Goal: Information Seeking & Learning: Compare options

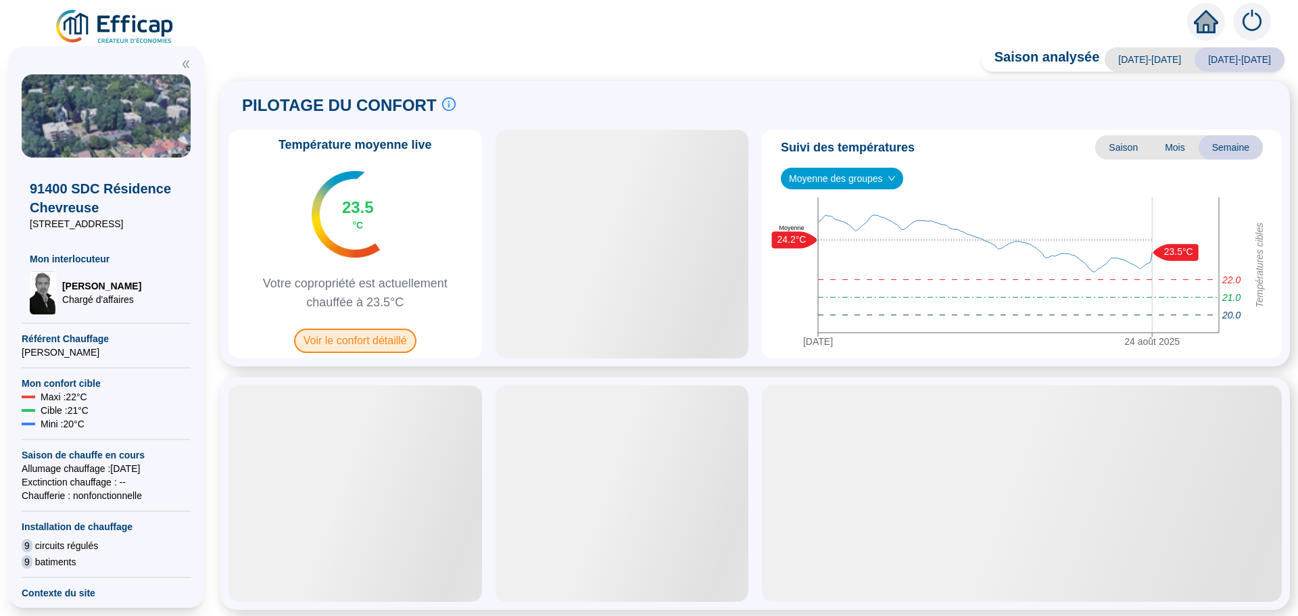
click at [364, 343] on span "Voir le confort détaillé" at bounding box center [355, 340] width 122 height 24
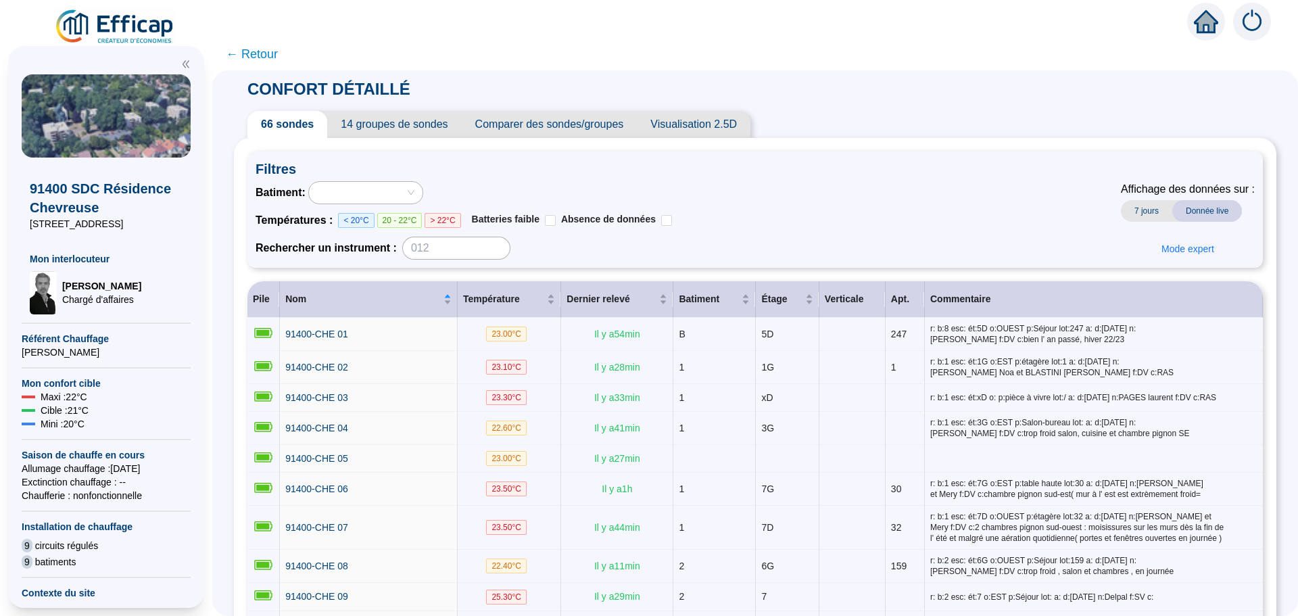
click at [578, 127] on span "Comparer des sondes/groupes" at bounding box center [550, 124] width 176 height 27
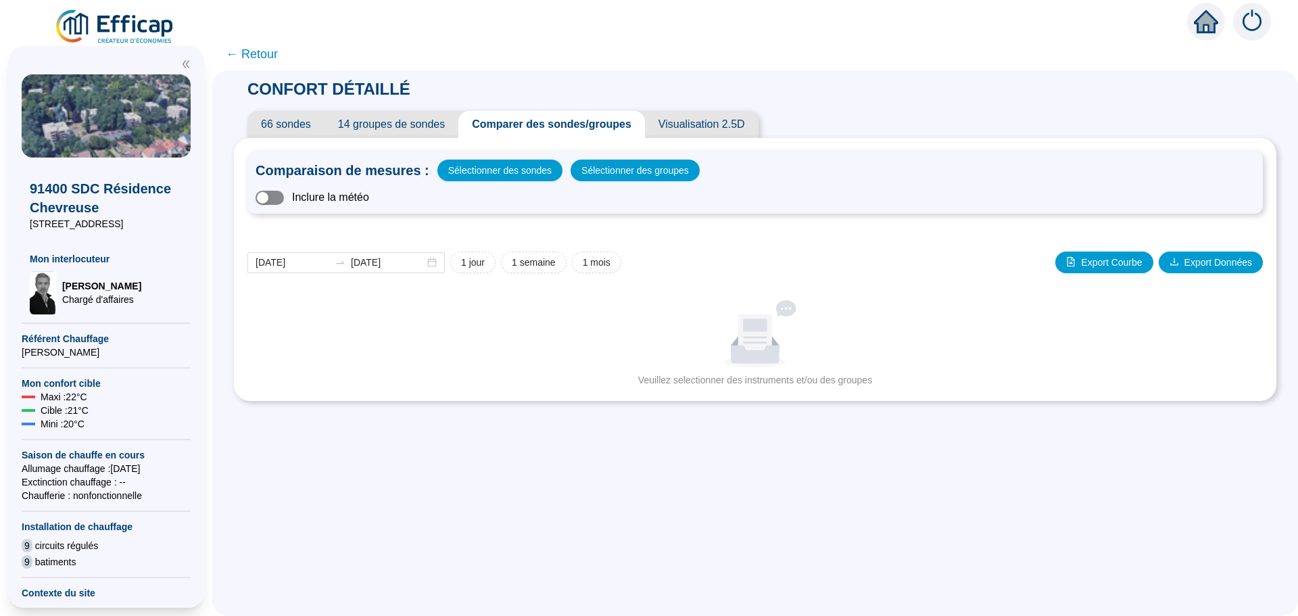
click at [284, 197] on span "button" at bounding box center [269, 198] width 28 height 14
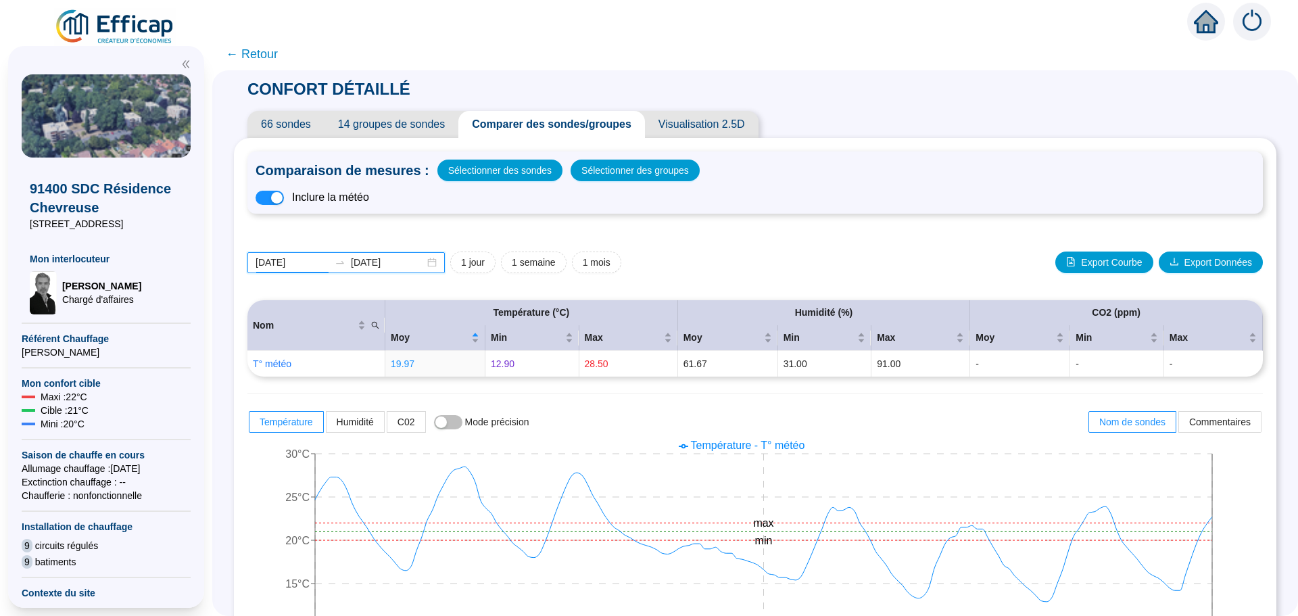
click at [327, 263] on input "[DATE]" at bounding box center [292, 262] width 74 height 14
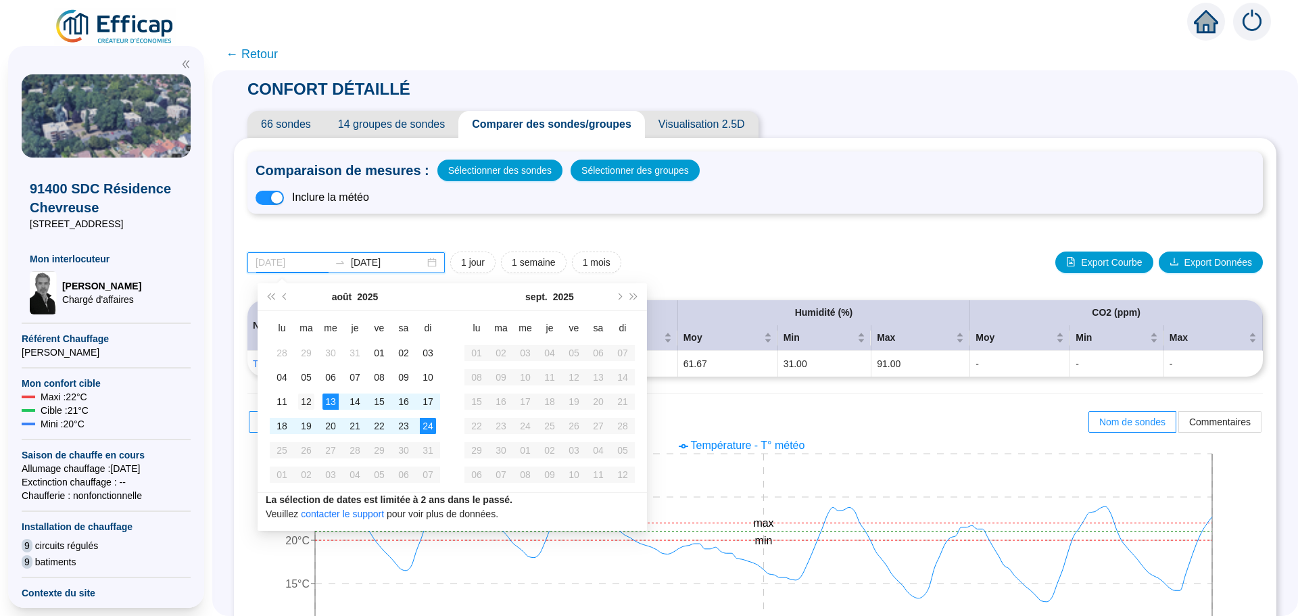
type input "[DATE]"
click at [305, 403] on div "12" at bounding box center [306, 401] width 16 height 16
type input "[DATE]"
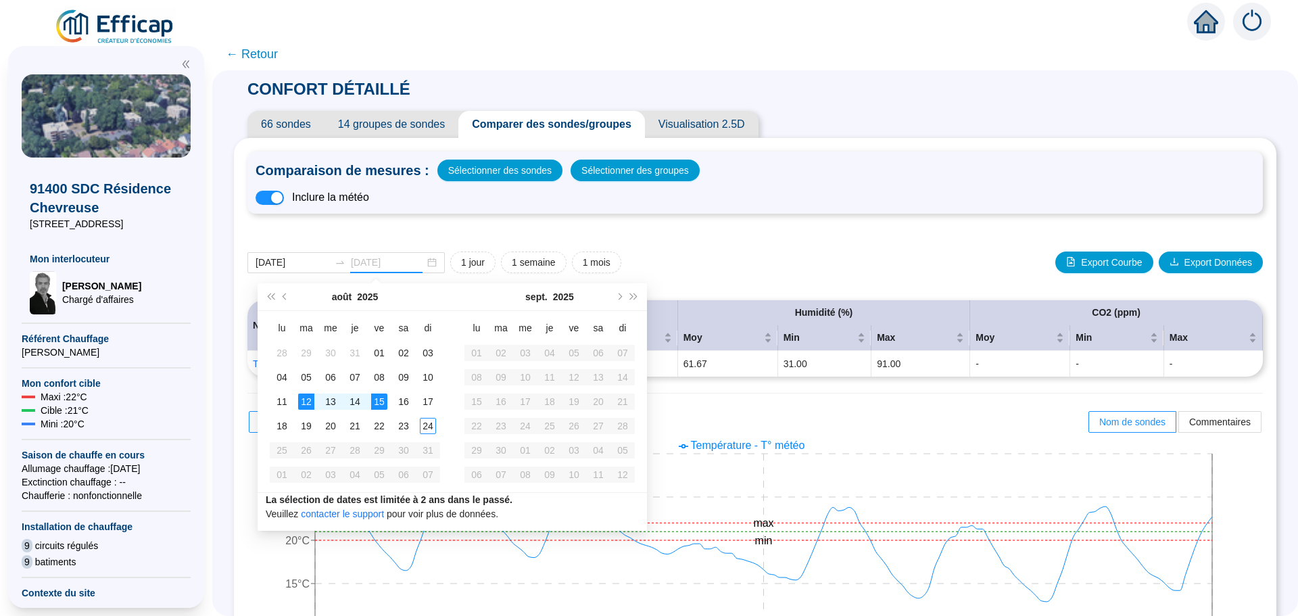
click at [377, 403] on div "15" at bounding box center [379, 401] width 16 height 16
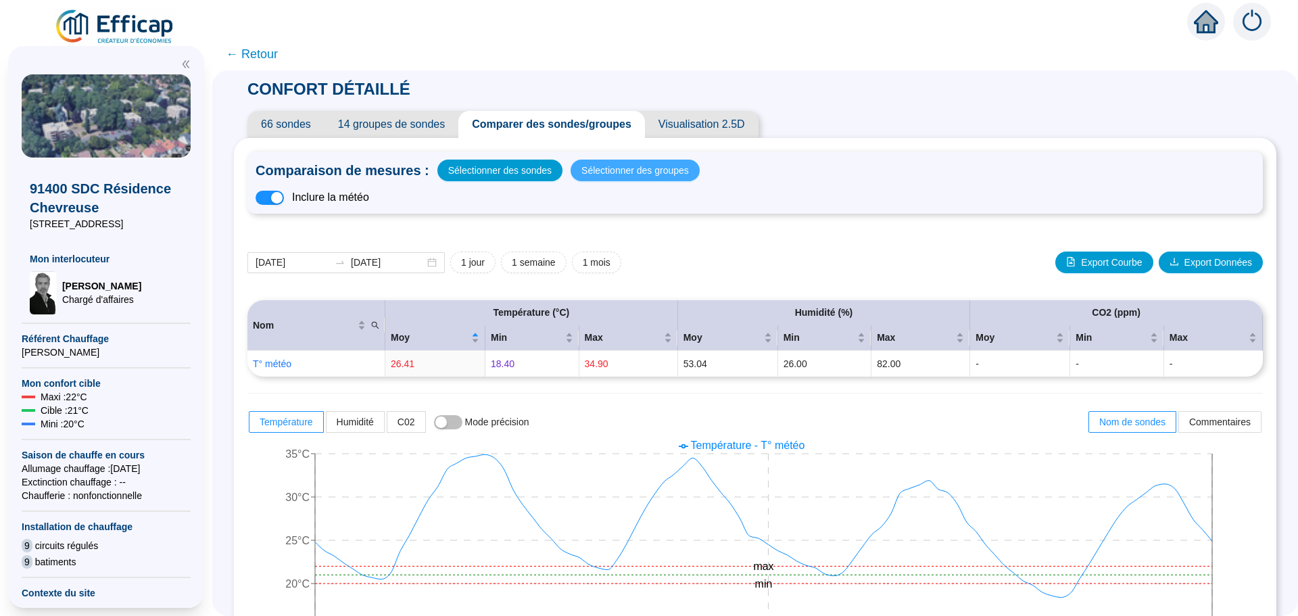
click at [625, 170] on span "Sélectionner des groupes" at bounding box center [634, 170] width 107 height 19
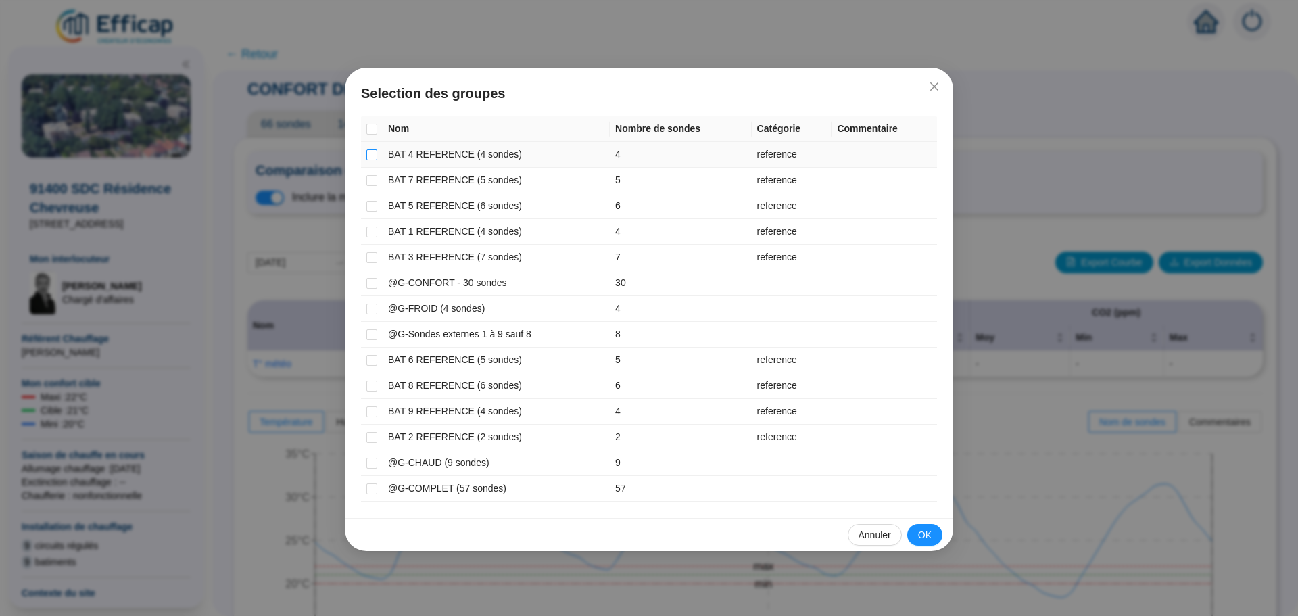
click at [372, 155] on input "checkbox" at bounding box center [371, 154] width 11 height 11
checkbox input "true"
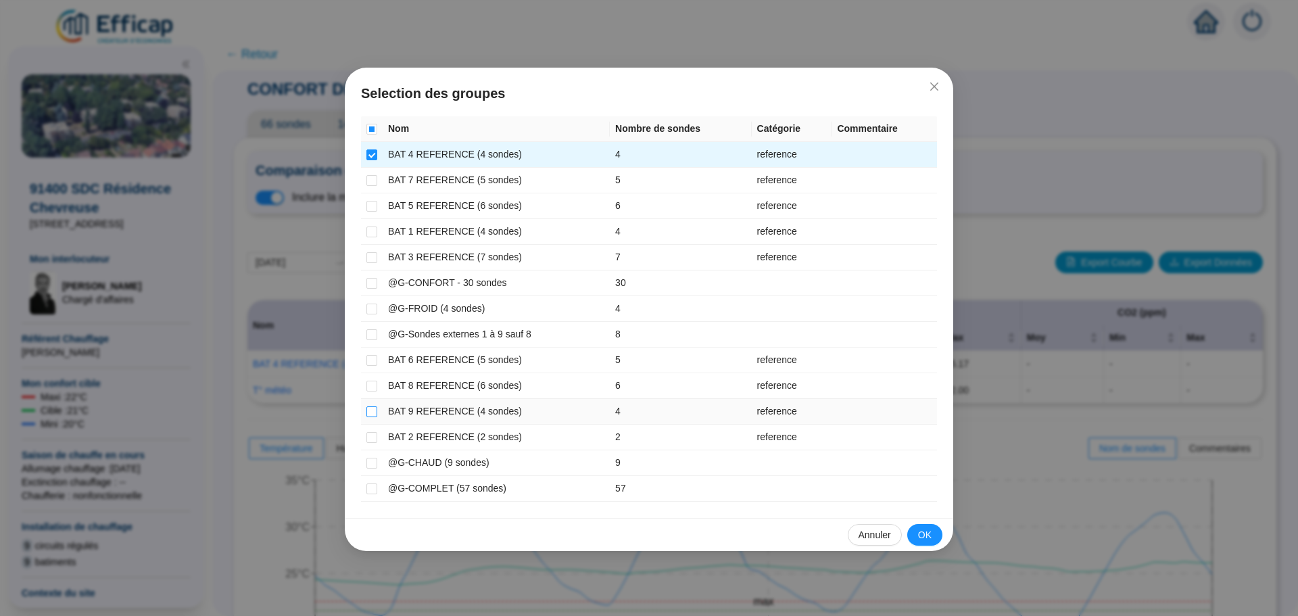
click at [372, 412] on input "checkbox" at bounding box center [371, 411] width 11 height 11
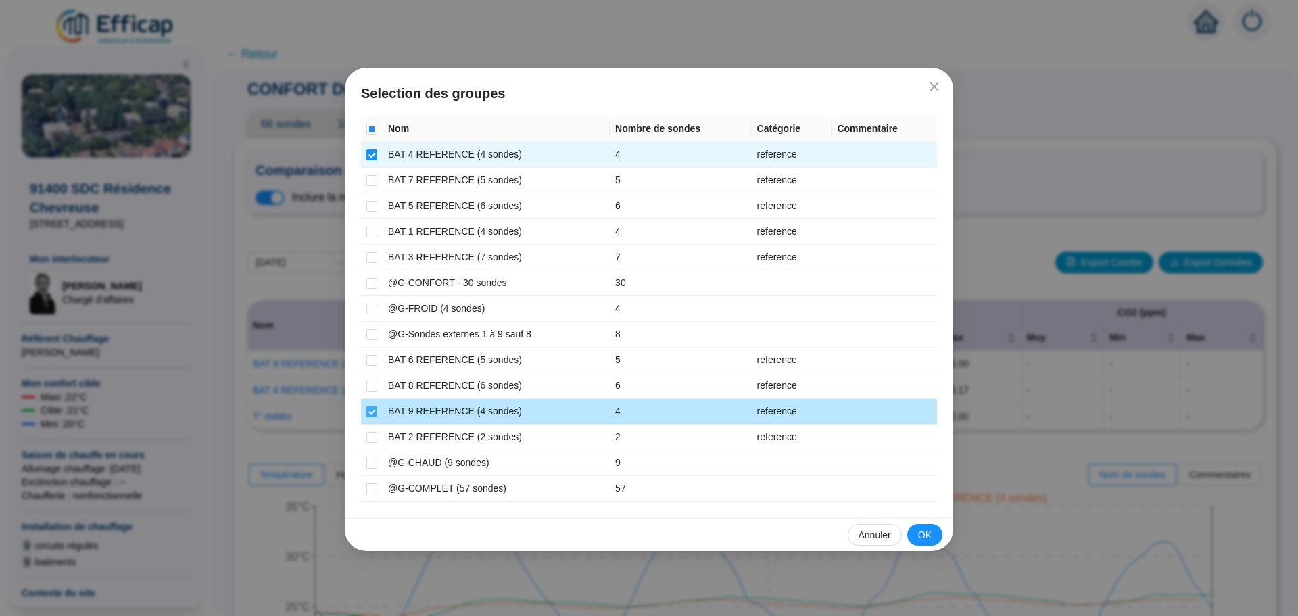
click at [372, 410] on input "checkbox" at bounding box center [371, 411] width 11 height 11
checkbox input "false"
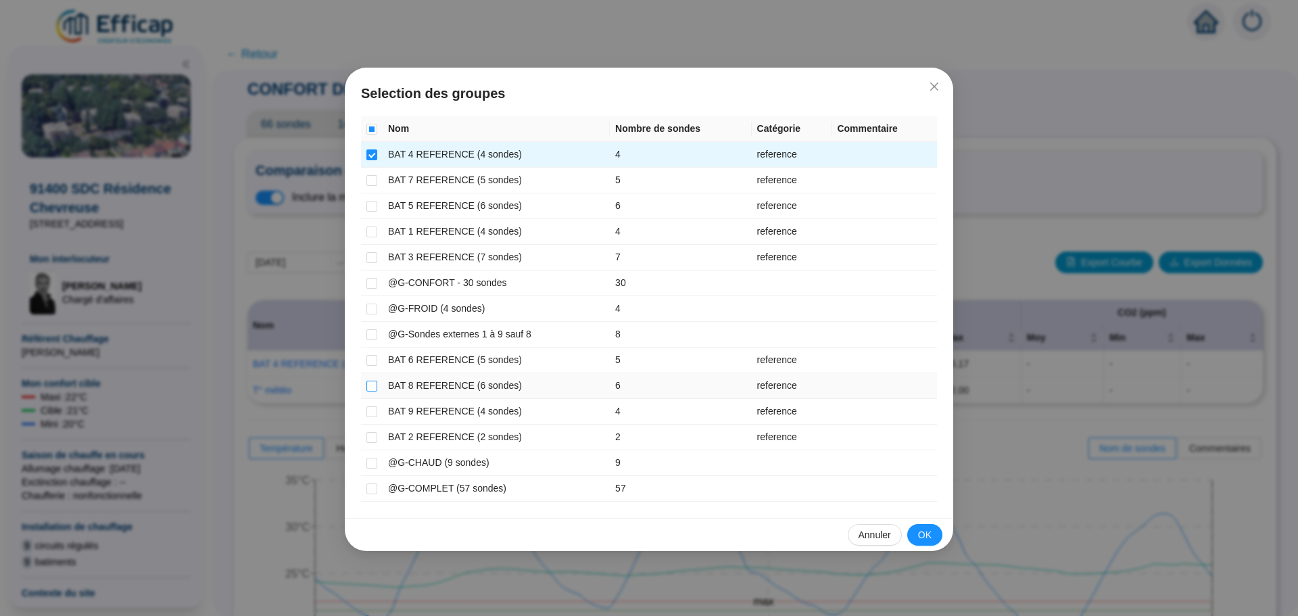
click at [372, 386] on input "checkbox" at bounding box center [371, 385] width 11 height 11
checkbox input "true"
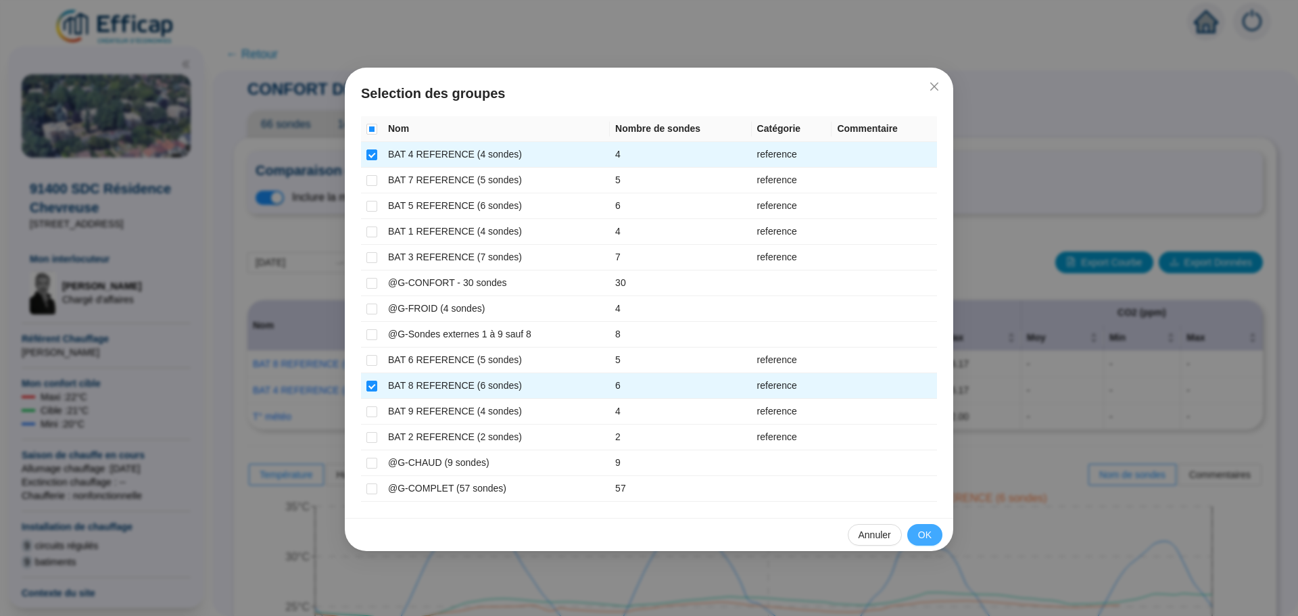
click at [921, 539] on span "OK" at bounding box center [925, 535] width 14 height 14
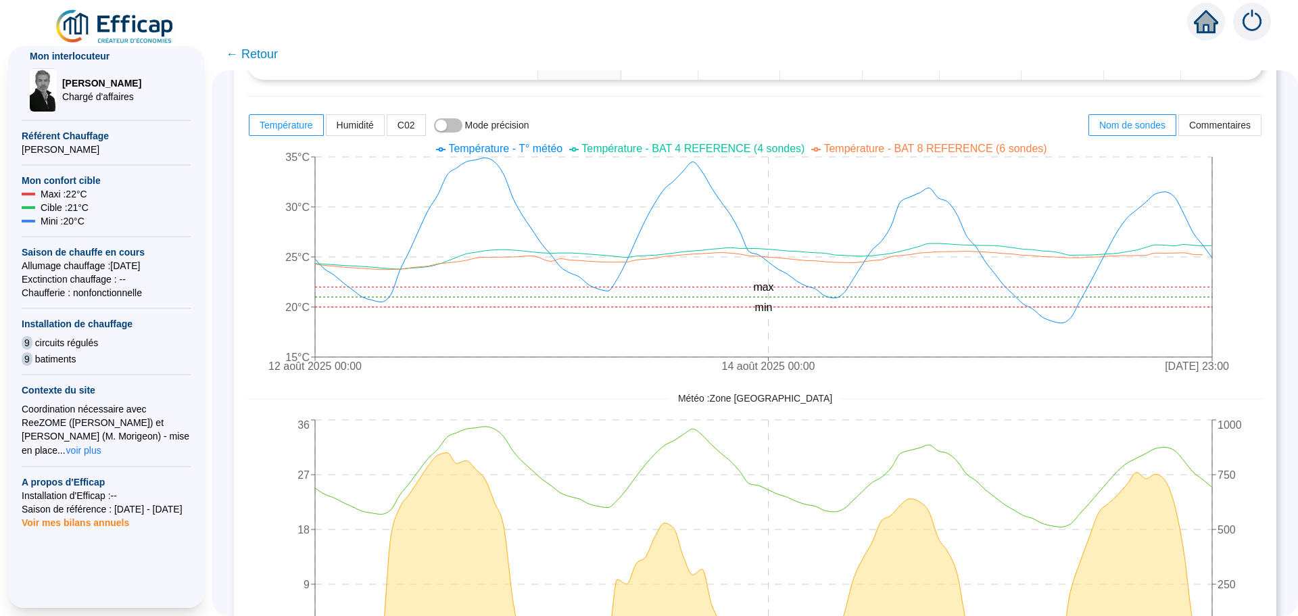
scroll to position [370, 0]
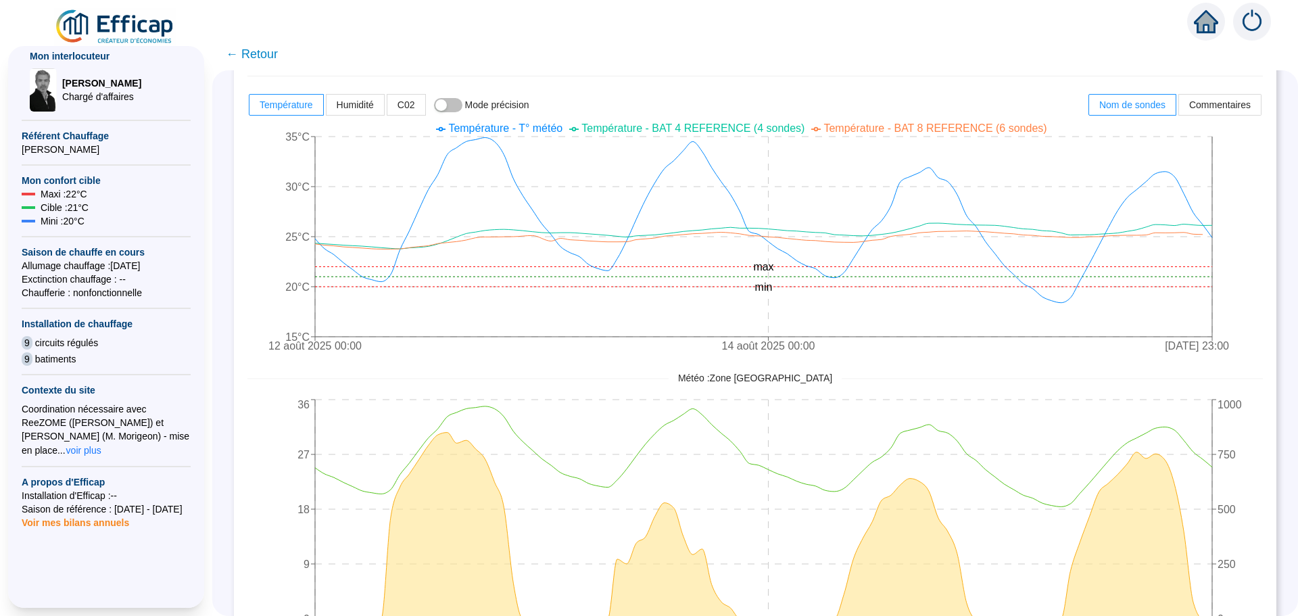
click at [257, 52] on span "← Retour" at bounding box center [252, 54] width 52 height 19
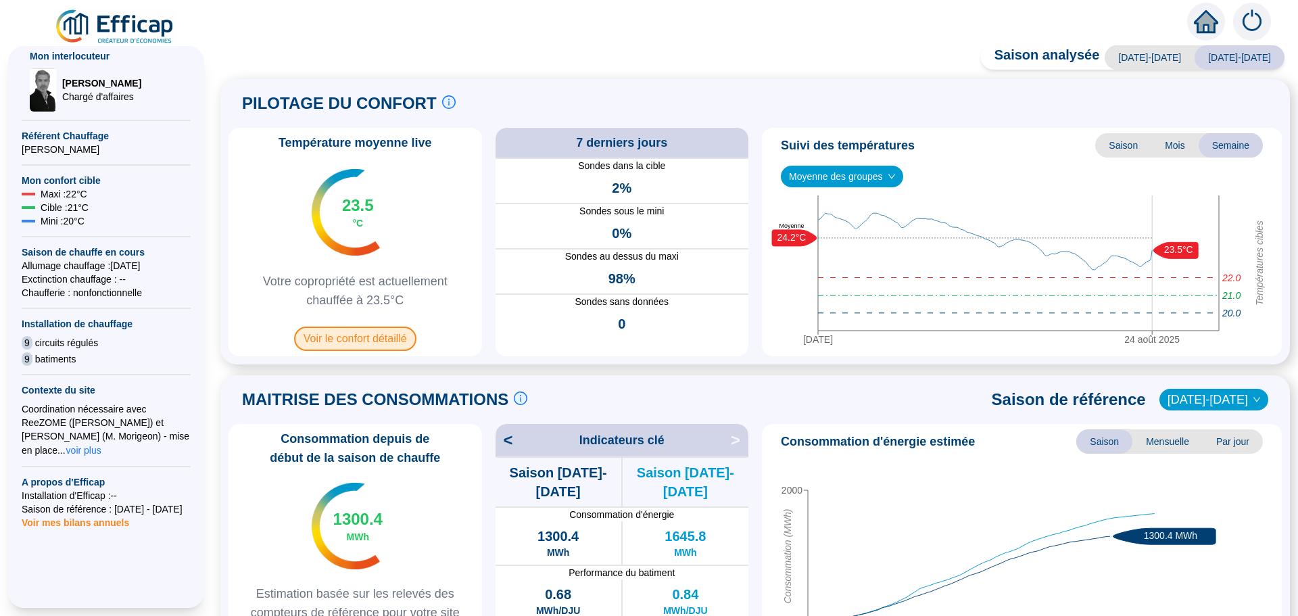
click at [345, 343] on span "Voir le confort détaillé" at bounding box center [355, 338] width 122 height 24
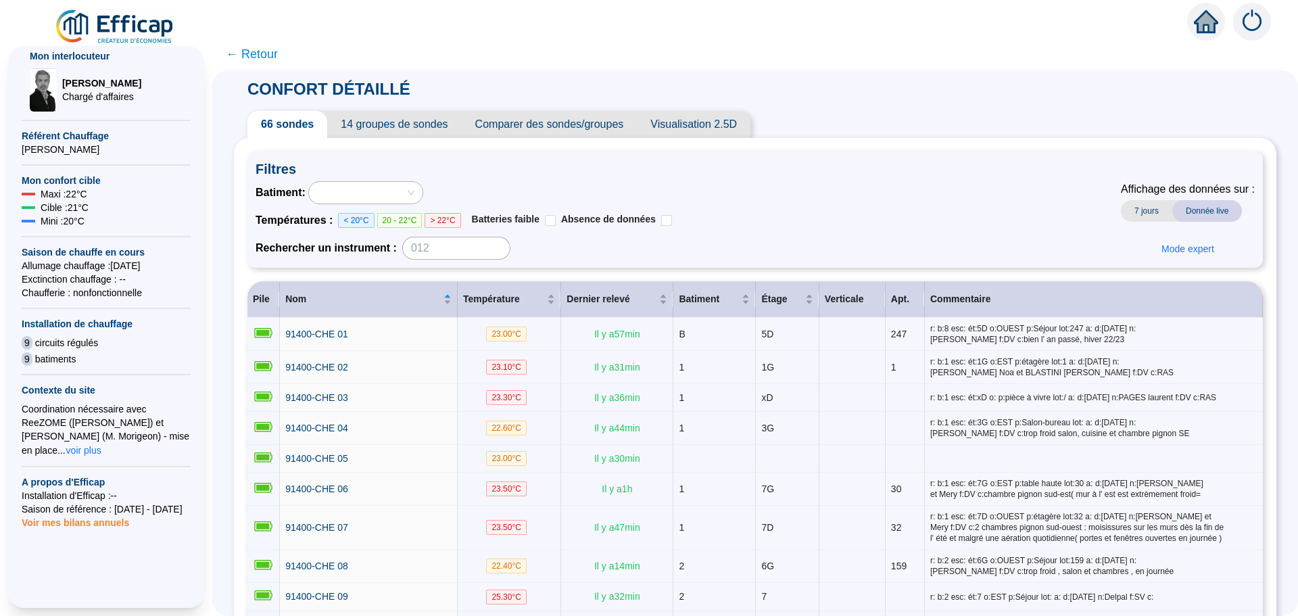
click at [572, 126] on span "Comparer des sondes/groupes" at bounding box center [550, 124] width 176 height 27
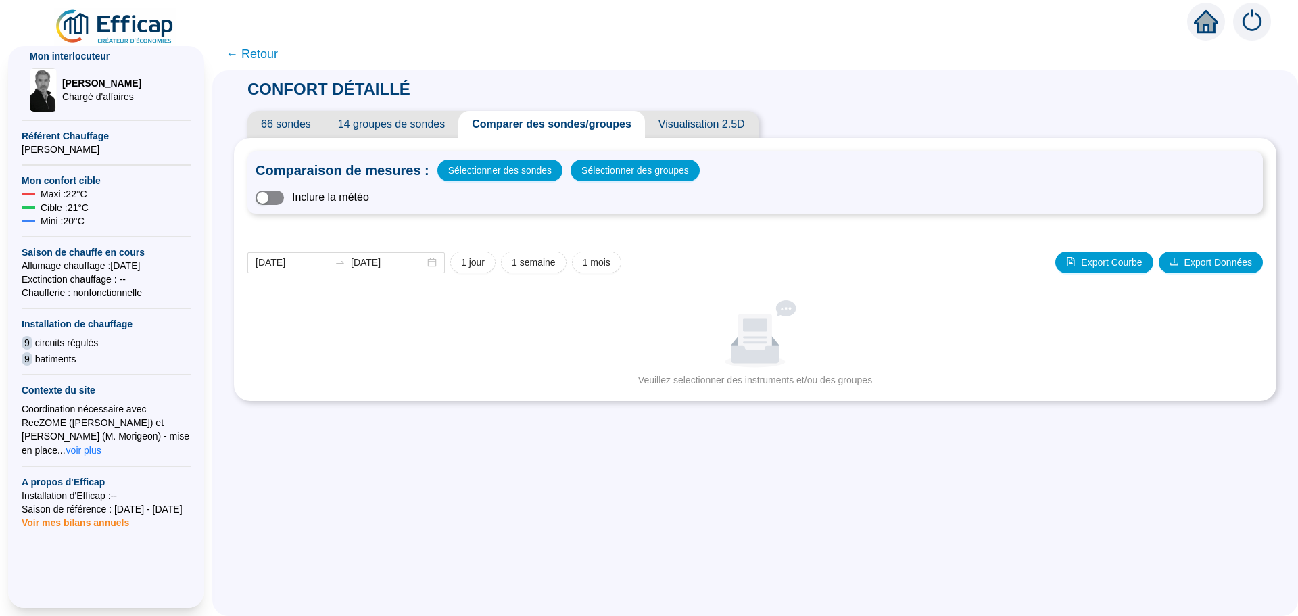
click at [284, 193] on span "button" at bounding box center [269, 198] width 28 height 14
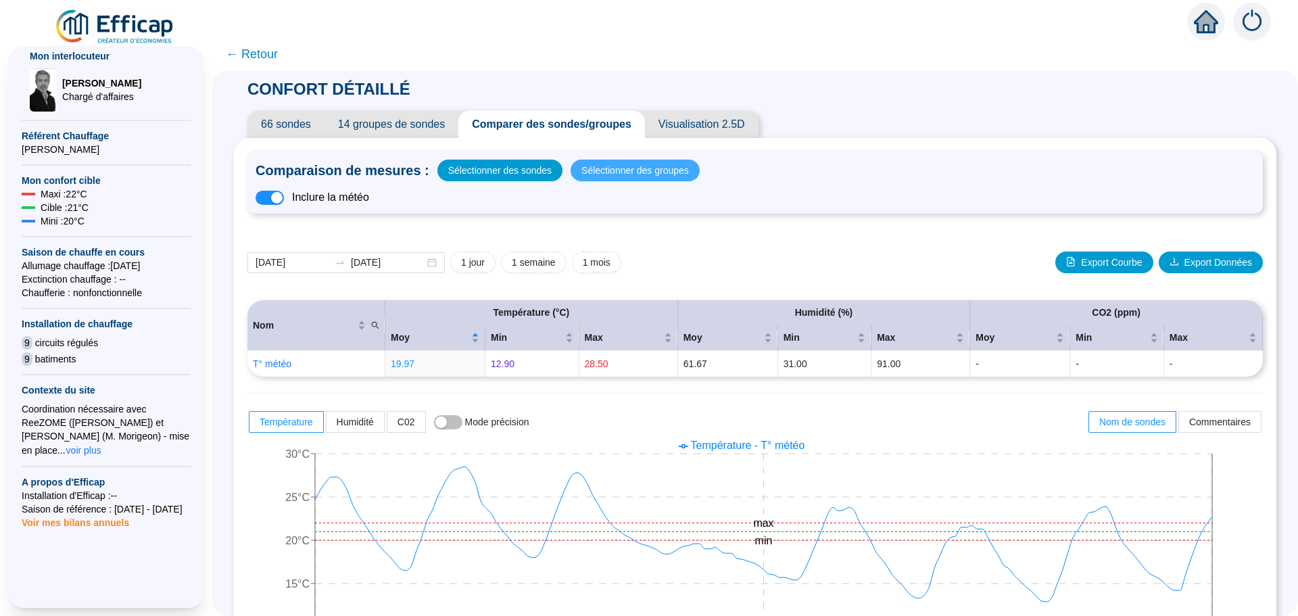
click at [634, 172] on span "Sélectionner des groupes" at bounding box center [634, 170] width 107 height 19
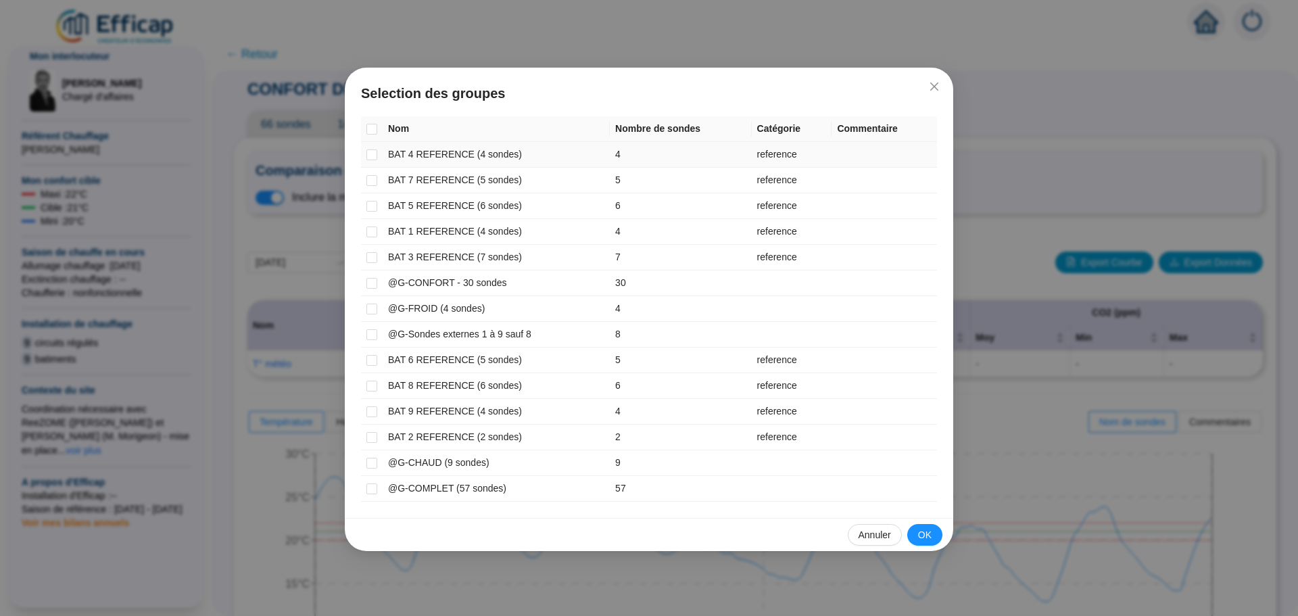
click at [405, 159] on td "BAT 4 REFERENCE (4 sondes)" at bounding box center [496, 155] width 227 height 26
click at [373, 154] on input "checkbox" at bounding box center [371, 154] width 11 height 11
checkbox input "true"
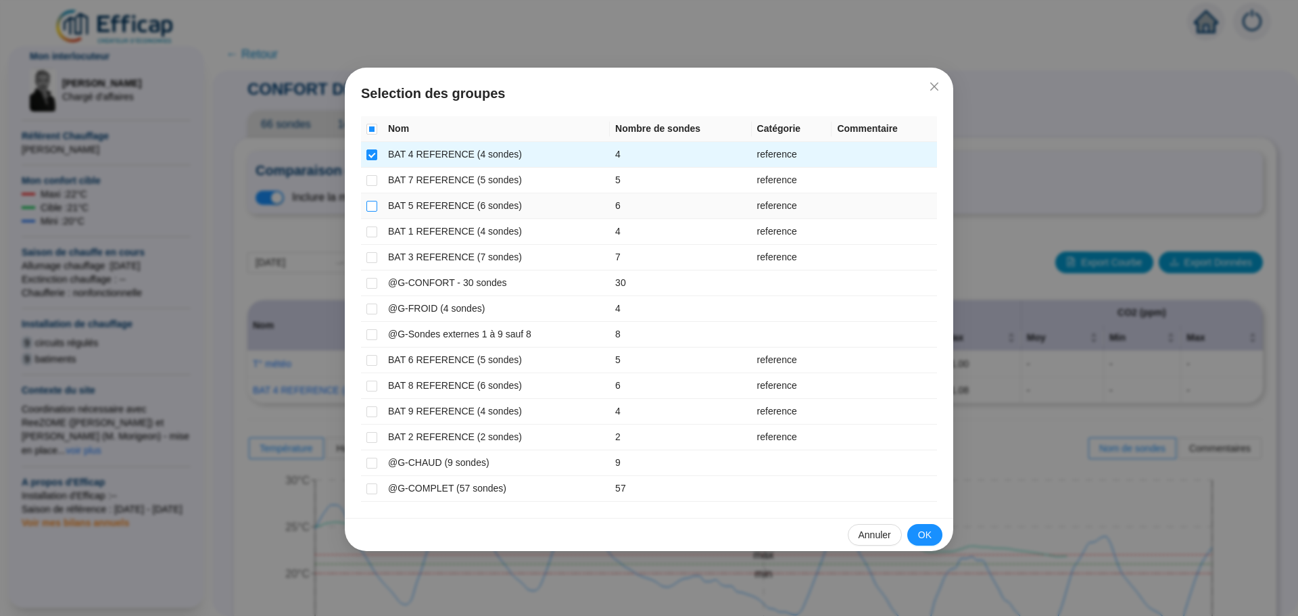
click at [376, 201] on input "checkbox" at bounding box center [371, 206] width 11 height 11
checkbox input "true"
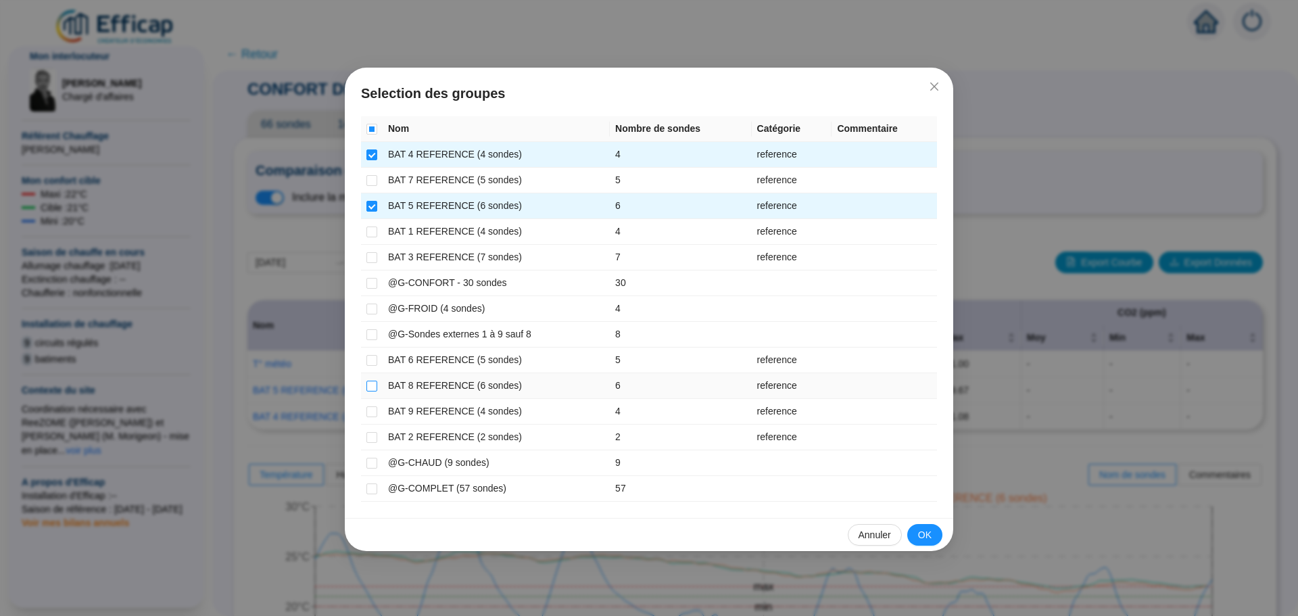
click at [369, 387] on input "checkbox" at bounding box center [371, 385] width 11 height 11
checkbox input "true"
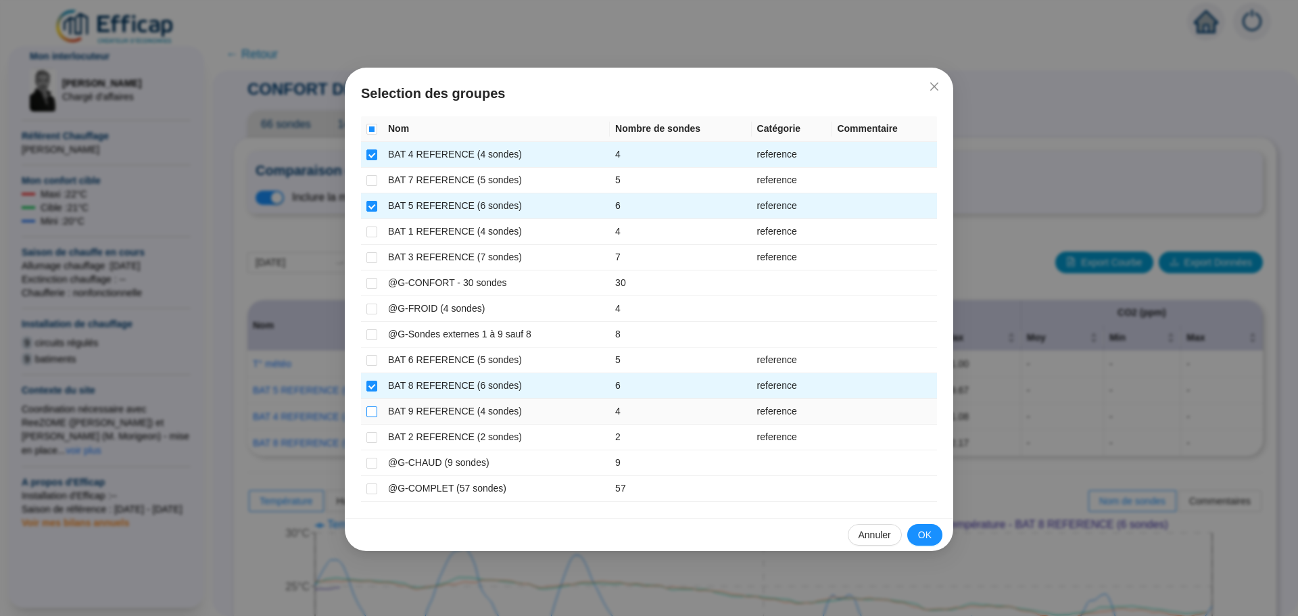
click at [371, 408] on input "checkbox" at bounding box center [371, 411] width 11 height 11
checkbox input "true"
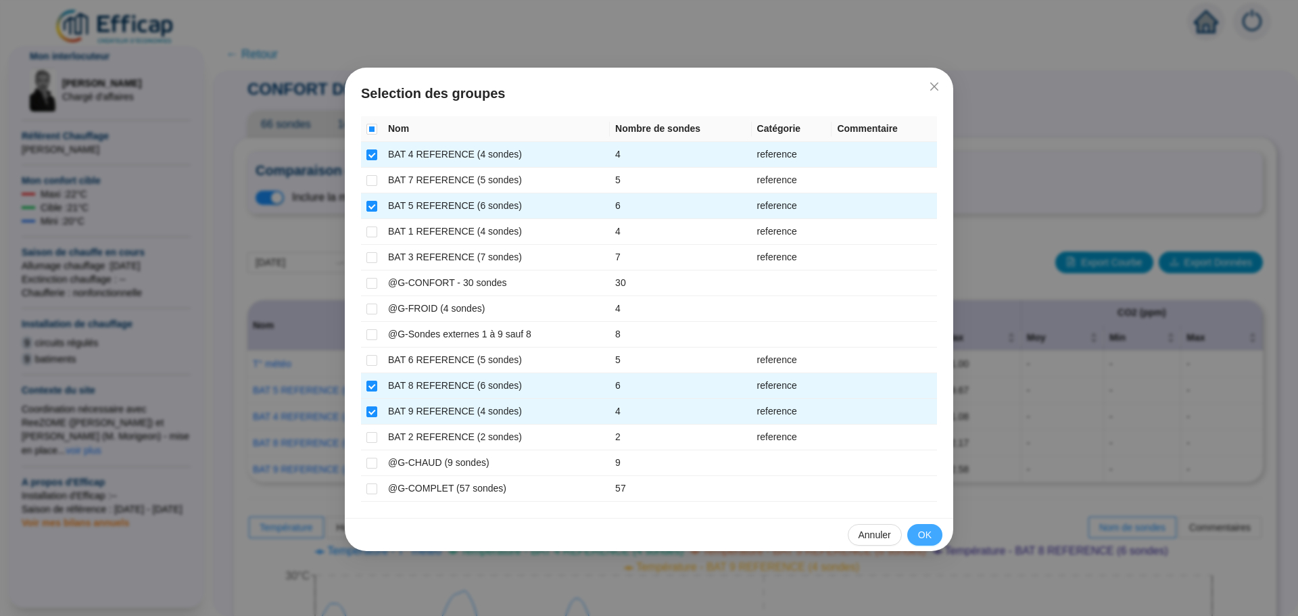
click at [922, 535] on span "OK" at bounding box center [925, 535] width 14 height 14
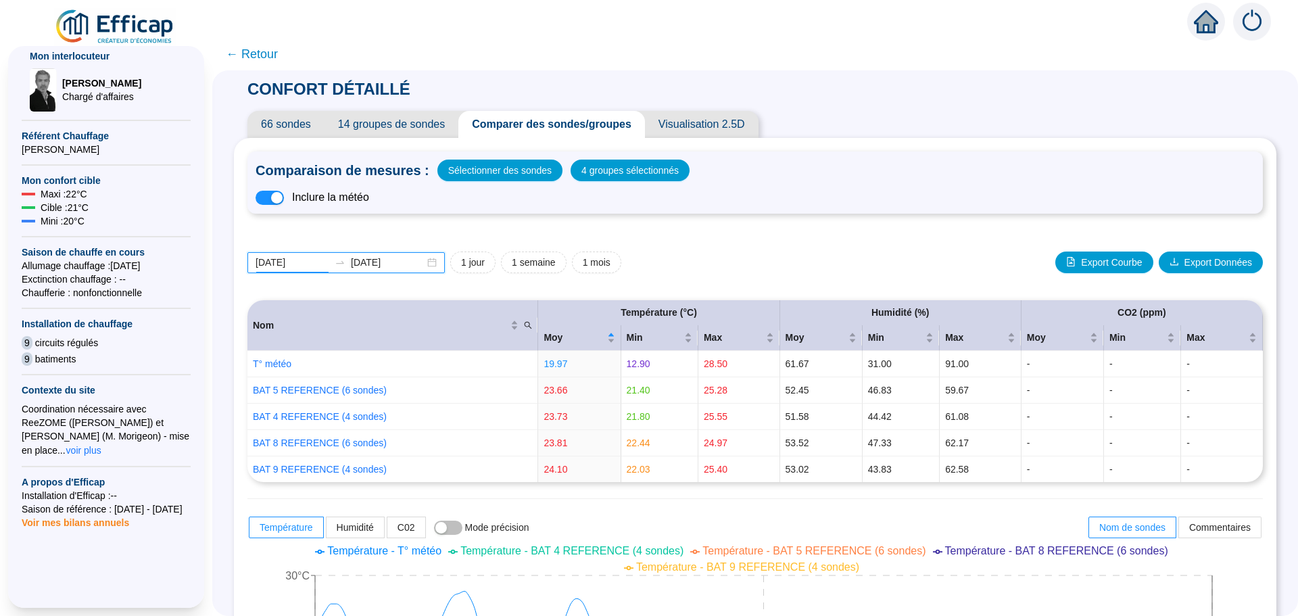
click at [321, 260] on input "[DATE]" at bounding box center [292, 262] width 74 height 14
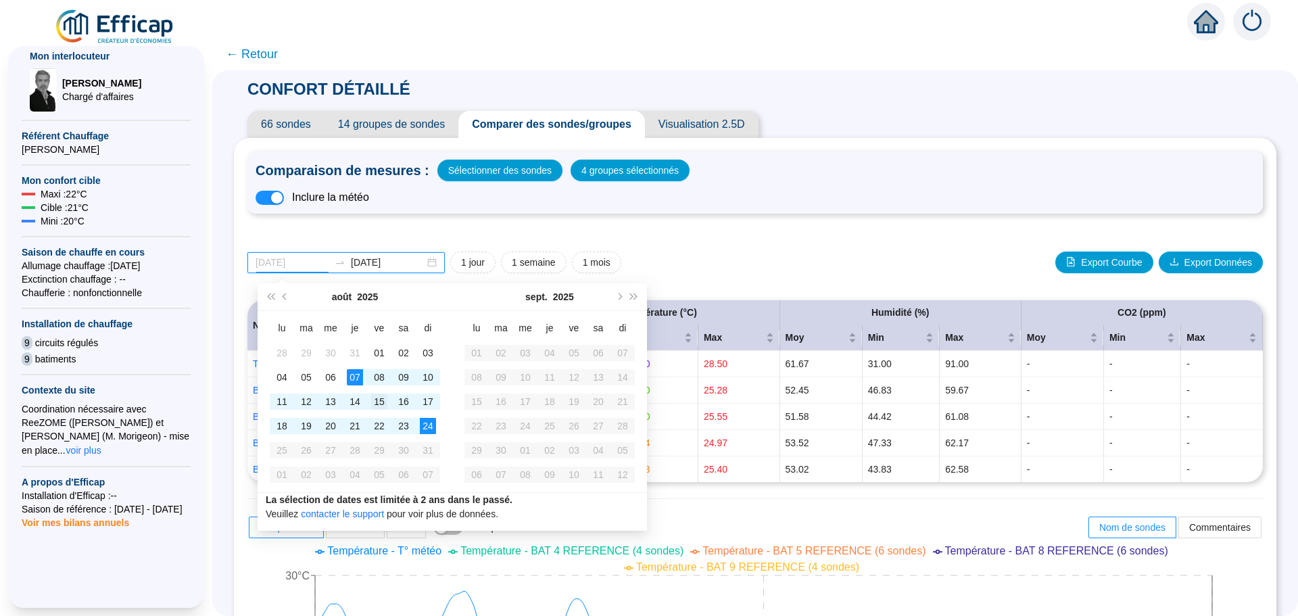
type input "[DATE]"
click at [376, 399] on div "15" at bounding box center [379, 401] width 16 height 16
type input "[DATE]"
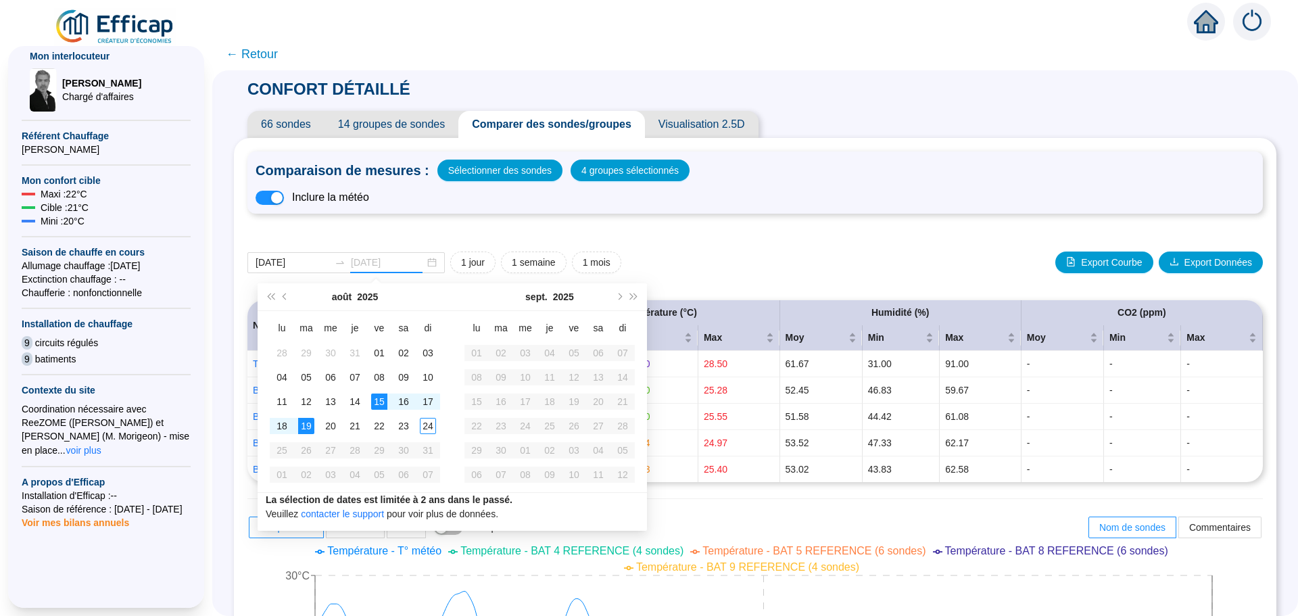
click at [308, 422] on div "19" at bounding box center [306, 426] width 16 height 16
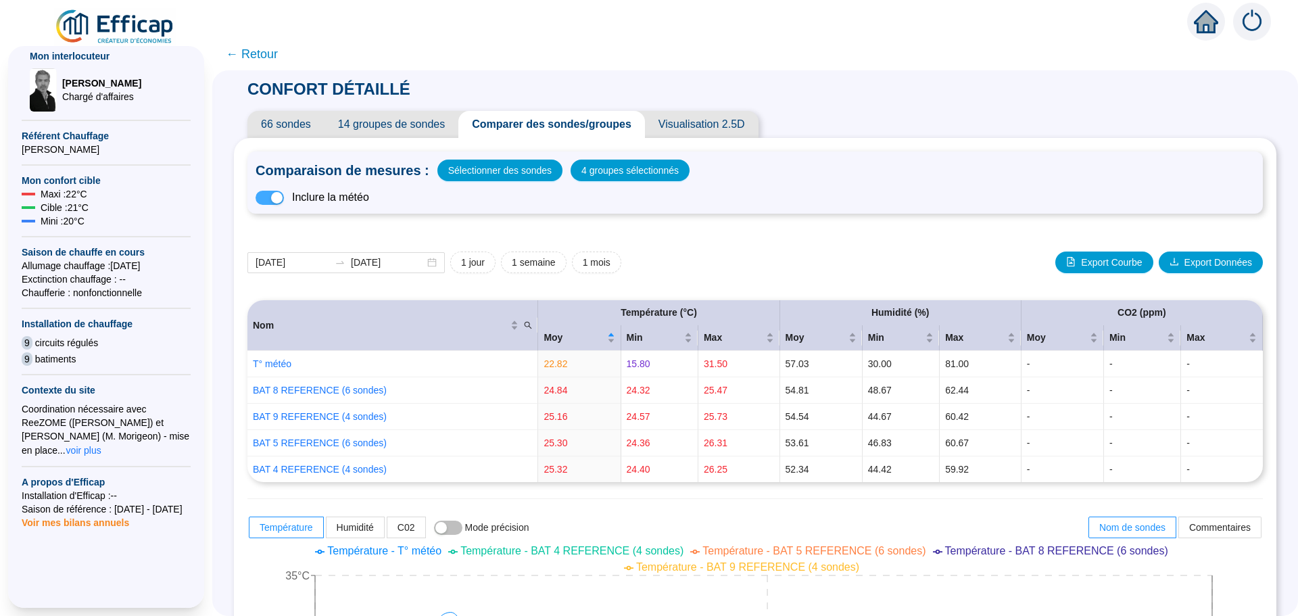
click at [273, 199] on span "button" at bounding box center [269, 198] width 28 height 14
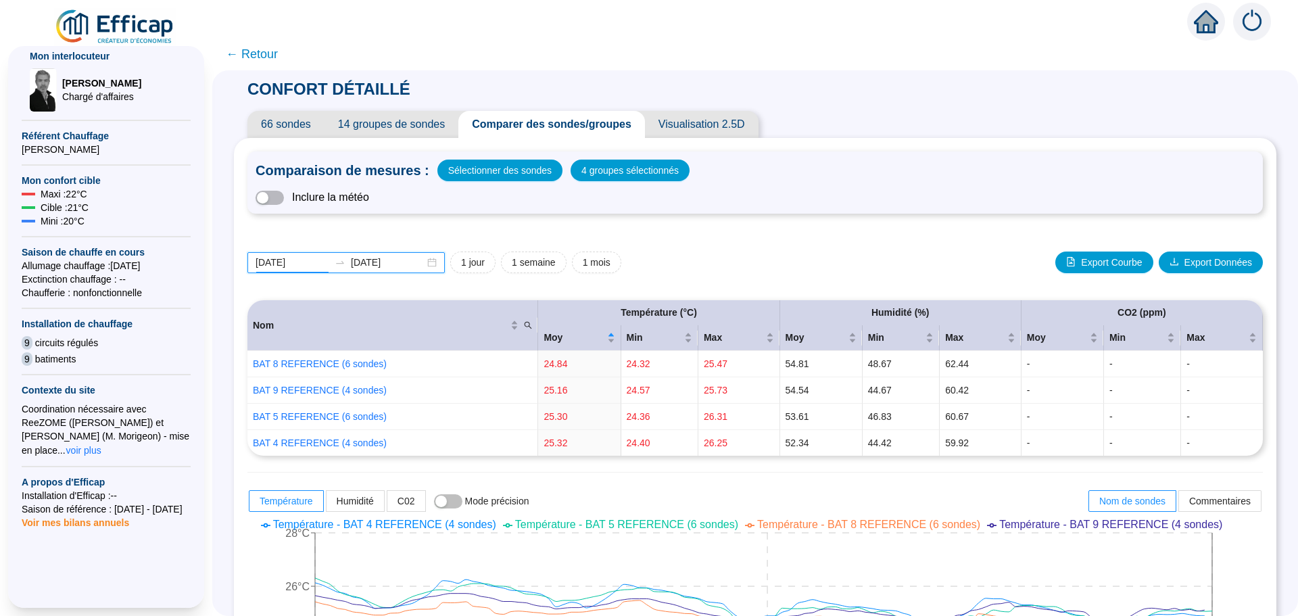
click at [313, 261] on input "[DATE]" at bounding box center [292, 262] width 74 height 14
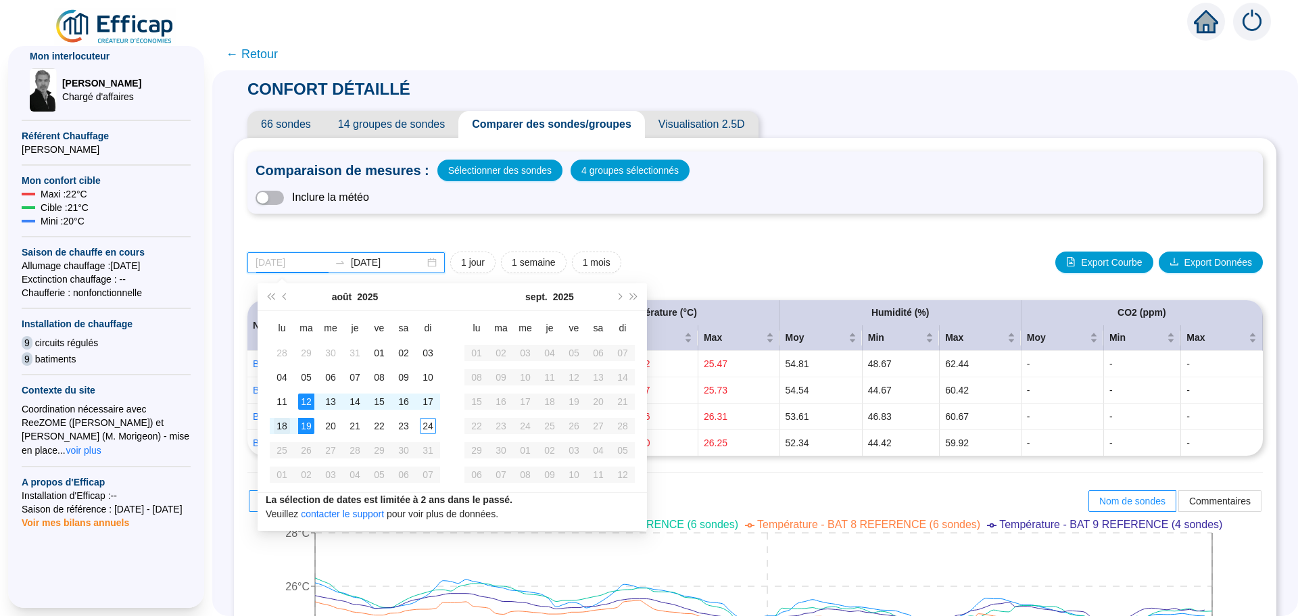
type input "[DATE]"
click at [283, 423] on div "18" at bounding box center [282, 426] width 16 height 16
type input "[DATE]"
click at [353, 423] on div "21" at bounding box center [355, 426] width 16 height 16
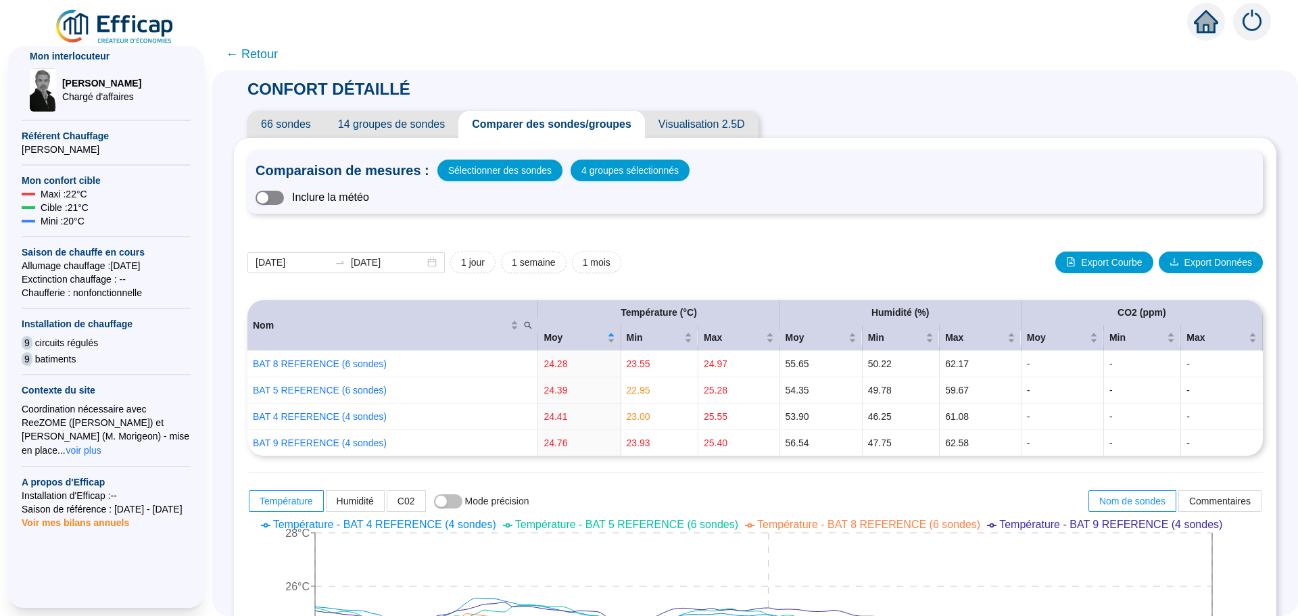
click at [280, 198] on button "button" at bounding box center [269, 198] width 28 height 14
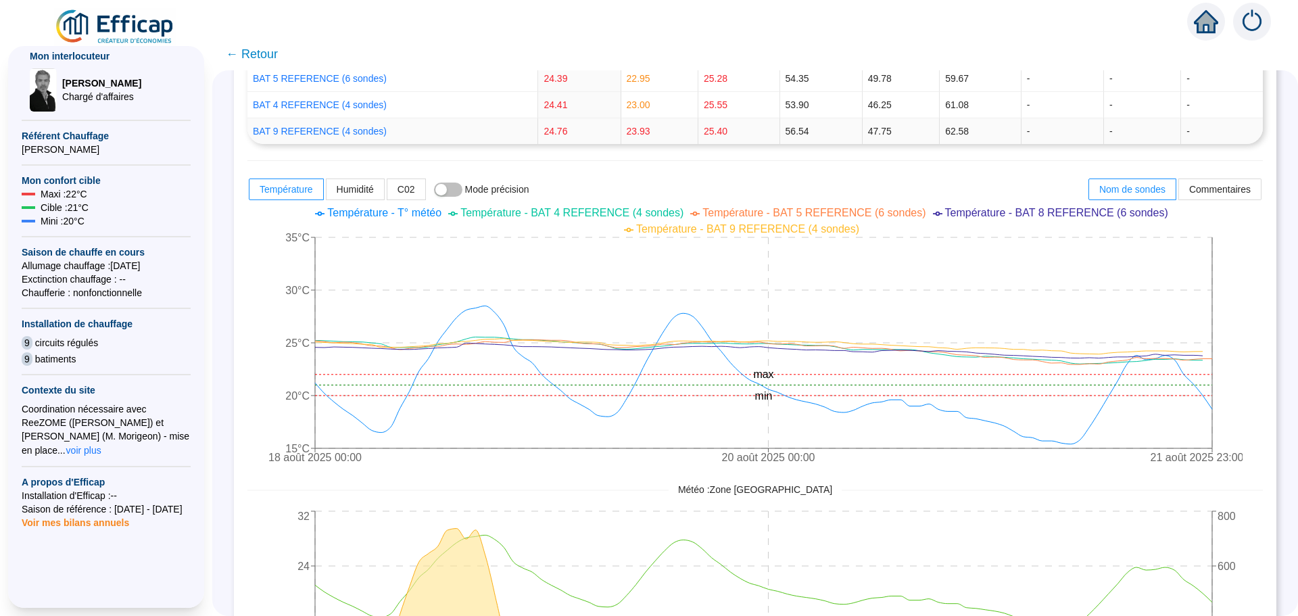
scroll to position [68, 0]
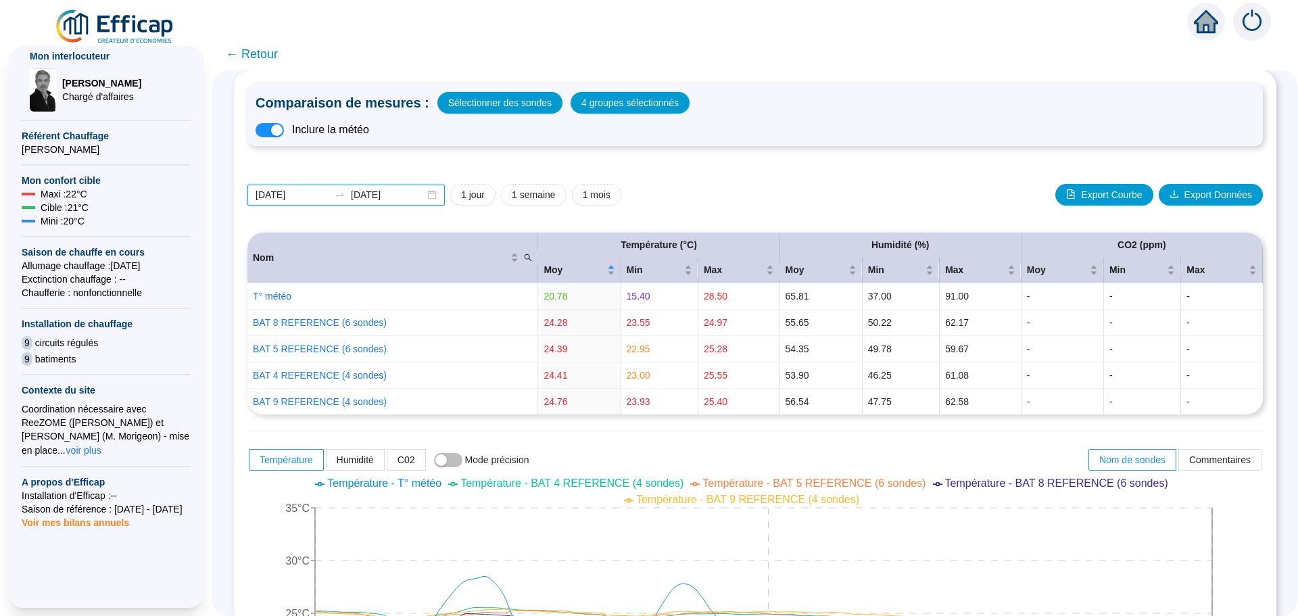
click at [315, 195] on input "[DATE]" at bounding box center [292, 195] width 74 height 14
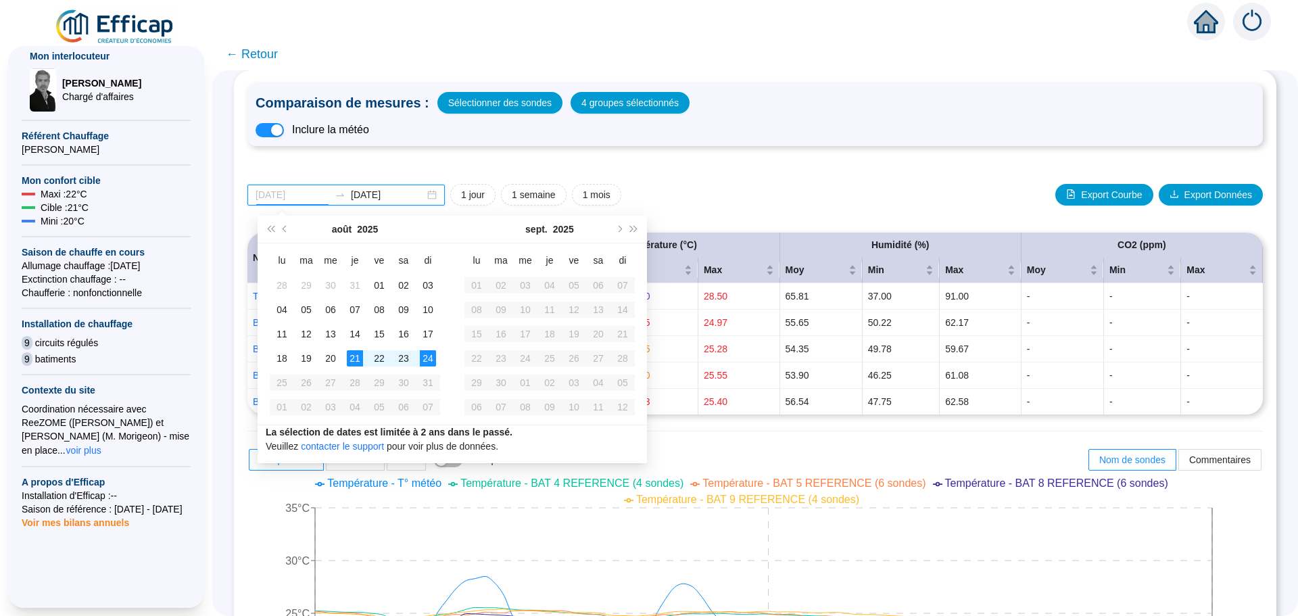
type input "[DATE]"
click at [423, 357] on div "24" at bounding box center [428, 358] width 16 height 16
type input "[DATE]"
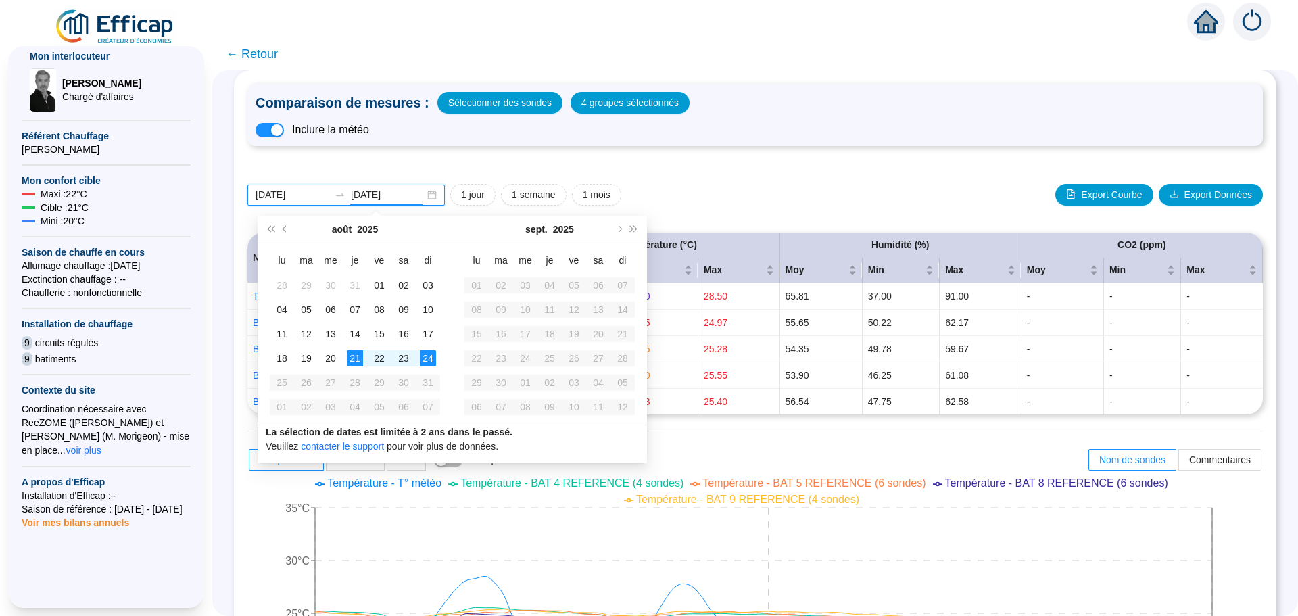
scroll to position [0, 0]
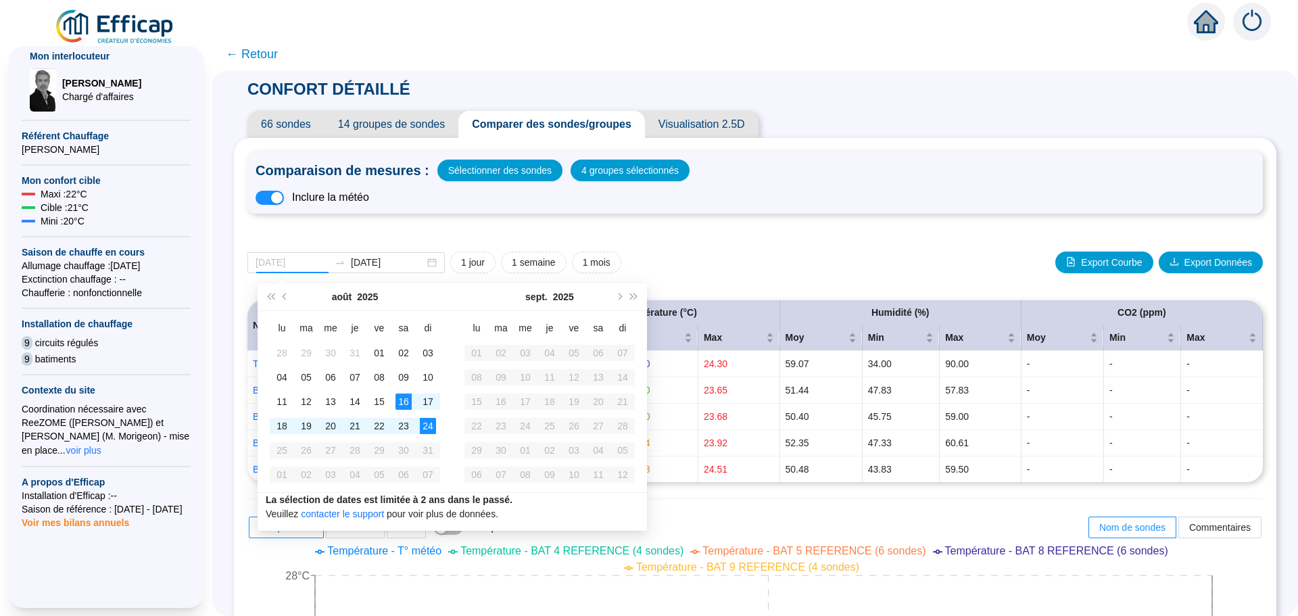
click at [401, 400] on div "16" at bounding box center [403, 401] width 16 height 16
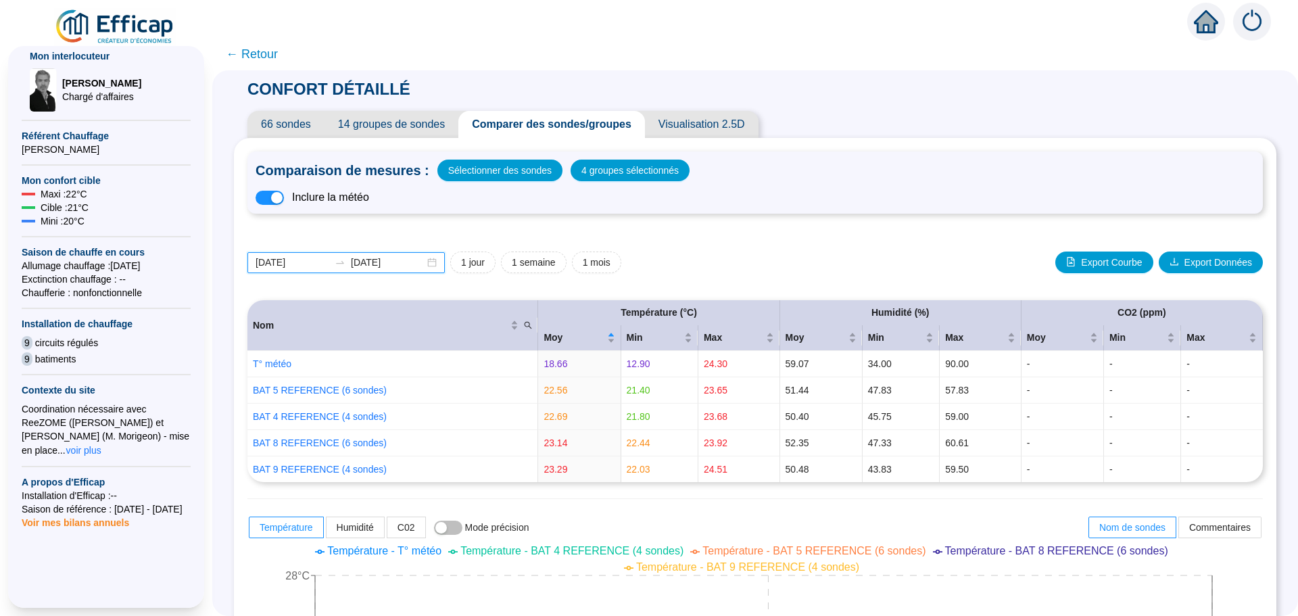
click at [318, 255] on input "[DATE]" at bounding box center [292, 262] width 74 height 14
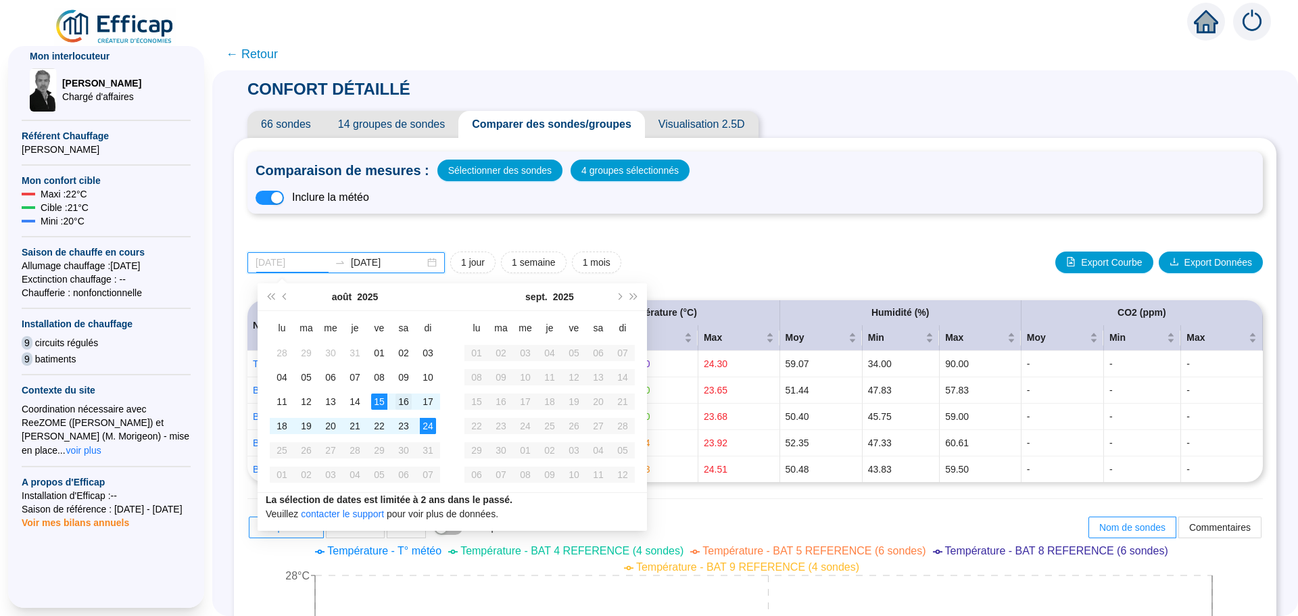
type input "[DATE]"
click at [398, 401] on div "16" at bounding box center [403, 401] width 16 height 16
type input "[DATE]"
click at [616, 174] on span "4 groupes sélectionnés" at bounding box center [629, 170] width 97 height 19
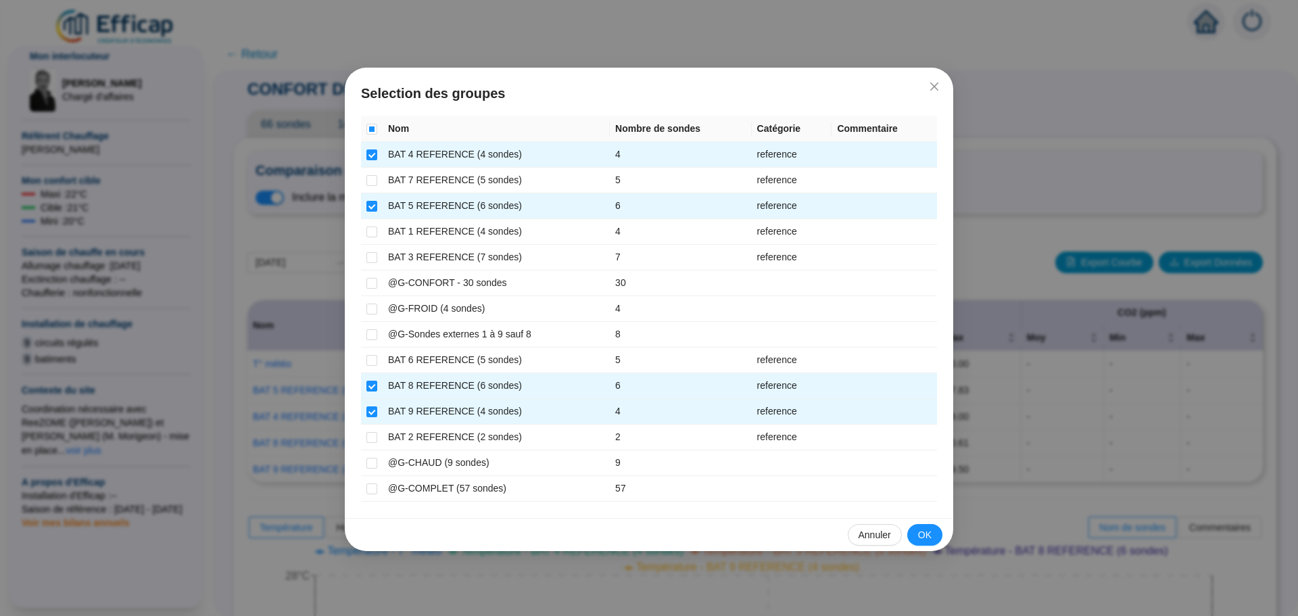
click at [918, 529] on span "OK" at bounding box center [925, 535] width 14 height 14
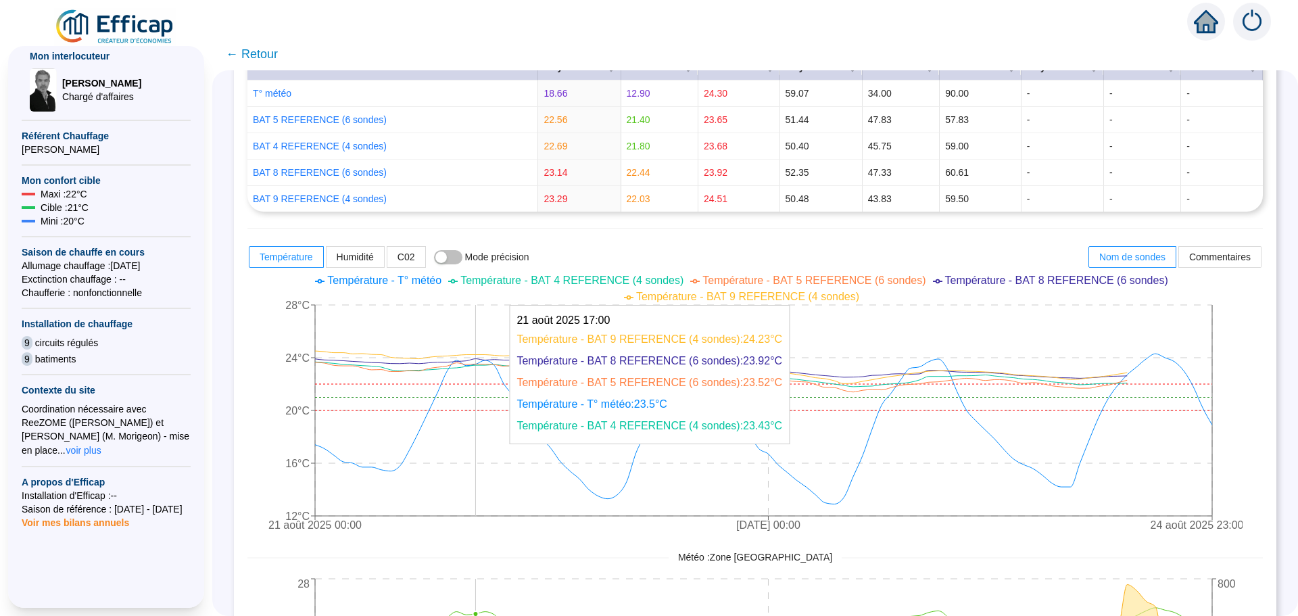
scroll to position [405, 0]
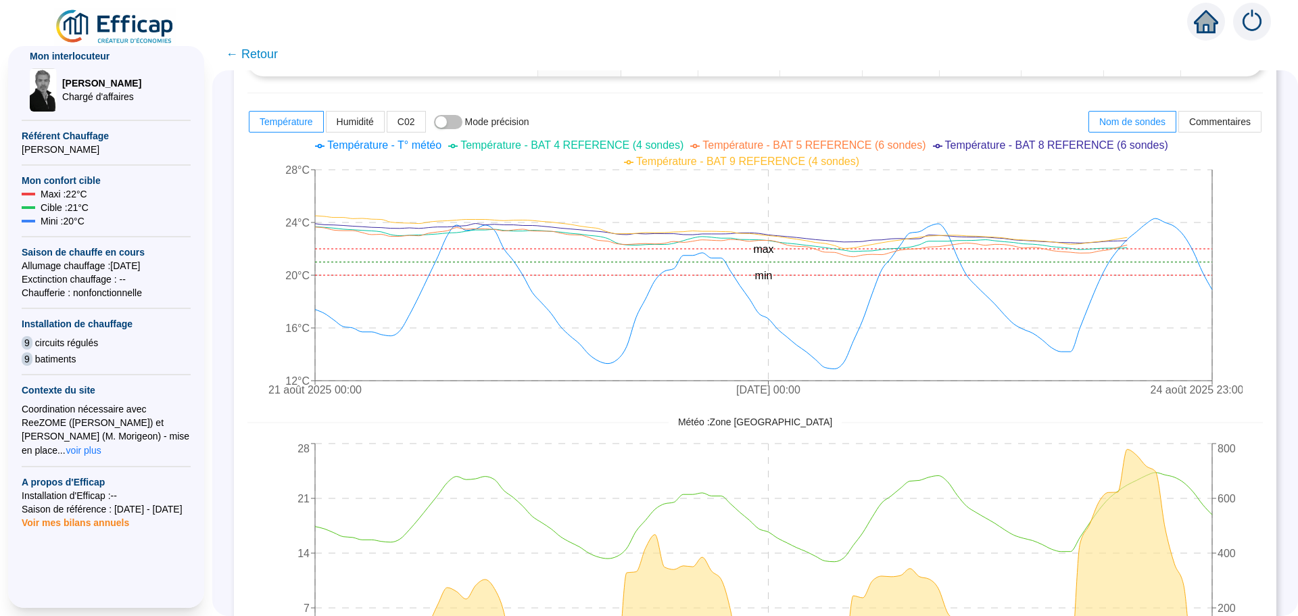
click at [262, 59] on span "← Retour" at bounding box center [252, 54] width 52 height 19
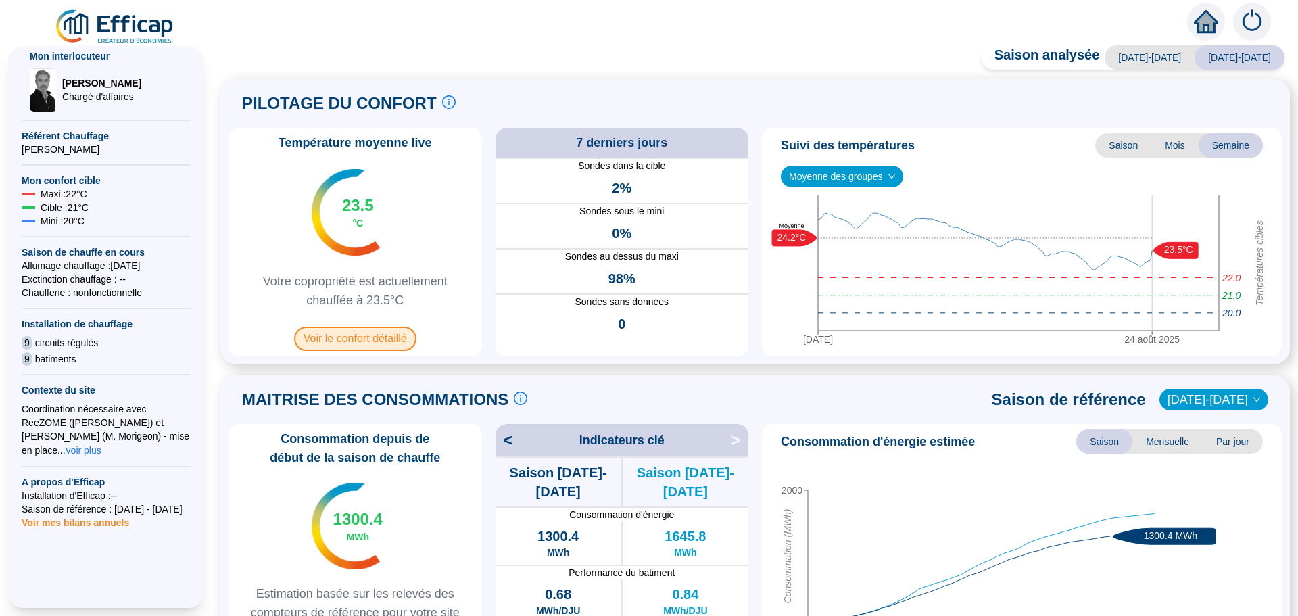
click at [347, 345] on span "Voir le confort détaillé" at bounding box center [355, 338] width 122 height 24
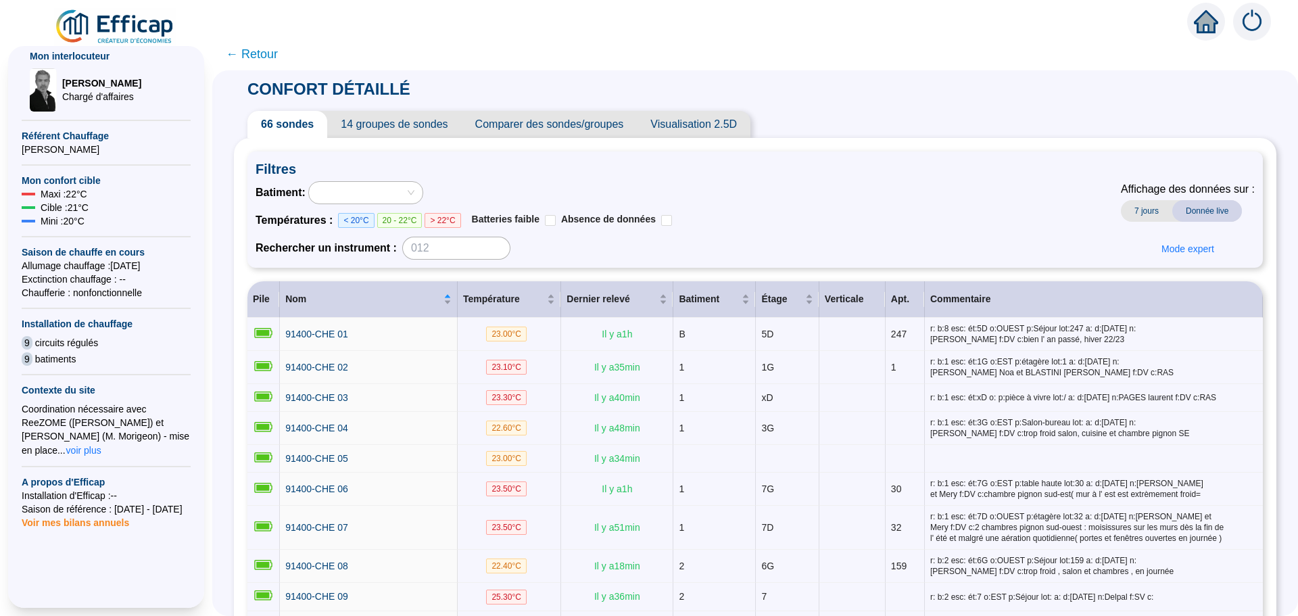
click at [608, 127] on span "Comparer des sondes/groupes" at bounding box center [550, 124] width 176 height 27
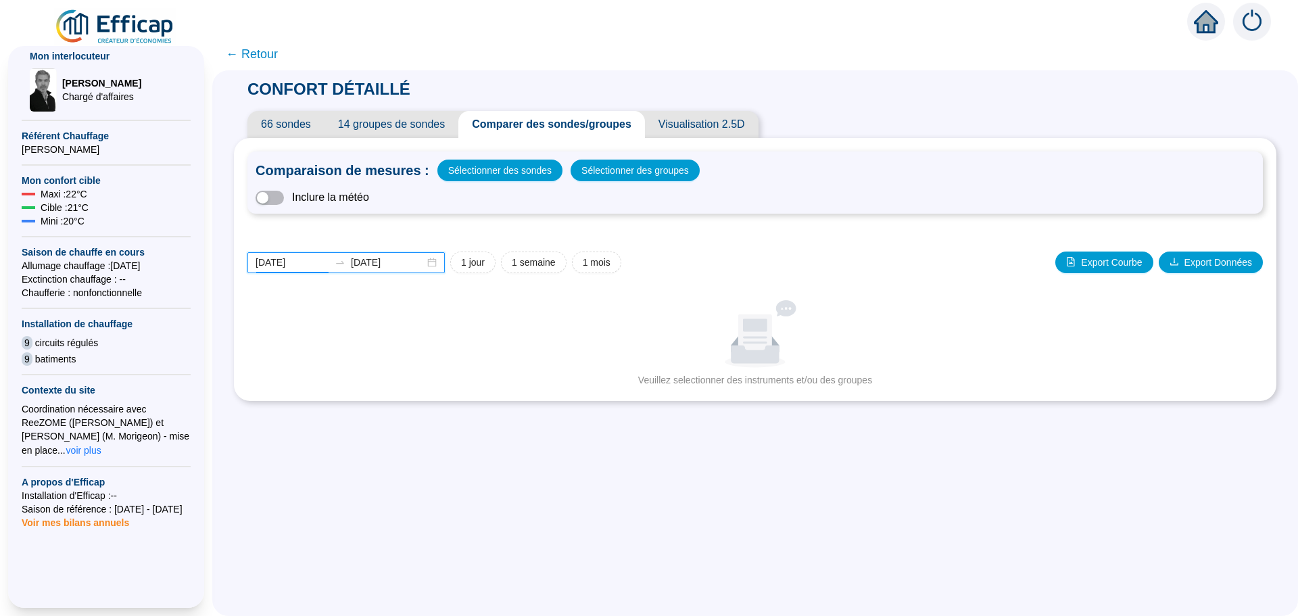
click at [312, 263] on input "[DATE]" at bounding box center [292, 262] width 74 height 14
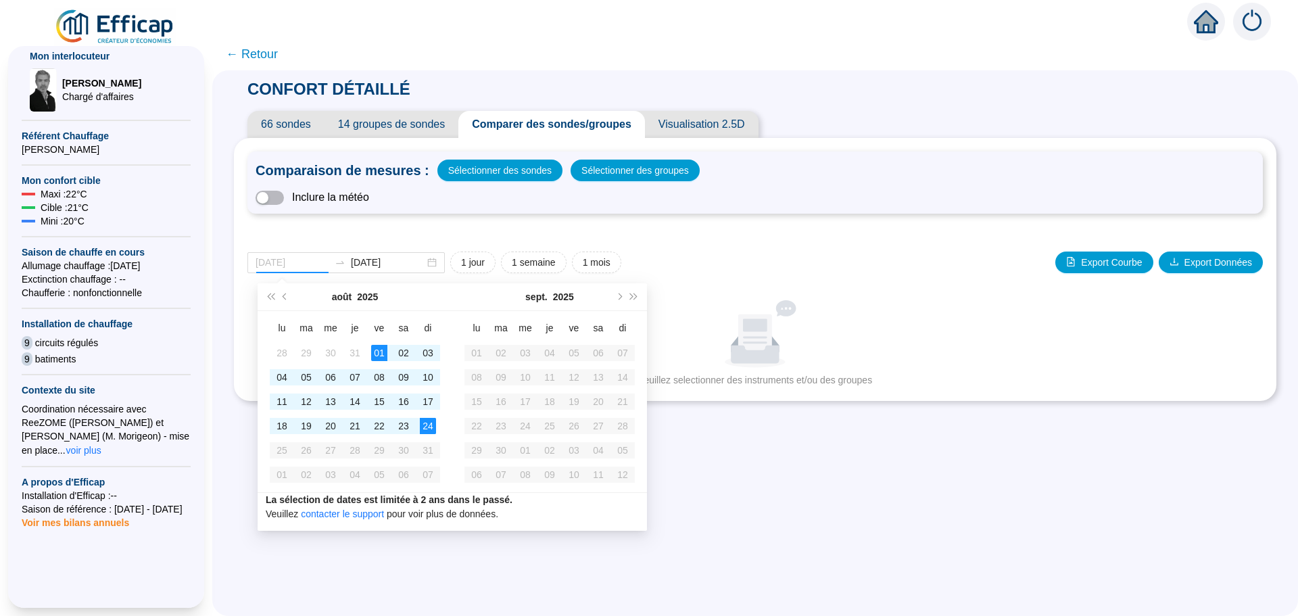
click at [373, 350] on div "01" at bounding box center [379, 353] width 16 height 16
type input "[DATE]"
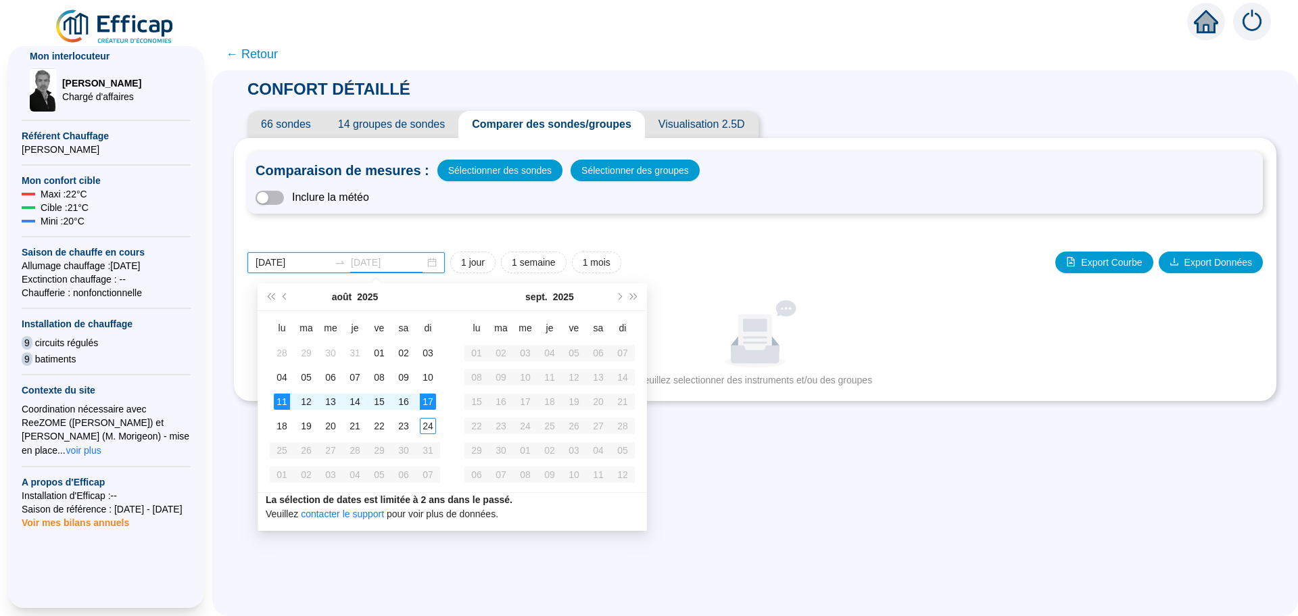
type input "[DATE]"
click at [285, 394] on div "11" at bounding box center [282, 401] width 16 height 16
type input "[DATE]"
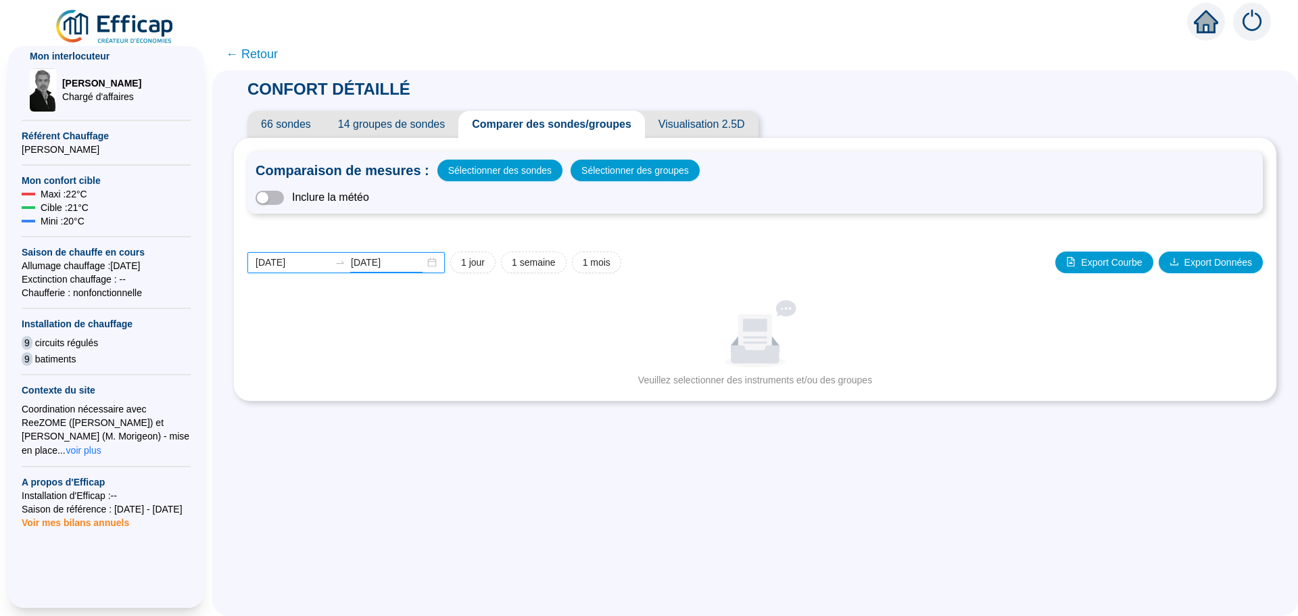
click at [410, 262] on input "[DATE]" at bounding box center [388, 262] width 74 height 14
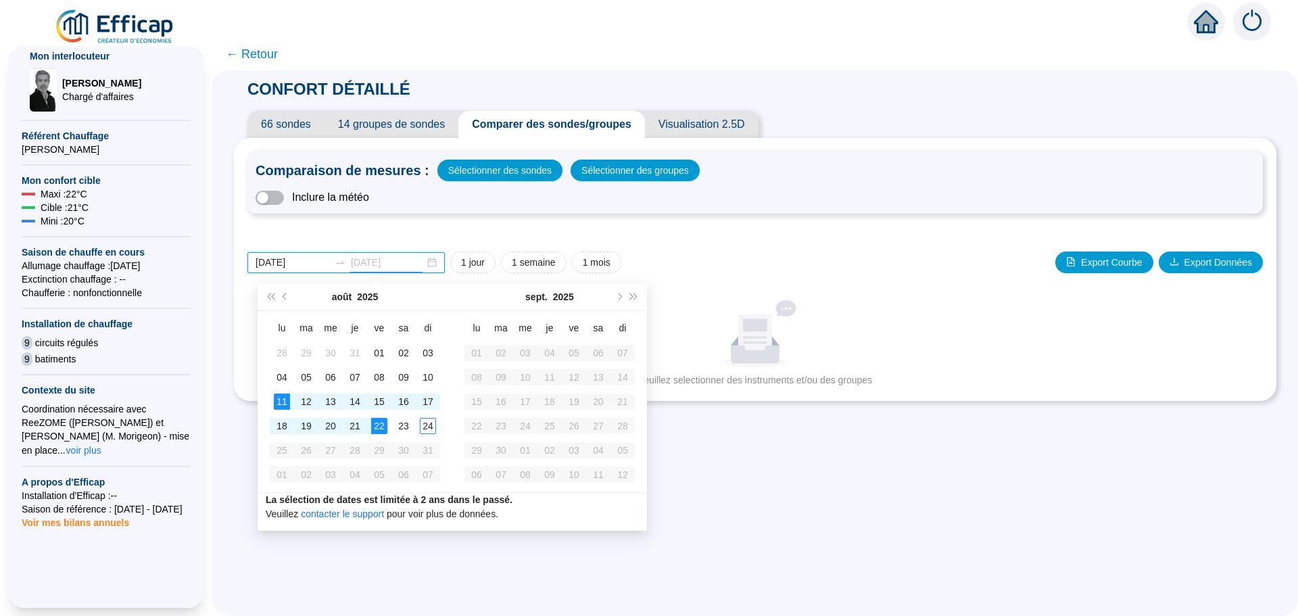
type input "[DATE]"
click at [377, 428] on div "22" at bounding box center [379, 426] width 16 height 16
type input "[DATE]"
click at [380, 402] on div "15" at bounding box center [379, 401] width 16 height 16
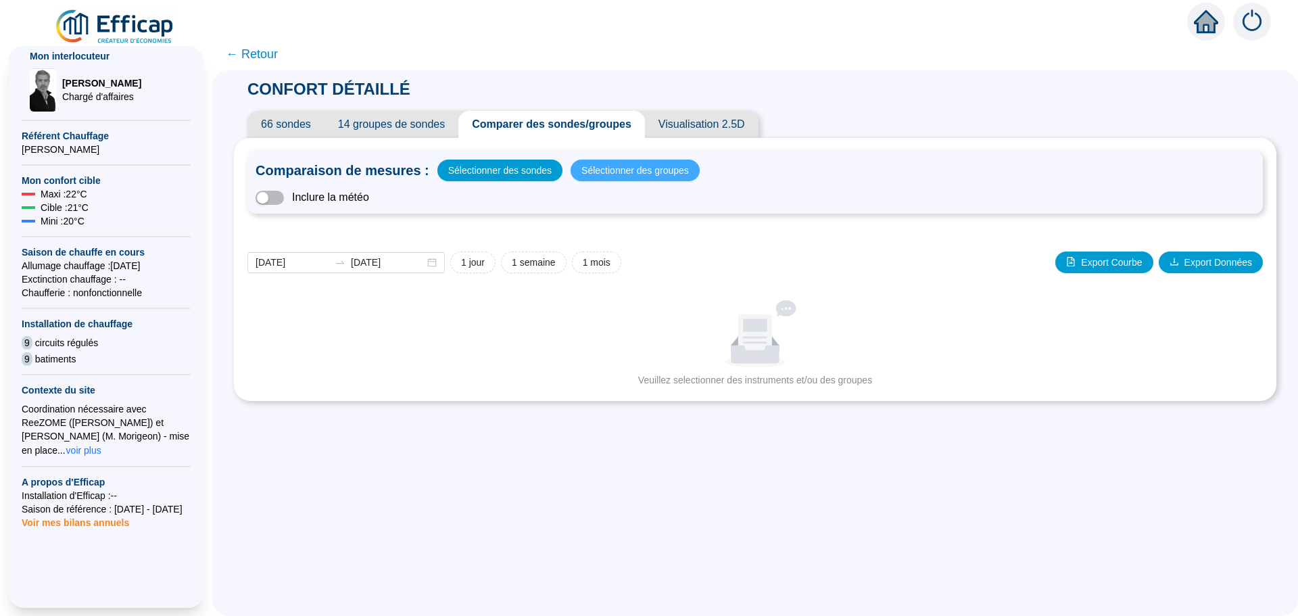
click at [628, 164] on span "Sélectionner des groupes" at bounding box center [634, 170] width 107 height 19
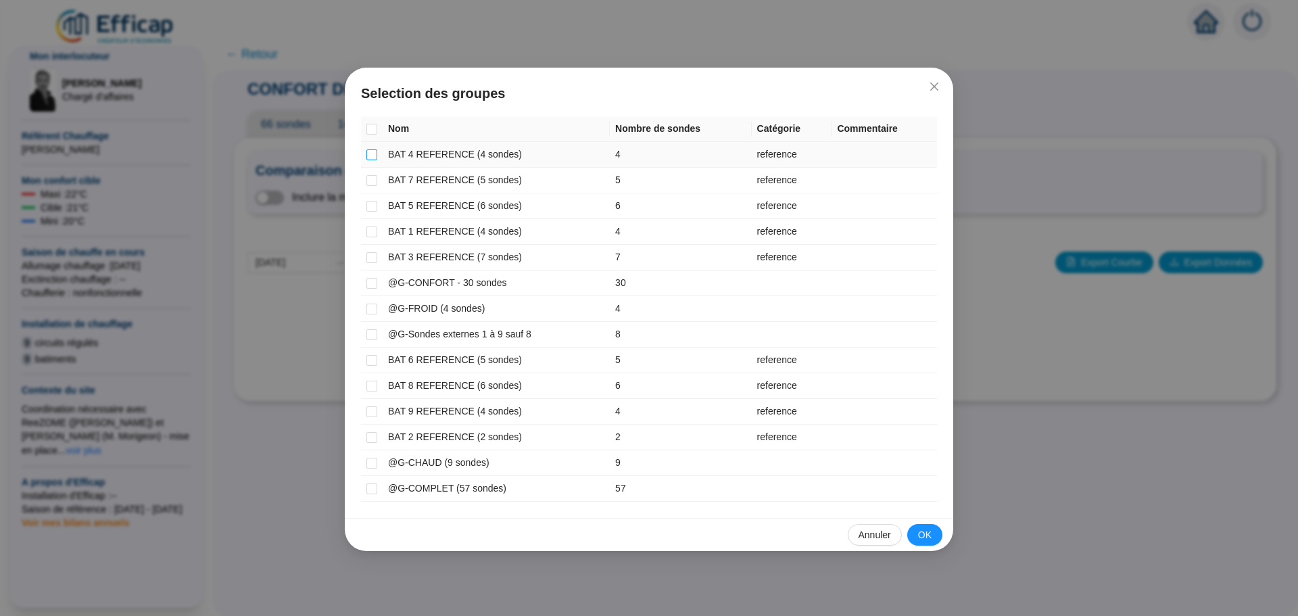
click at [376, 155] on input "checkbox" at bounding box center [371, 154] width 11 height 11
checkbox input "true"
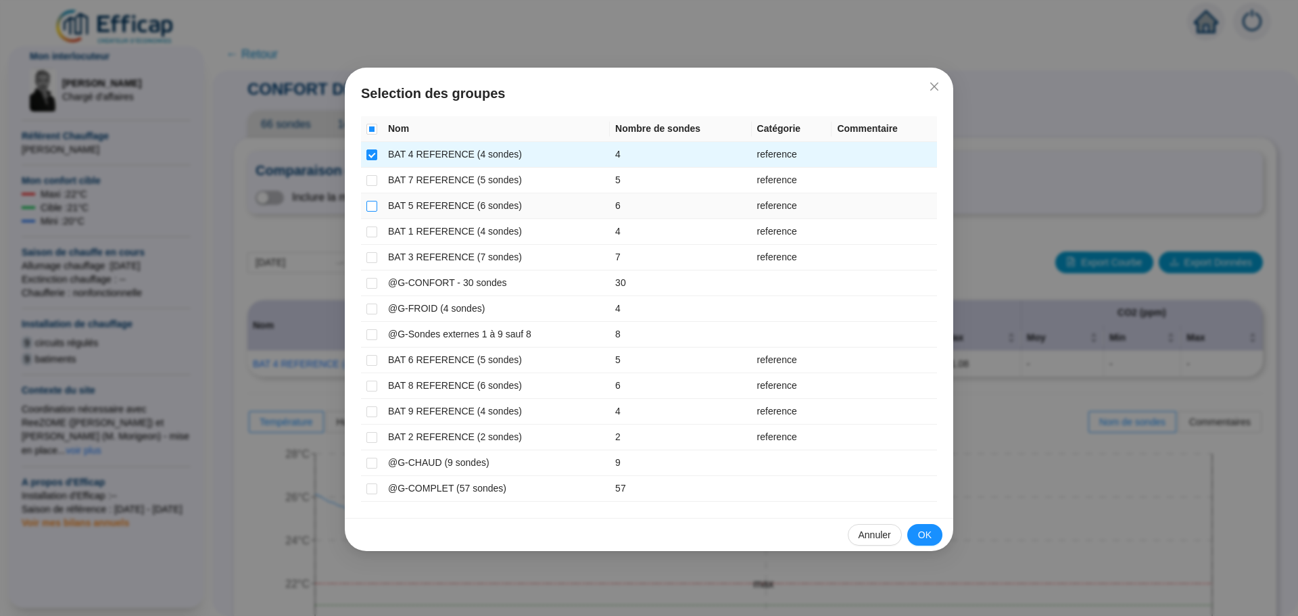
click at [371, 202] on input "checkbox" at bounding box center [371, 206] width 11 height 11
checkbox input "true"
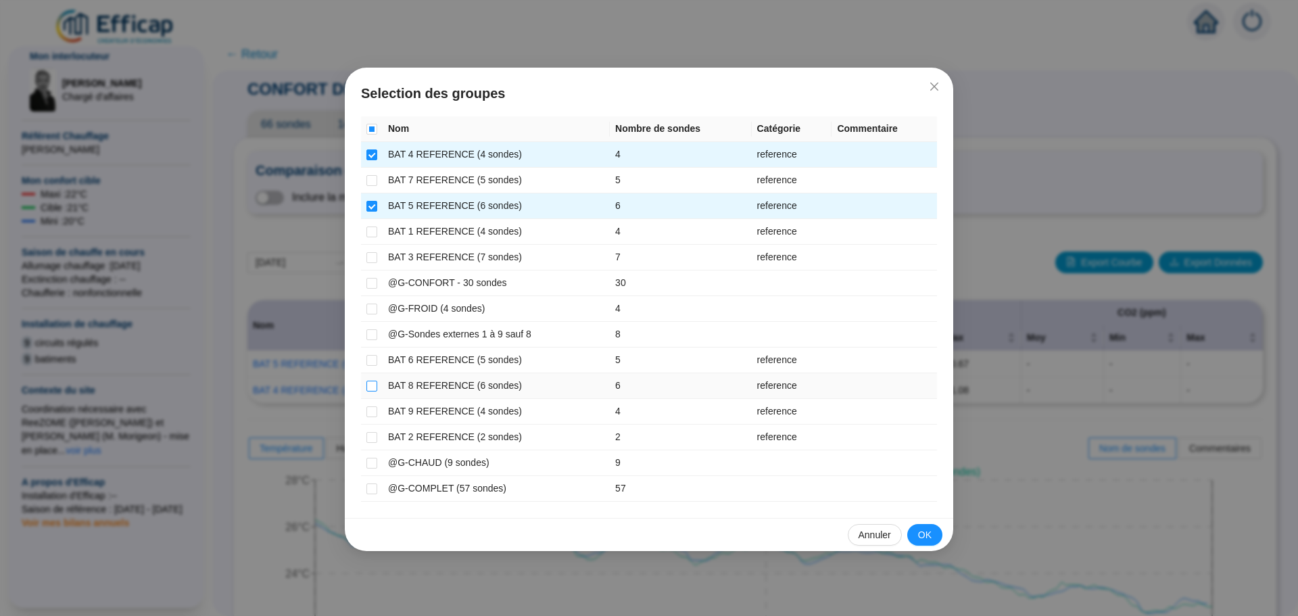
click at [368, 383] on input "checkbox" at bounding box center [371, 385] width 11 height 11
checkbox input "true"
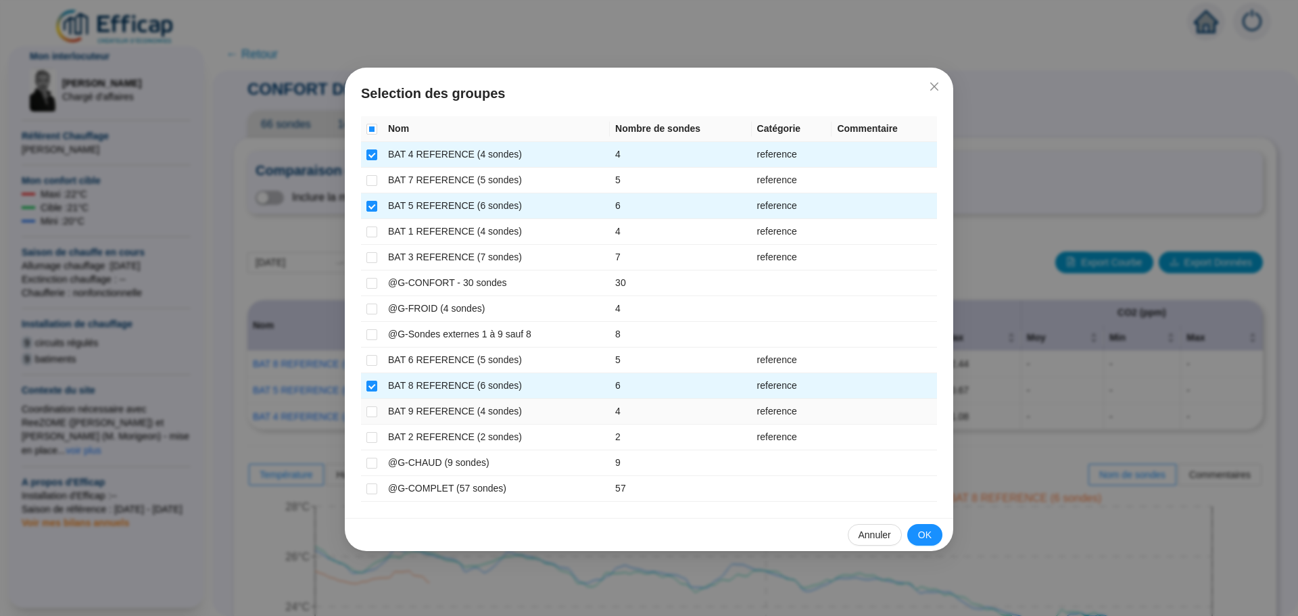
click at [370, 401] on td at bounding box center [372, 412] width 22 height 26
drag, startPoint x: 931, startPoint y: 535, endPoint x: 940, endPoint y: 540, distance: 10.0
click at [940, 540] on button "OK" at bounding box center [924, 535] width 35 height 22
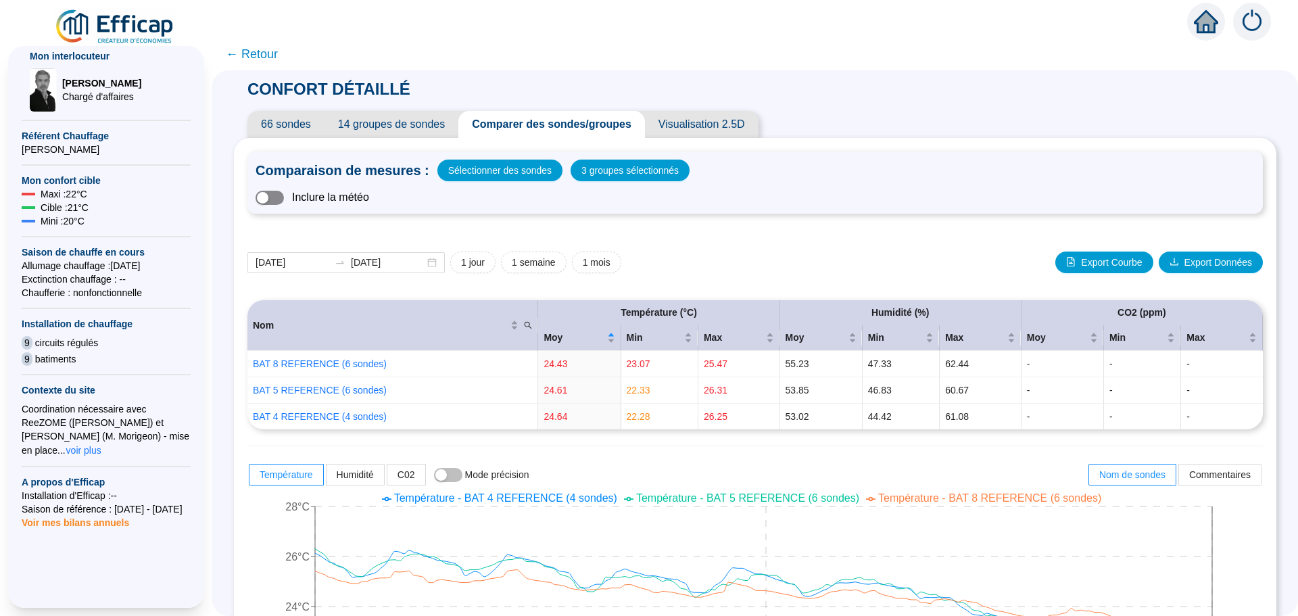
click at [284, 203] on span "button" at bounding box center [269, 198] width 28 height 14
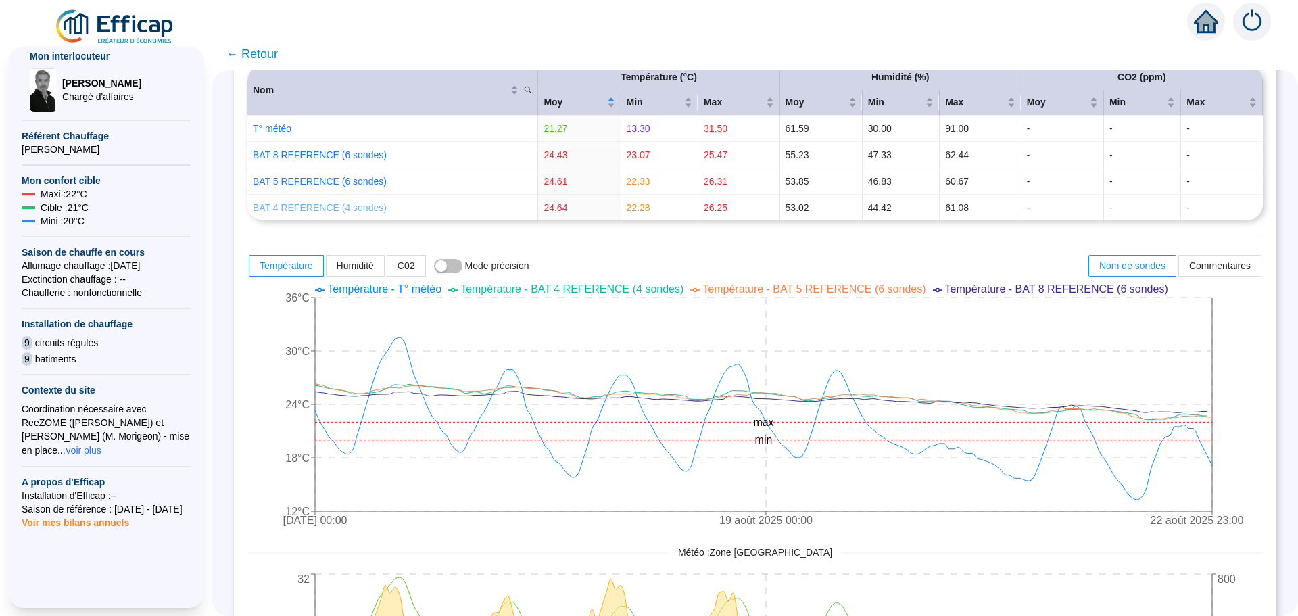
scroll to position [135, 0]
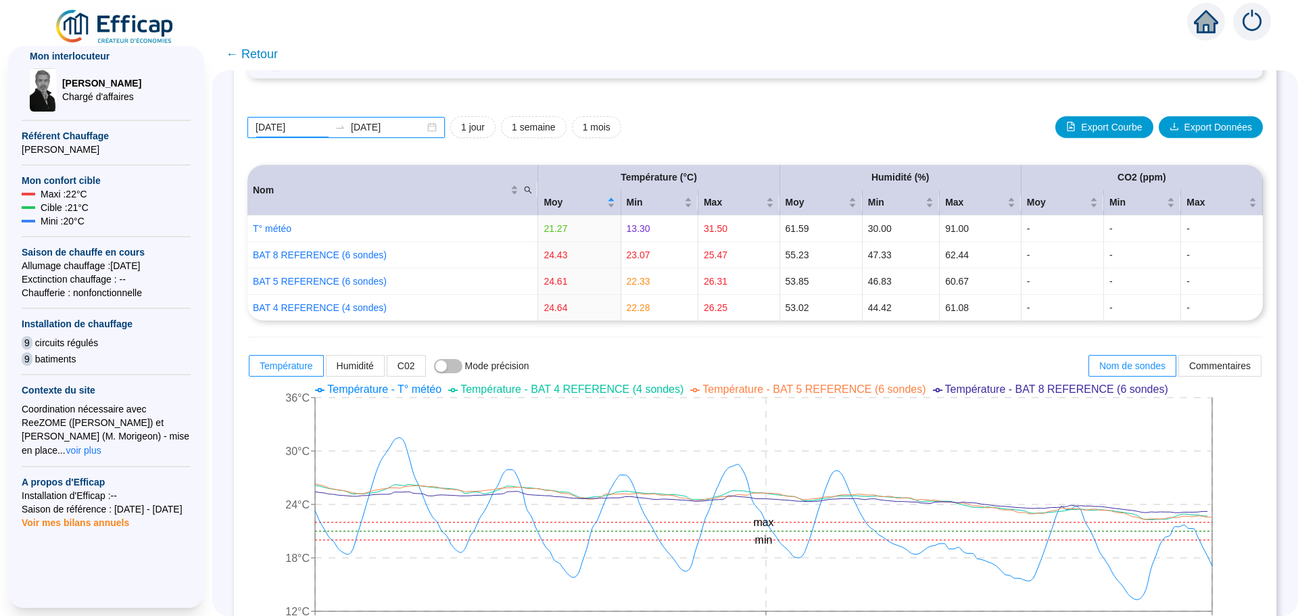
click at [316, 130] on input "[DATE]" at bounding box center [292, 127] width 74 height 14
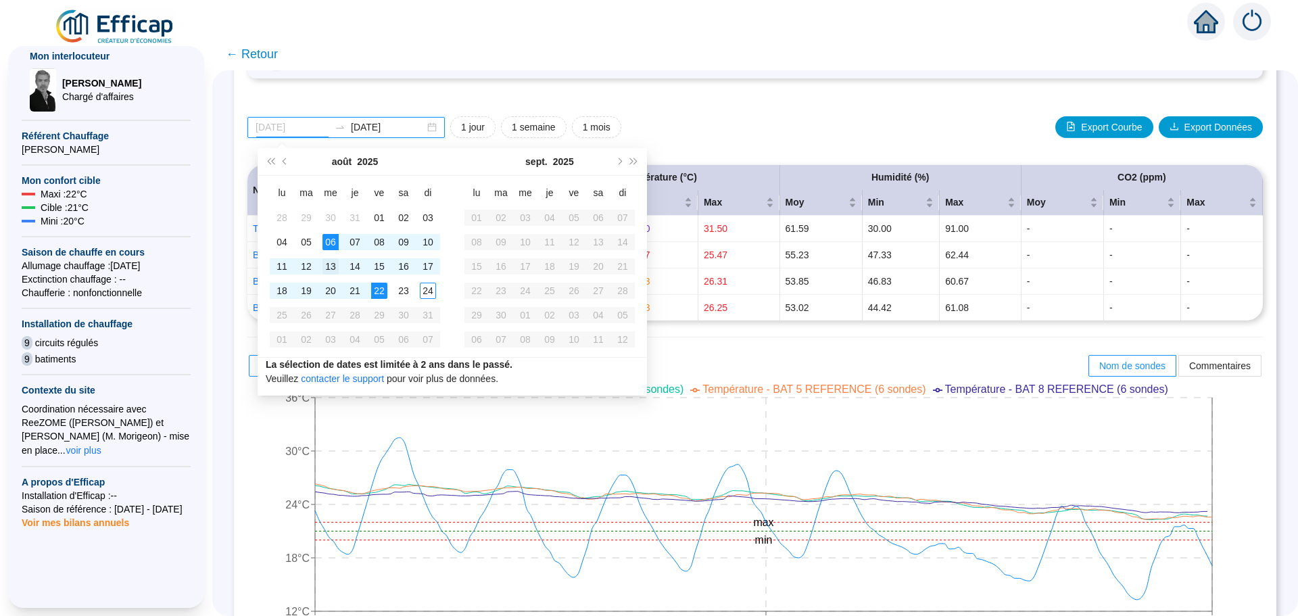
type input "[DATE]"
click at [330, 265] on div "13" at bounding box center [330, 266] width 16 height 16
type input "[DATE]"
click at [383, 292] on div "22" at bounding box center [379, 290] width 16 height 16
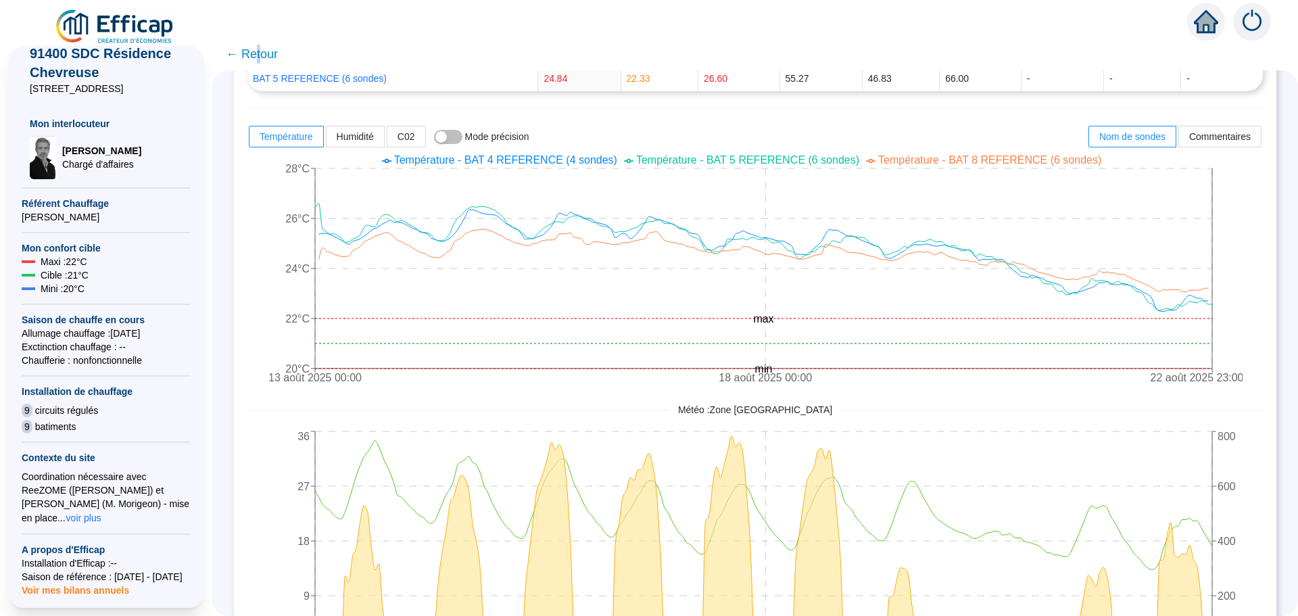
click at [265, 51] on span "← Retour" at bounding box center [754, 54] width 1085 height 32
click at [265, 51] on span "← Retour" at bounding box center [252, 54] width 52 height 19
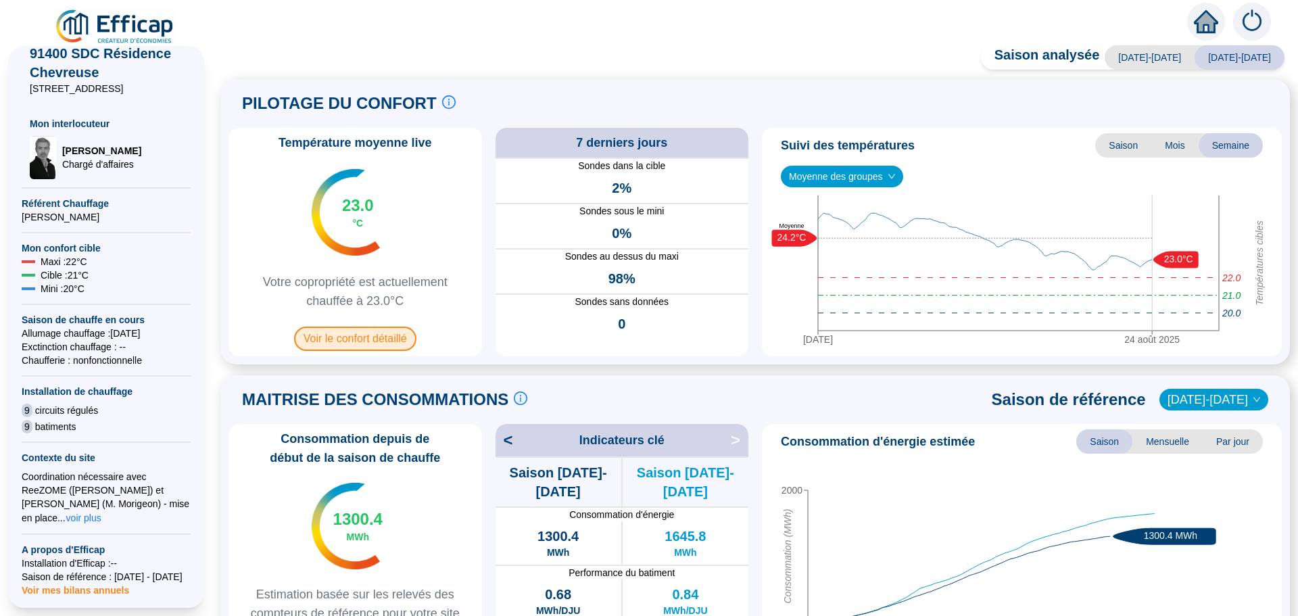
click at [353, 332] on span "Voir le confort détaillé" at bounding box center [355, 338] width 122 height 24
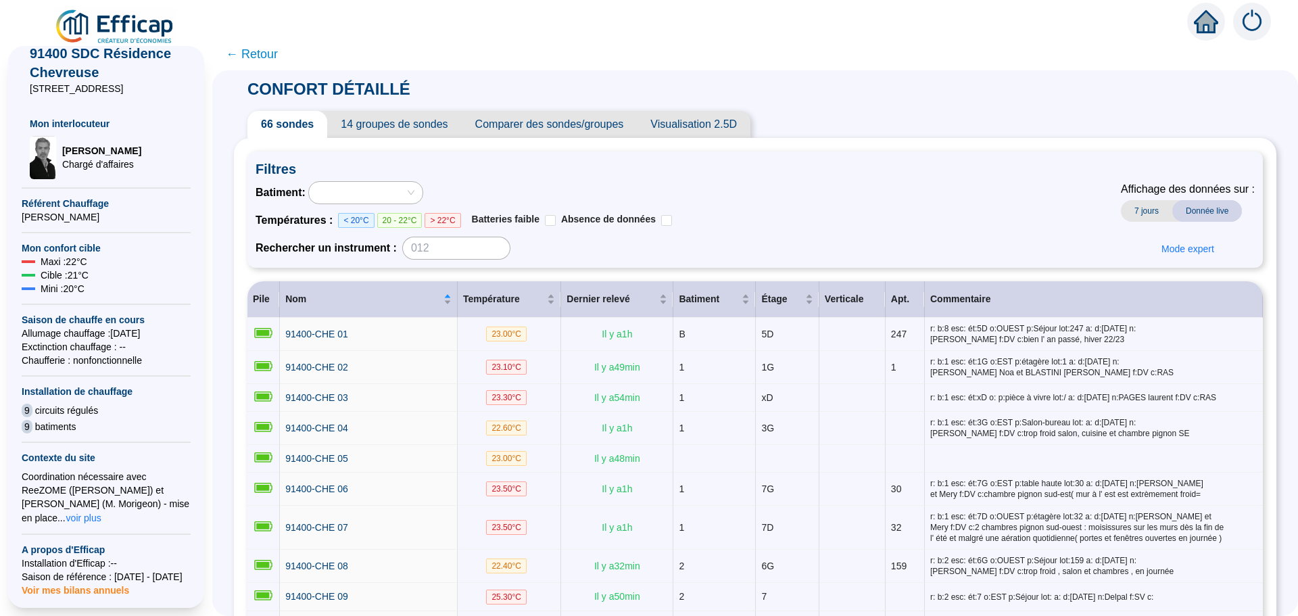
click at [570, 123] on span "Comparer des sondes/groupes" at bounding box center [550, 124] width 176 height 27
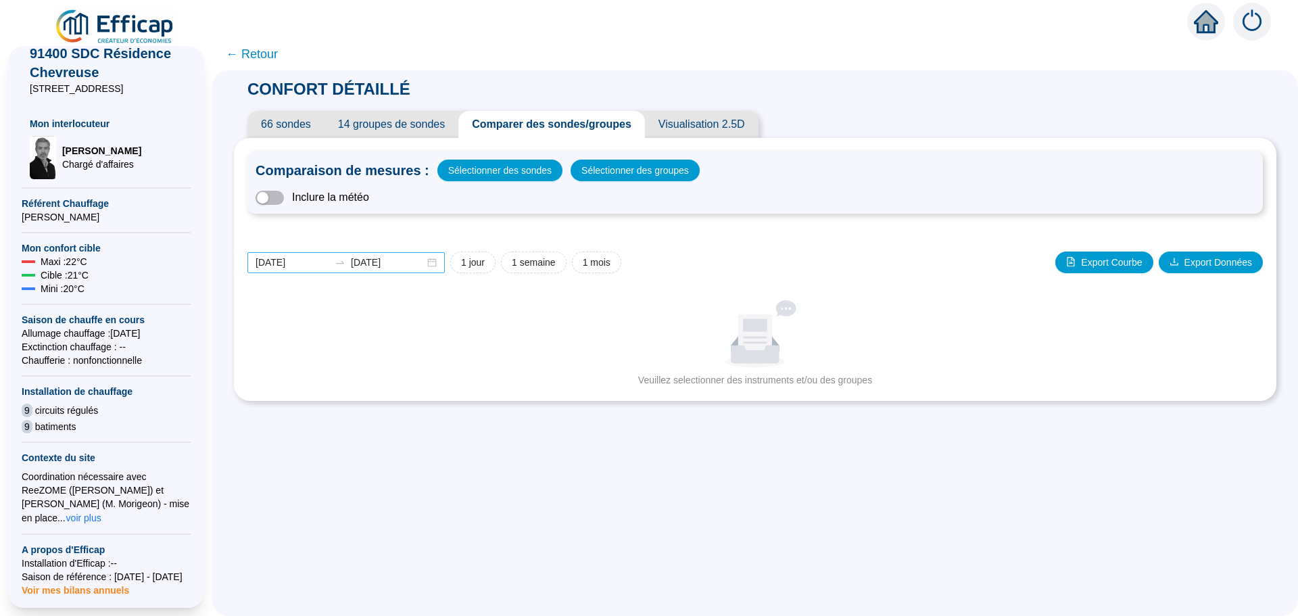
click at [441, 263] on div "[DATE] [DATE]" at bounding box center [345, 262] width 197 height 21
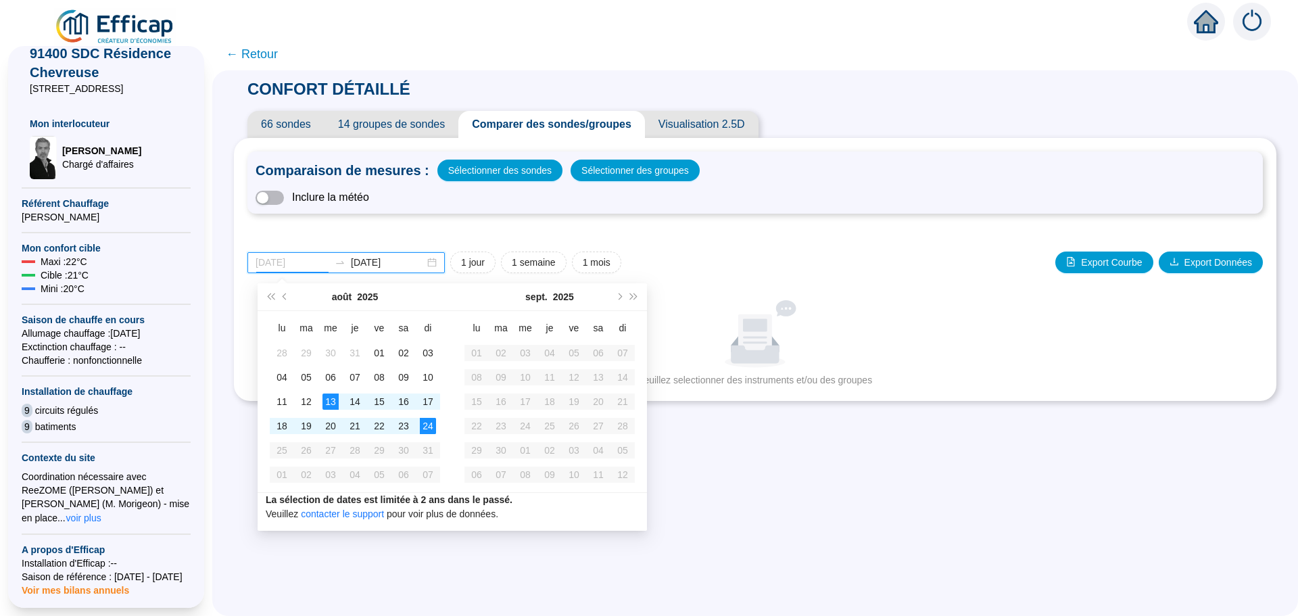
type input "[DATE]"
click at [328, 396] on div "13" at bounding box center [330, 401] width 16 height 16
type input "[DATE]"
click at [290, 424] on td "18" at bounding box center [282, 426] width 24 height 24
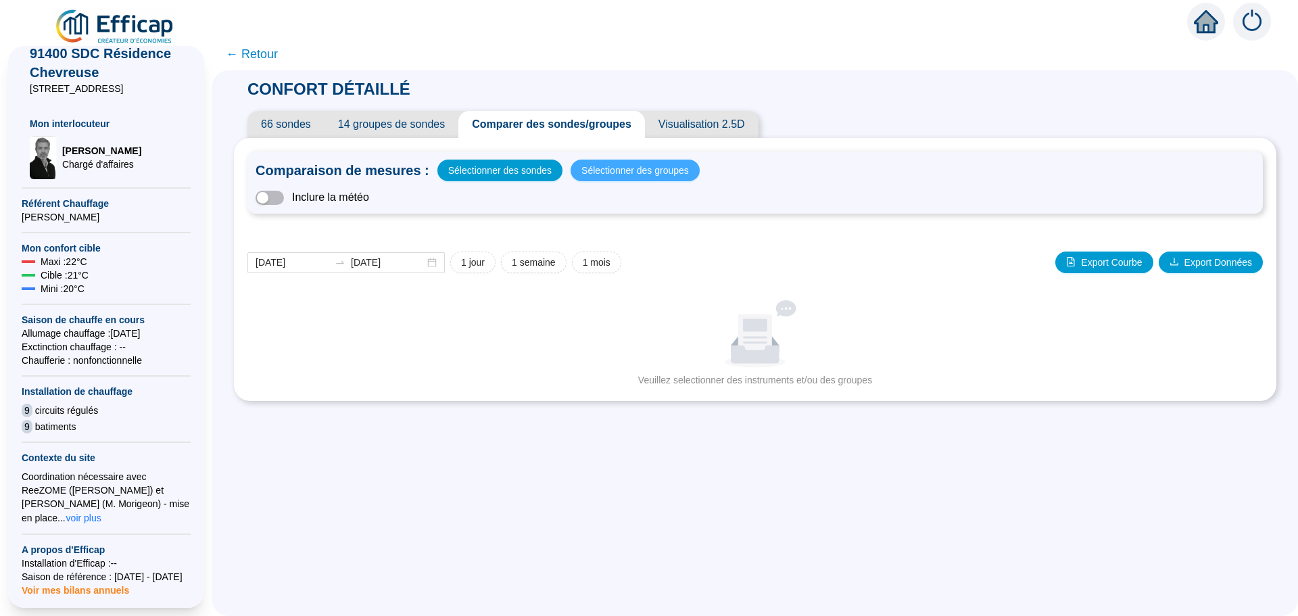
click at [614, 173] on span "Sélectionner des groupes" at bounding box center [634, 170] width 107 height 19
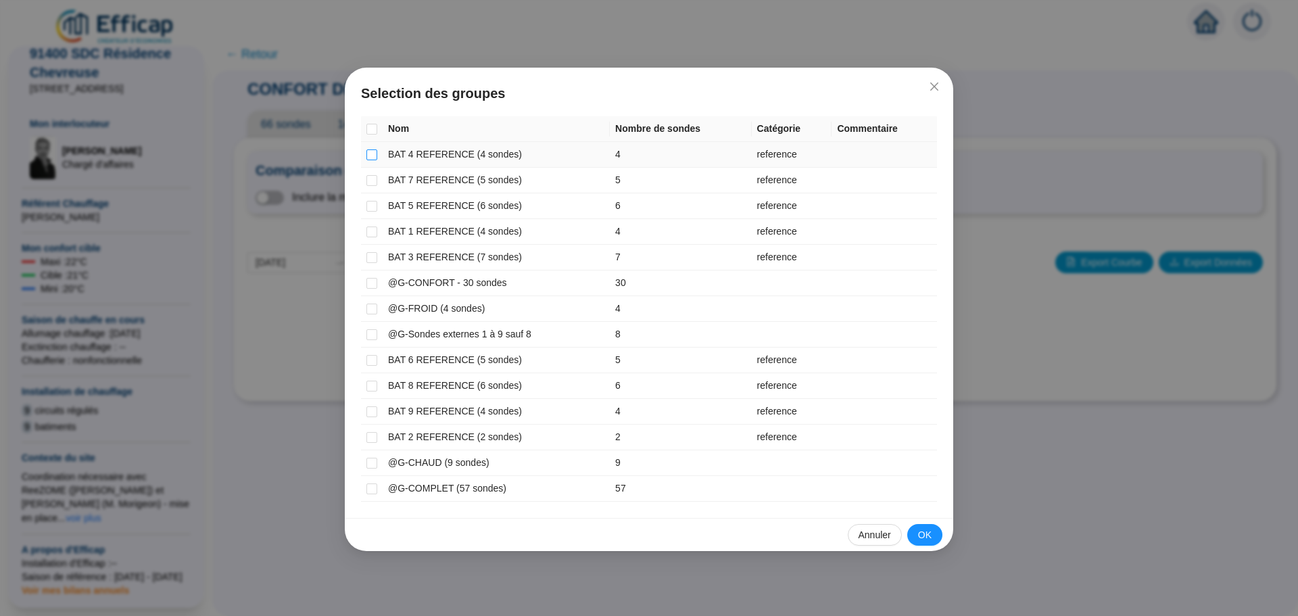
click at [368, 151] on input "checkbox" at bounding box center [371, 154] width 11 height 11
checkbox input "true"
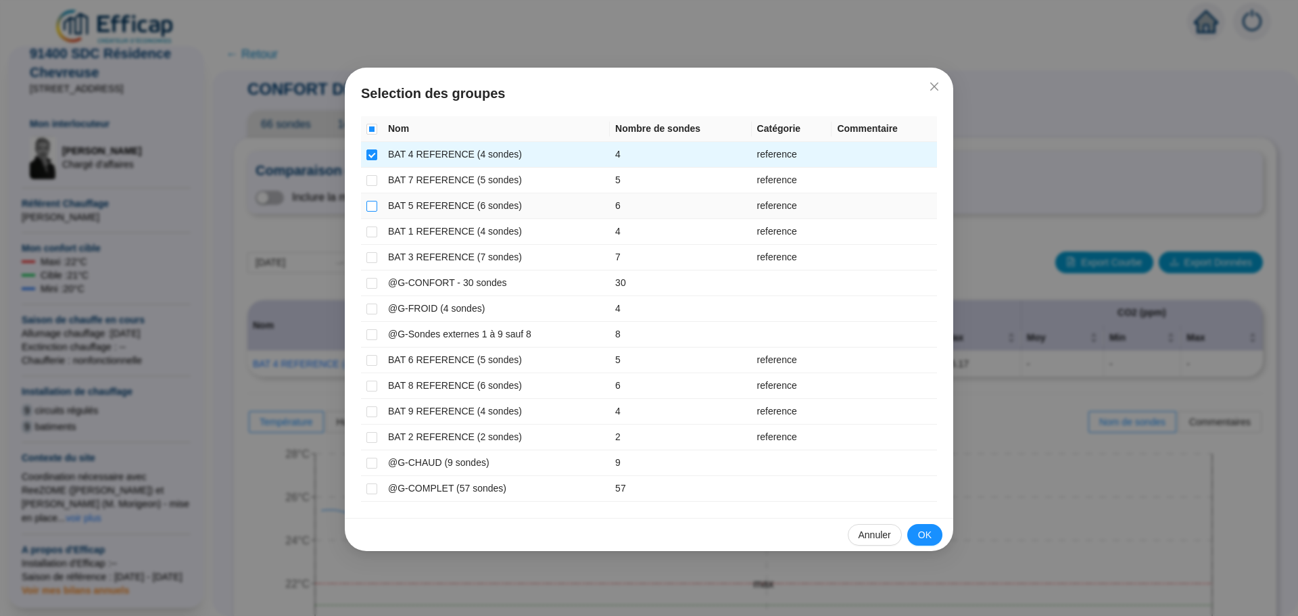
click at [370, 208] on input "checkbox" at bounding box center [371, 206] width 11 height 11
checkbox input "true"
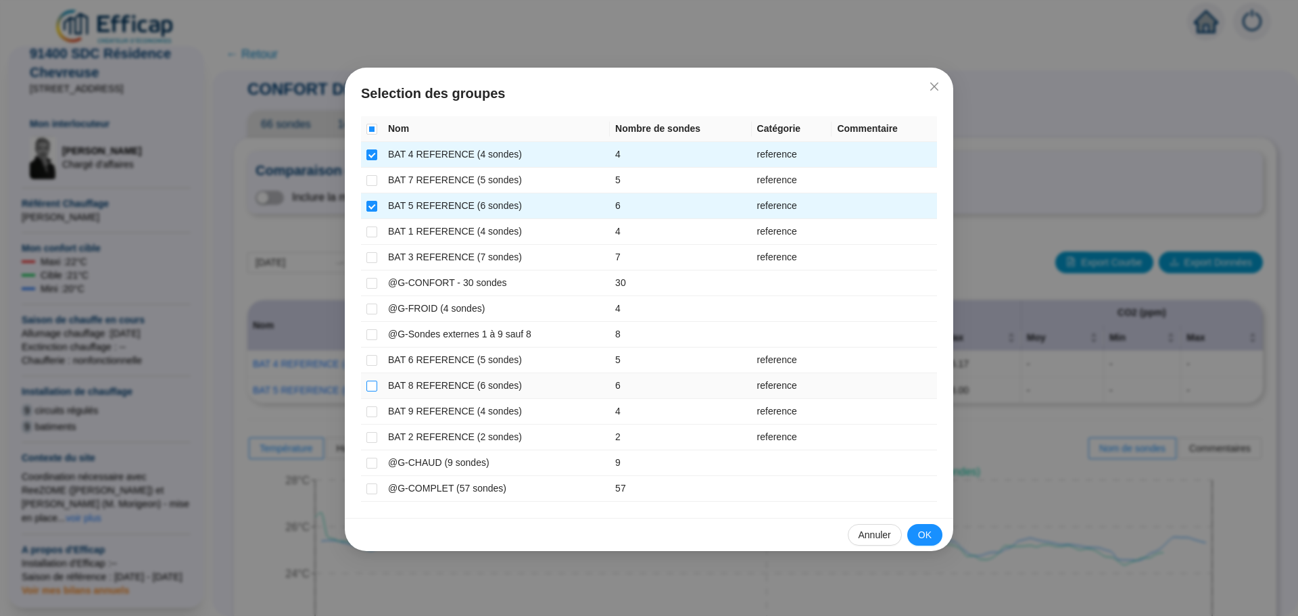
click at [372, 388] on input "checkbox" at bounding box center [371, 385] width 11 height 11
checkbox input "true"
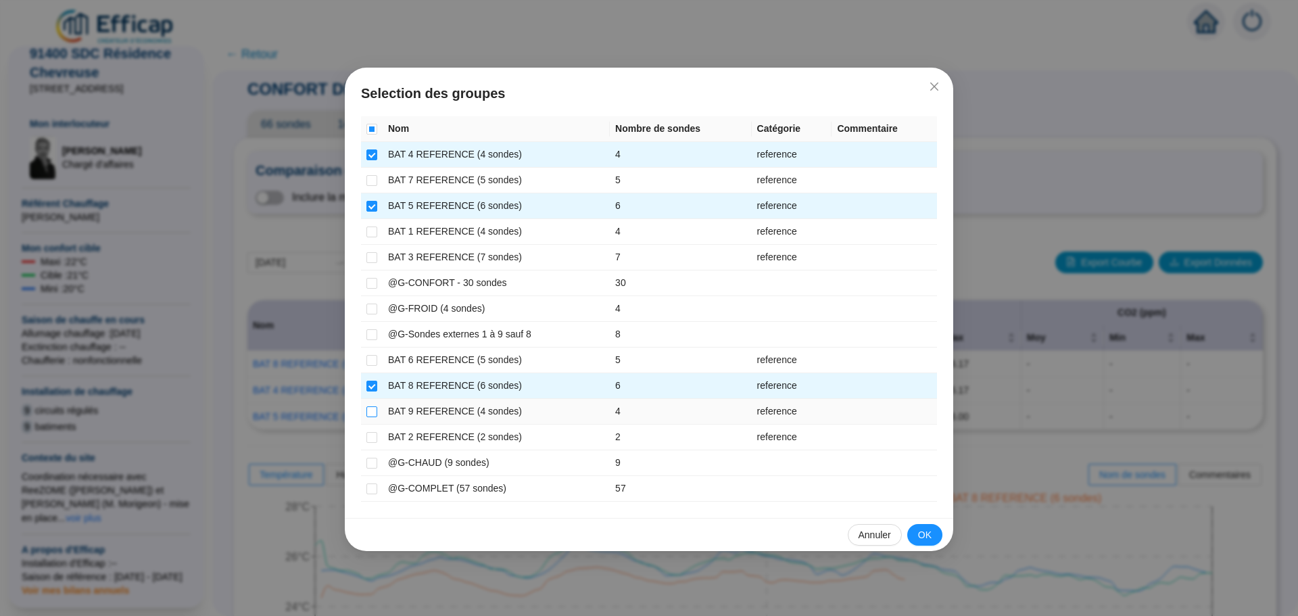
click at [372, 411] on input "checkbox" at bounding box center [371, 411] width 11 height 11
checkbox input "true"
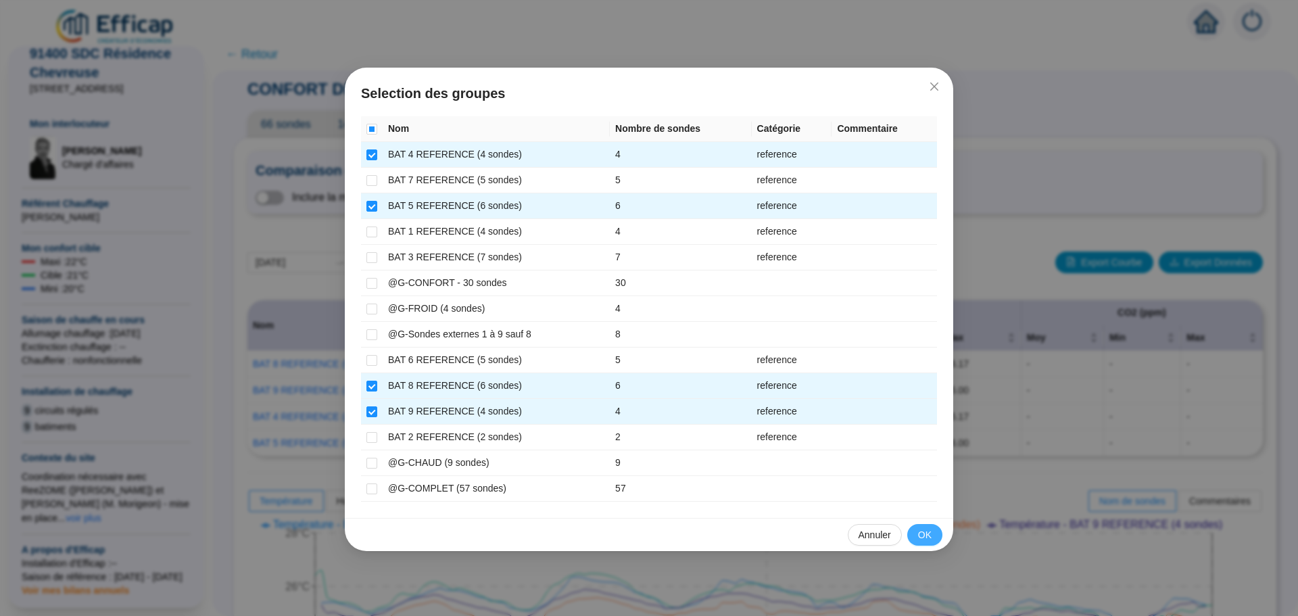
click at [925, 535] on span "OK" at bounding box center [925, 535] width 14 height 14
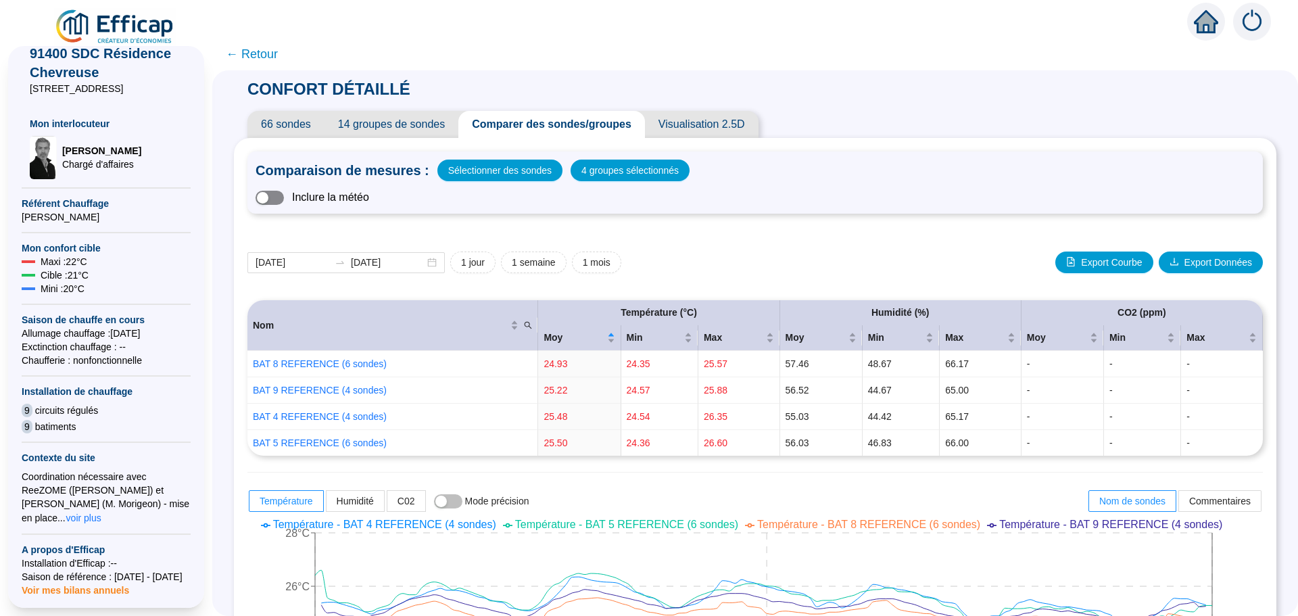
click at [284, 196] on span "button" at bounding box center [269, 198] width 28 height 14
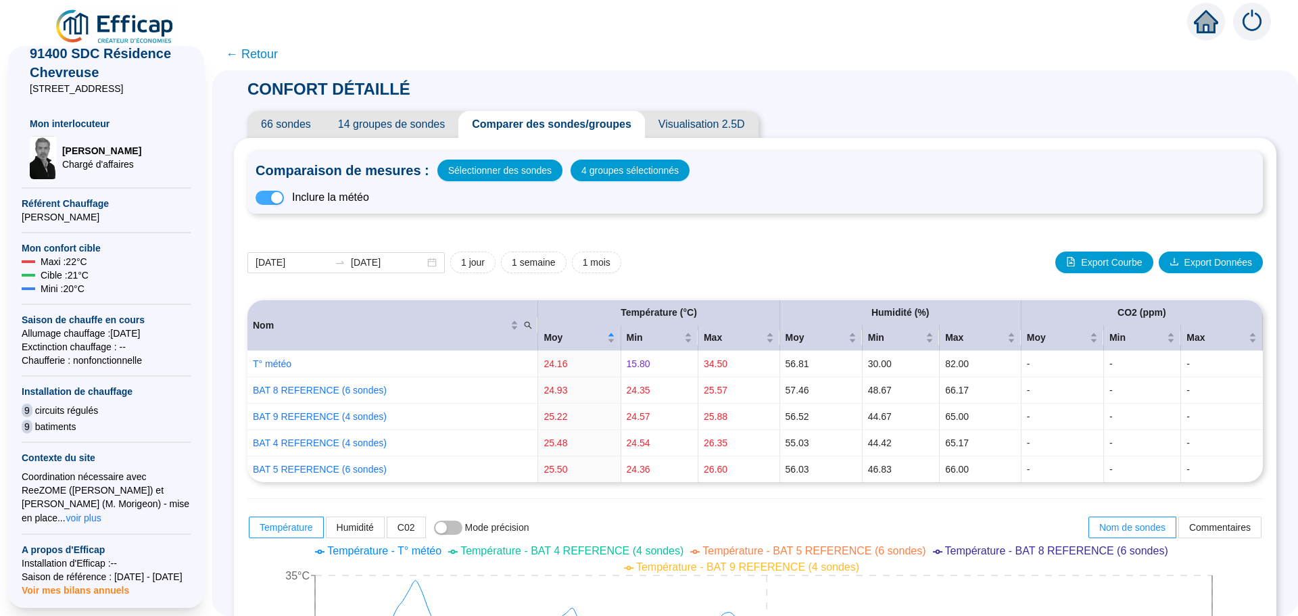
click at [266, 198] on span "button" at bounding box center [269, 198] width 28 height 14
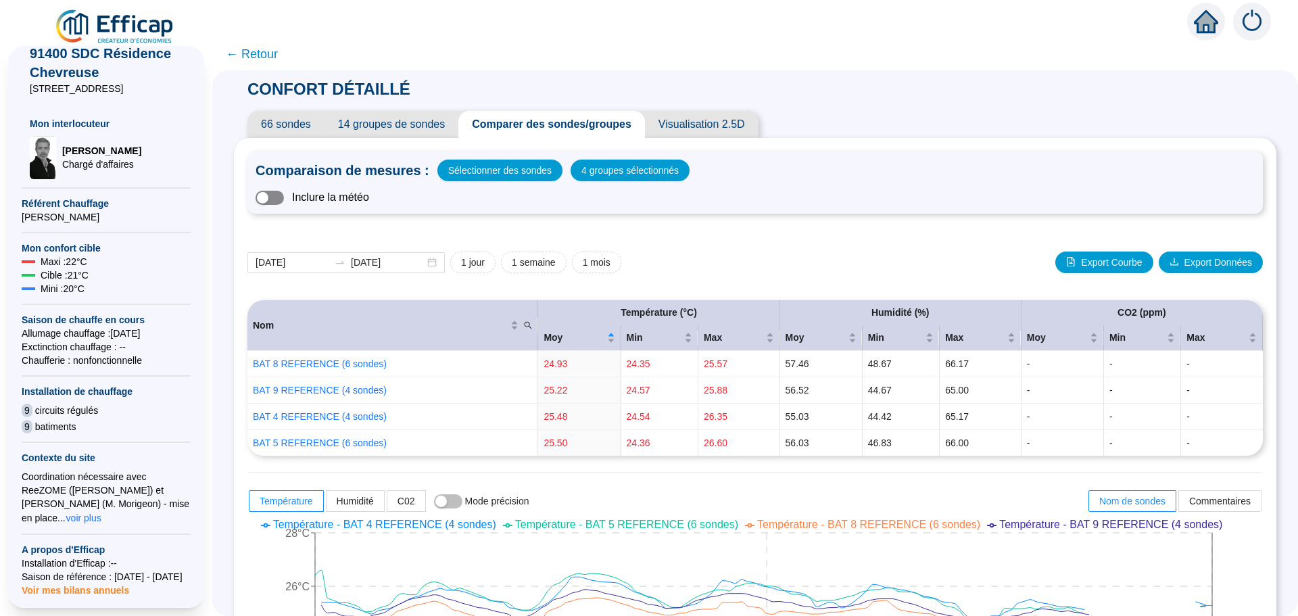
click at [284, 197] on span "button" at bounding box center [269, 198] width 28 height 14
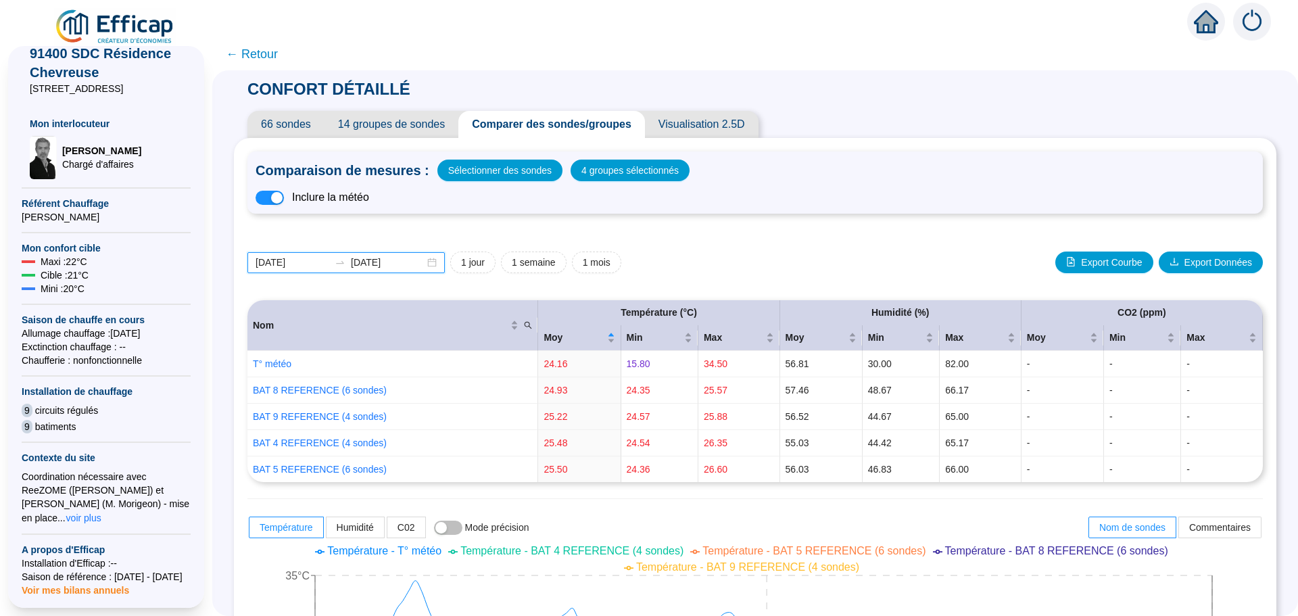
click at [408, 262] on input "[DATE]" at bounding box center [388, 262] width 74 height 14
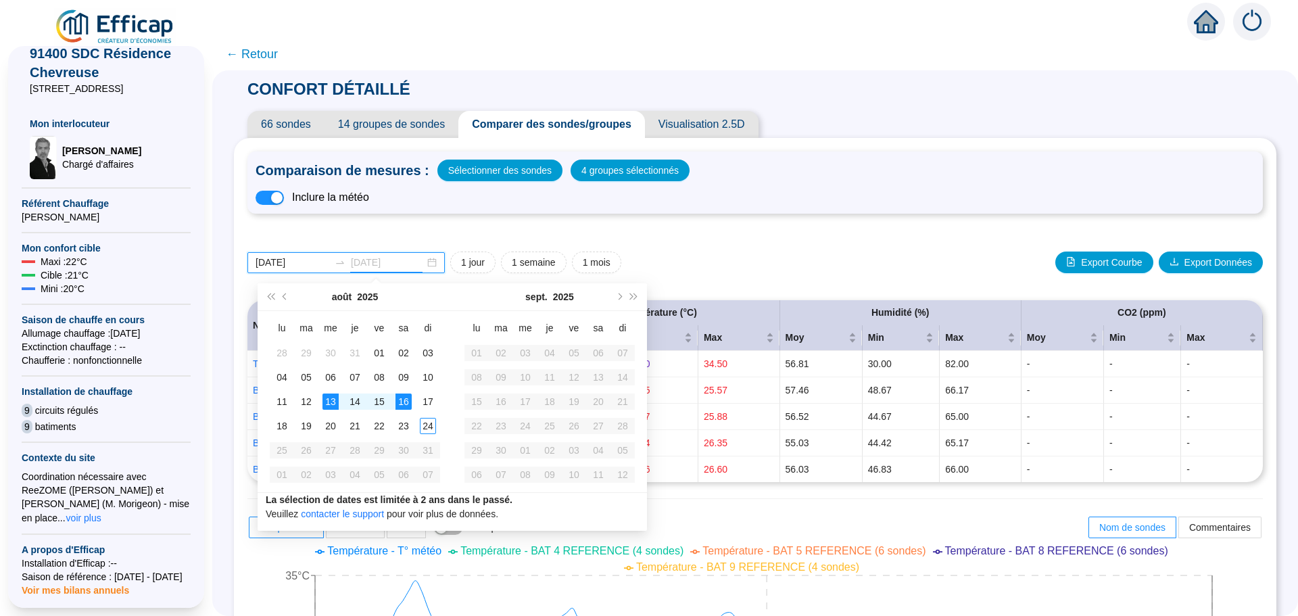
type input "[DATE]"
click at [405, 406] on div "16" at bounding box center [403, 401] width 16 height 16
type input "[DATE]"
click at [332, 398] on div "13" at bounding box center [330, 401] width 16 height 16
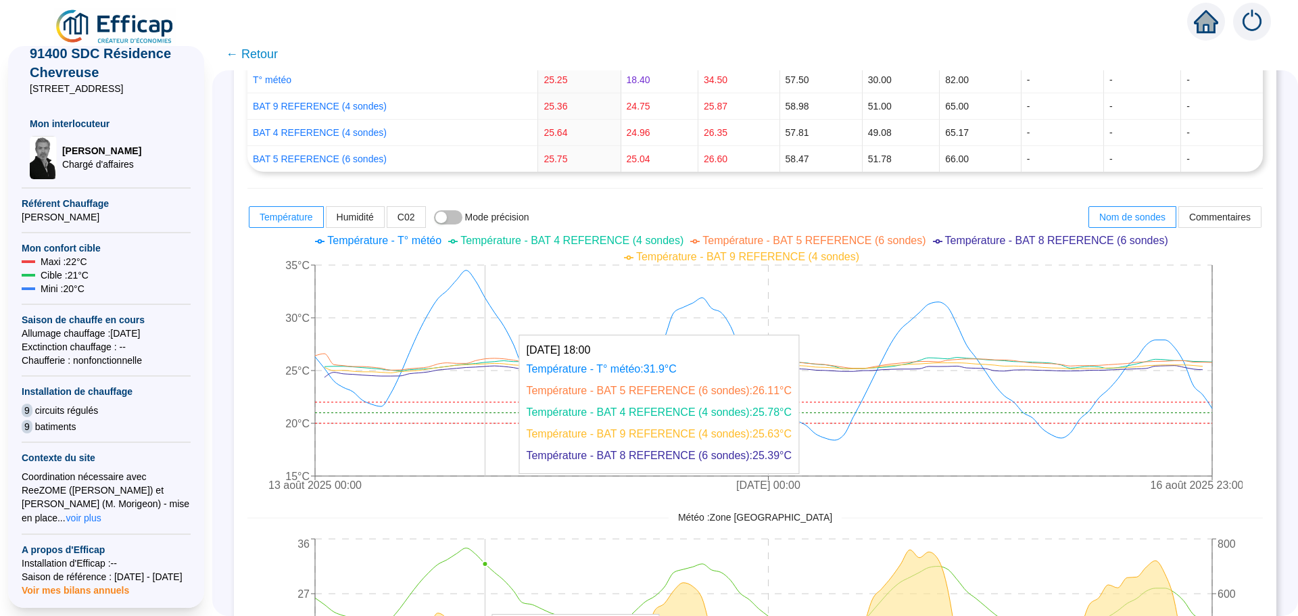
scroll to position [338, 0]
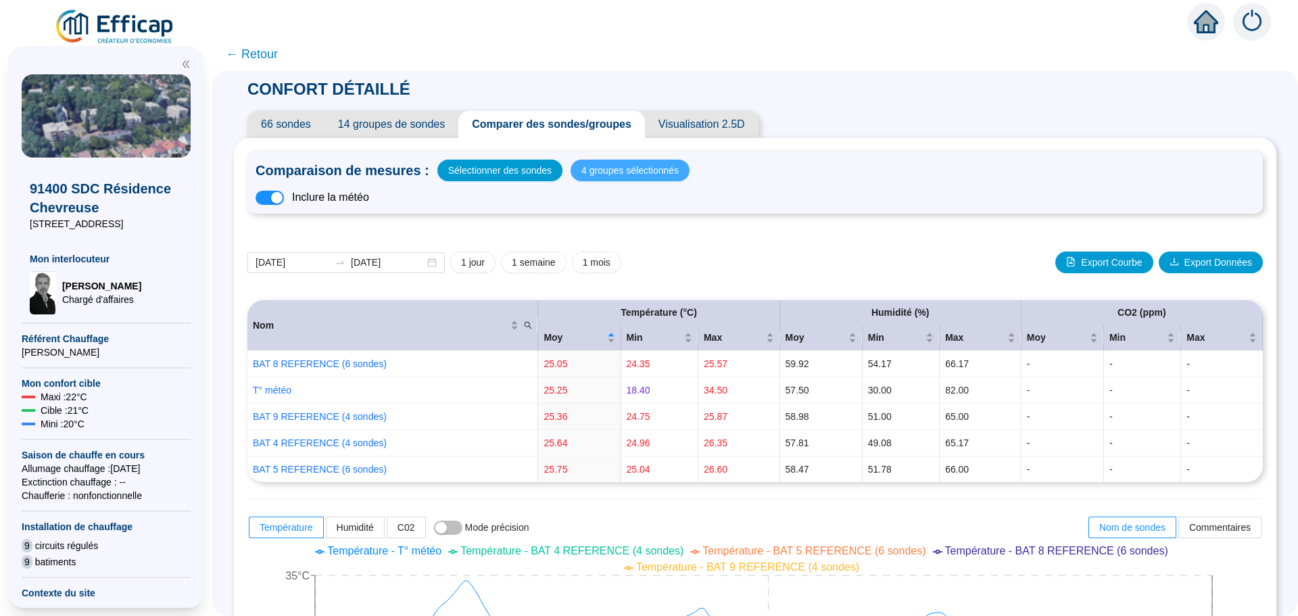
click at [596, 176] on span "4 groupes sélectionnés" at bounding box center [629, 170] width 97 height 19
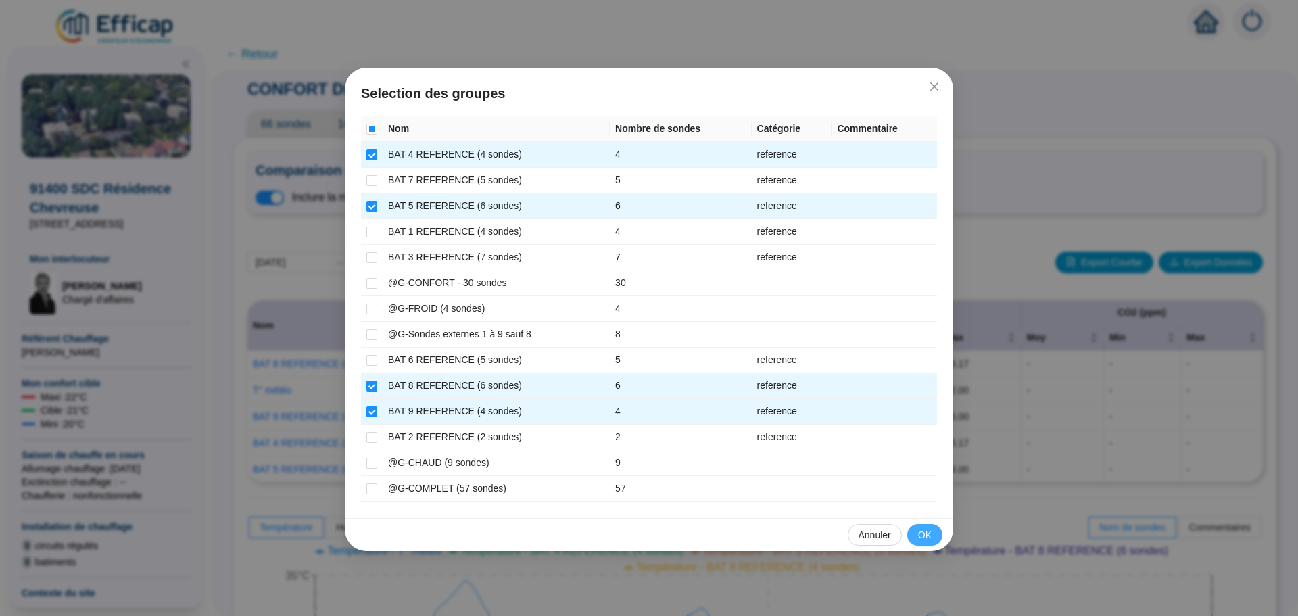
click at [925, 533] on span "OK" at bounding box center [925, 535] width 14 height 14
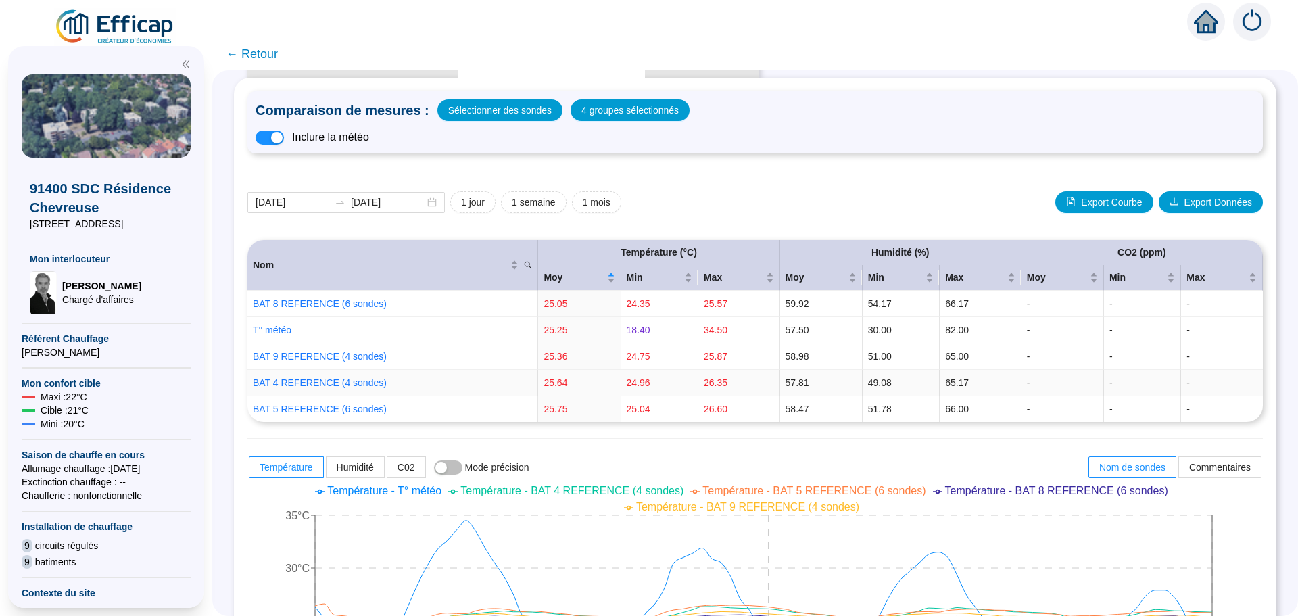
scroll to position [203, 0]
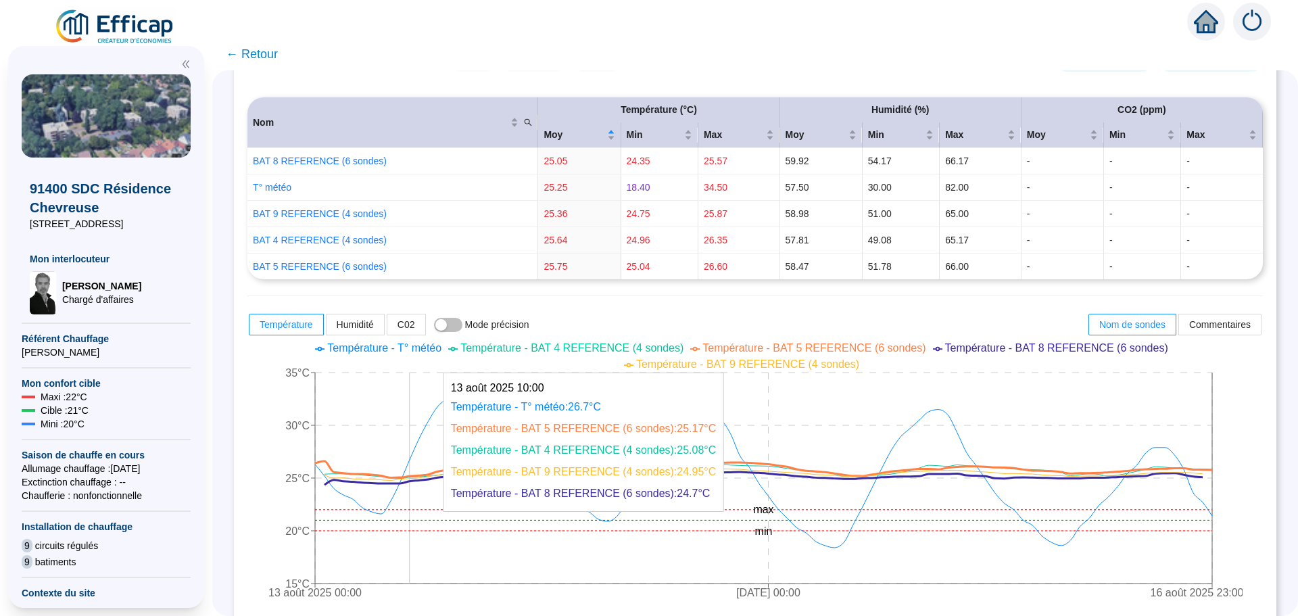
click at [422, 480] on icon at bounding box center [763, 478] width 878 height 13
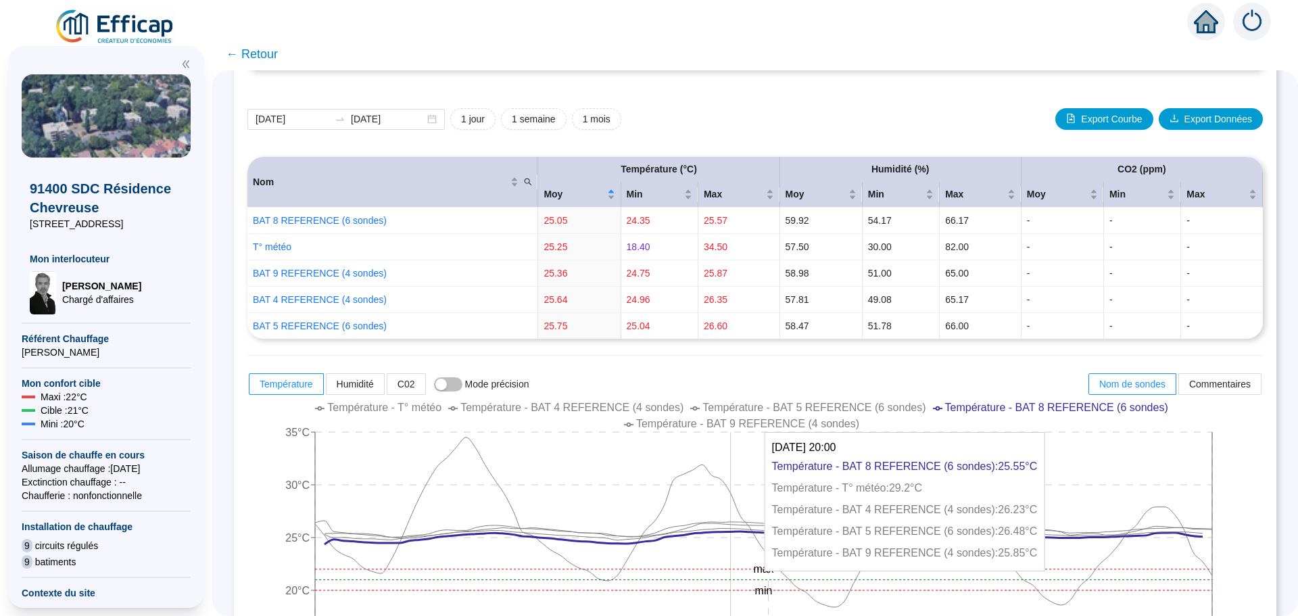
scroll to position [135, 0]
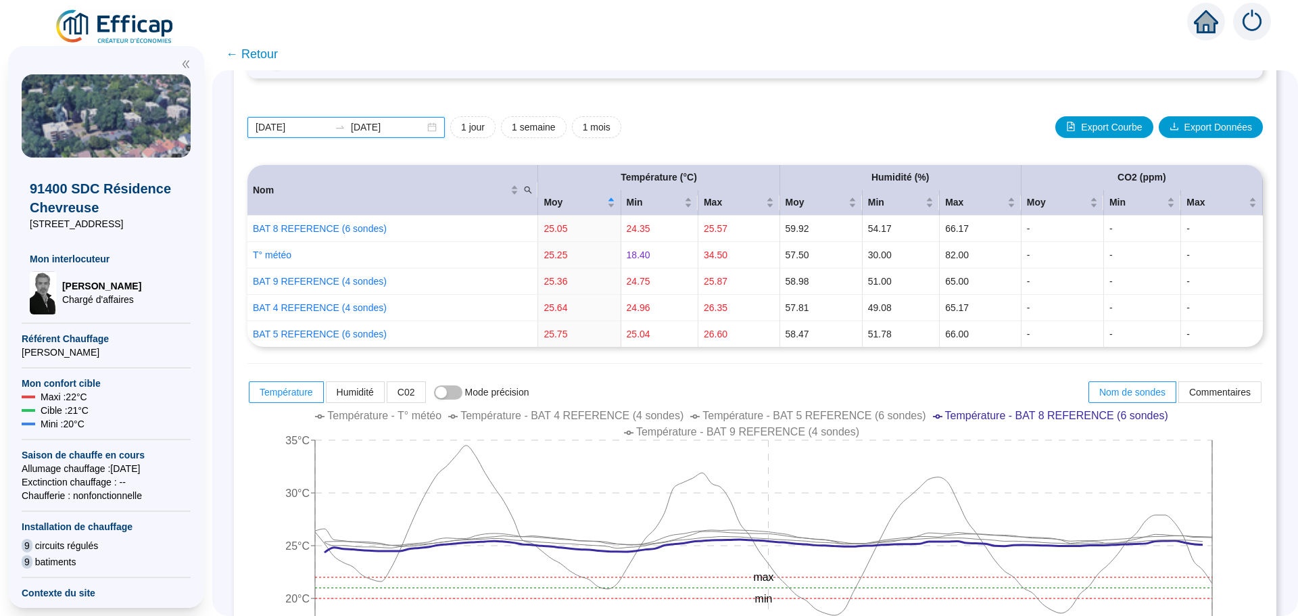
click at [316, 126] on input "[DATE]" at bounding box center [292, 127] width 74 height 14
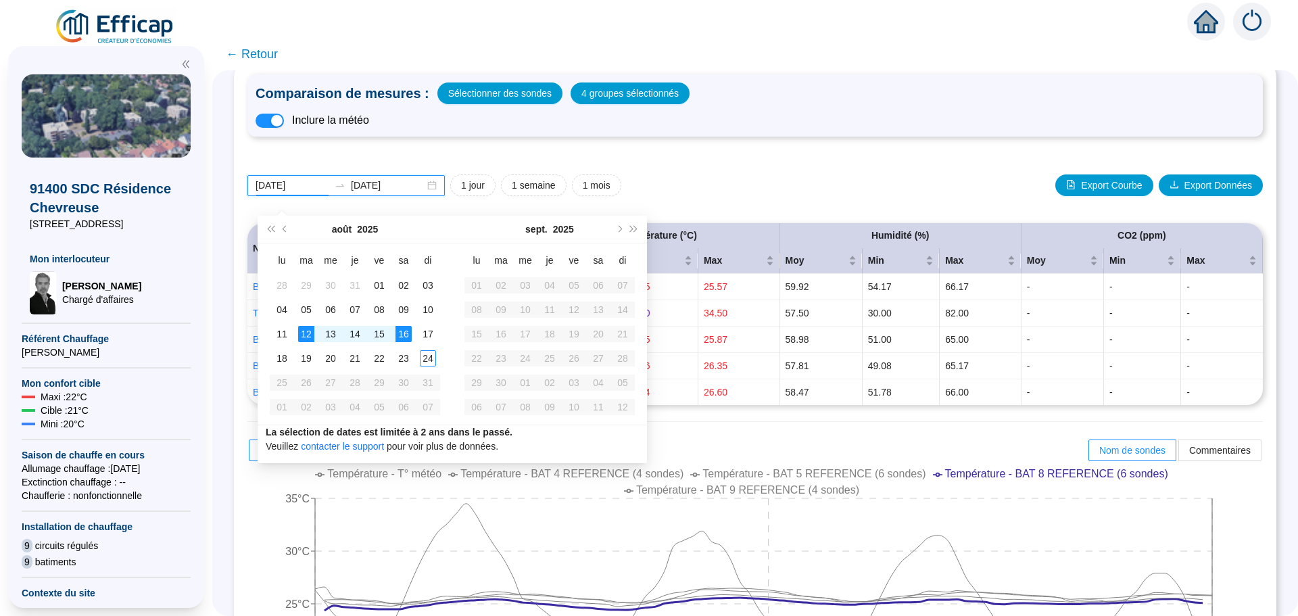
scroll to position [68, 0]
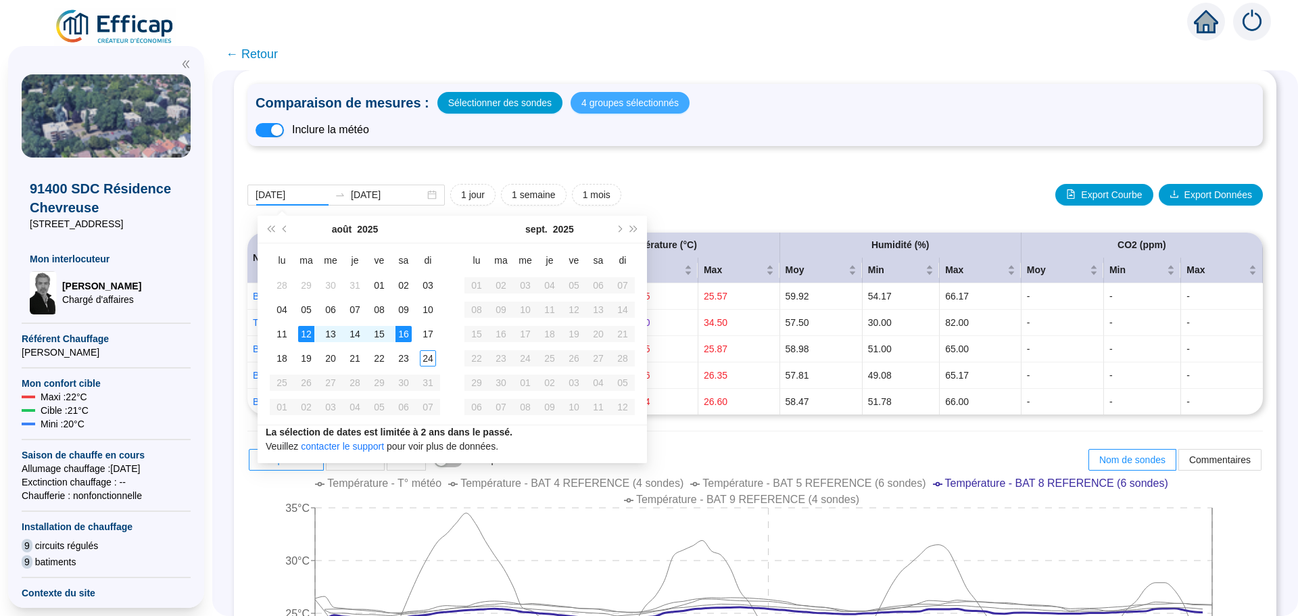
click at [604, 109] on span "4 groupes sélectionnés" at bounding box center [629, 102] width 97 height 19
type input "[DATE]"
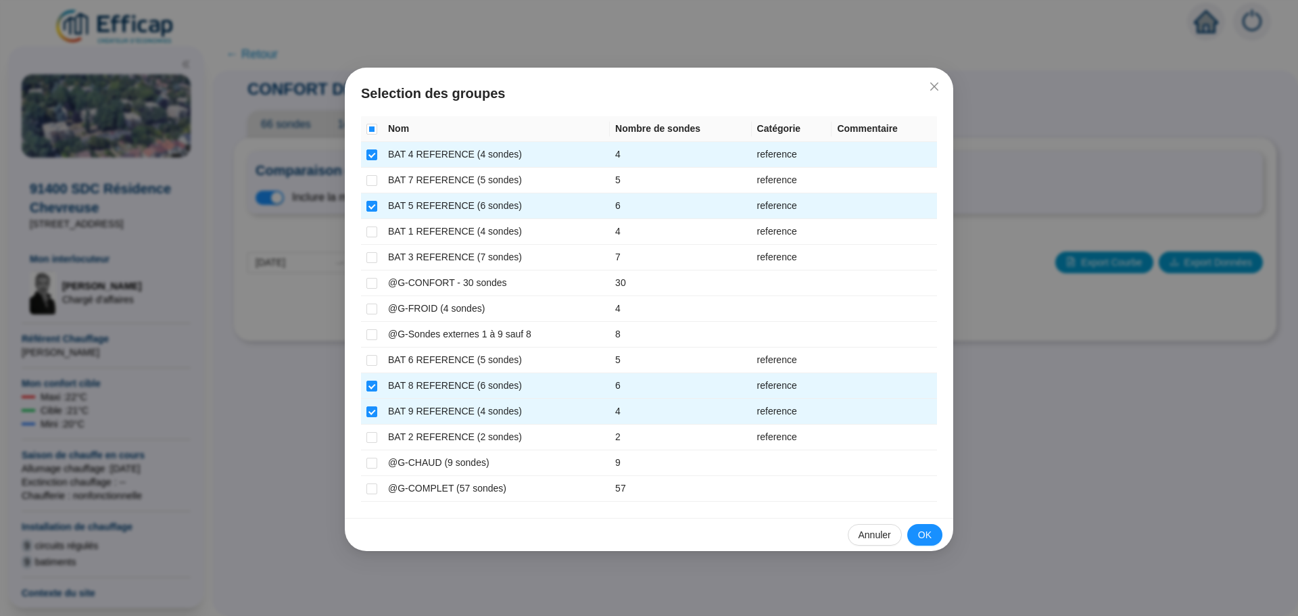
scroll to position [0, 0]
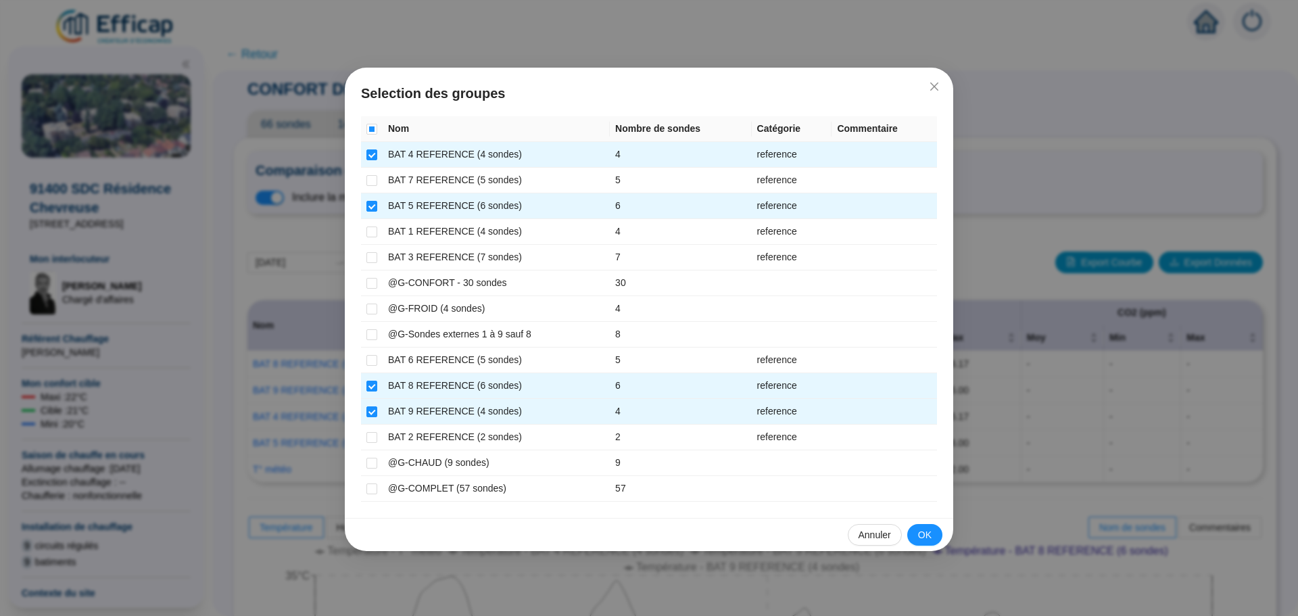
click at [268, 199] on div "Selection des groupes Nom Nombre de sondes Catégorie Commentaire BAT 4 REFERENC…" at bounding box center [649, 308] width 1298 height 616
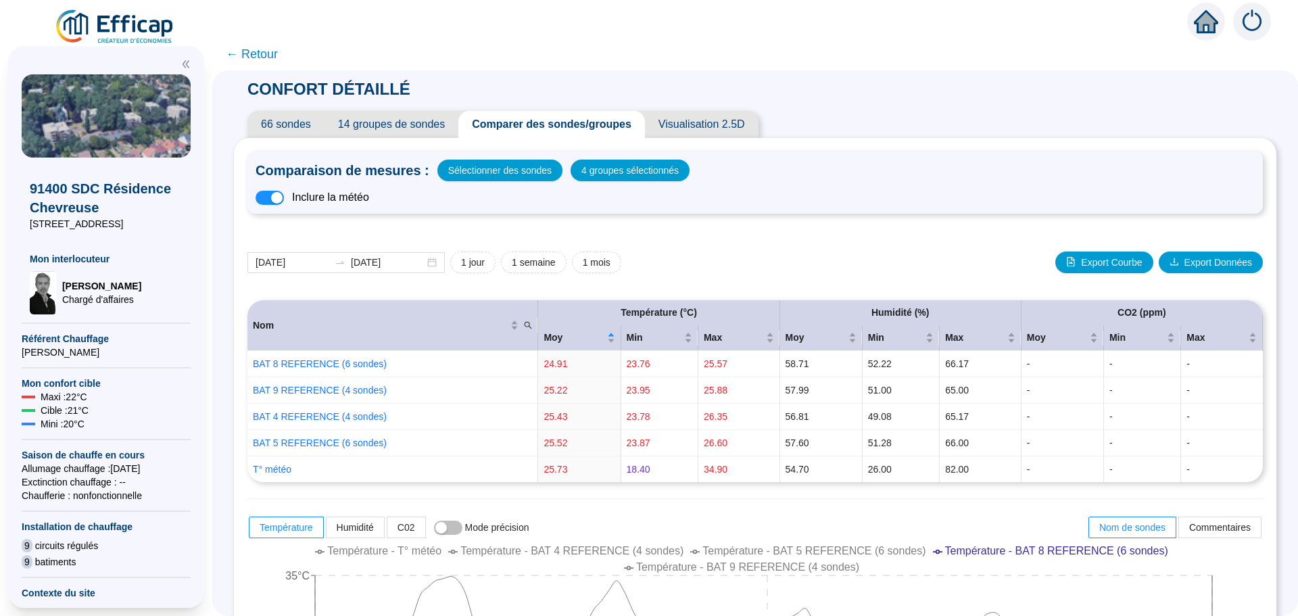
click at [268, 199] on span "button" at bounding box center [269, 198] width 28 height 14
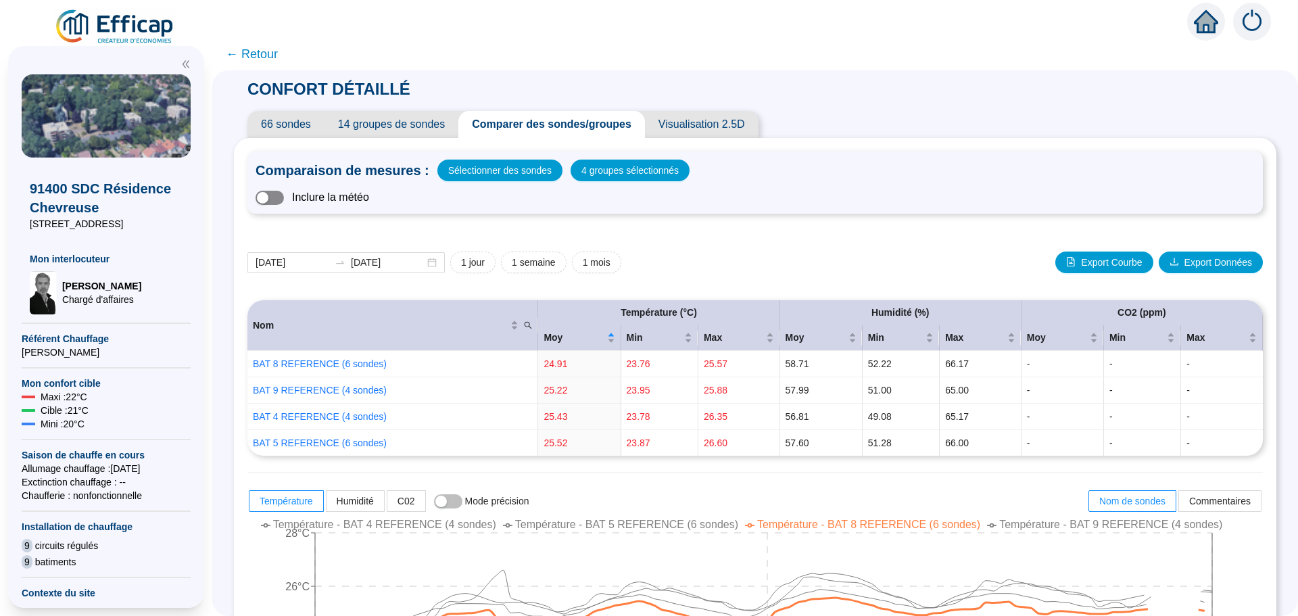
click at [282, 201] on span "button" at bounding box center [269, 198] width 28 height 14
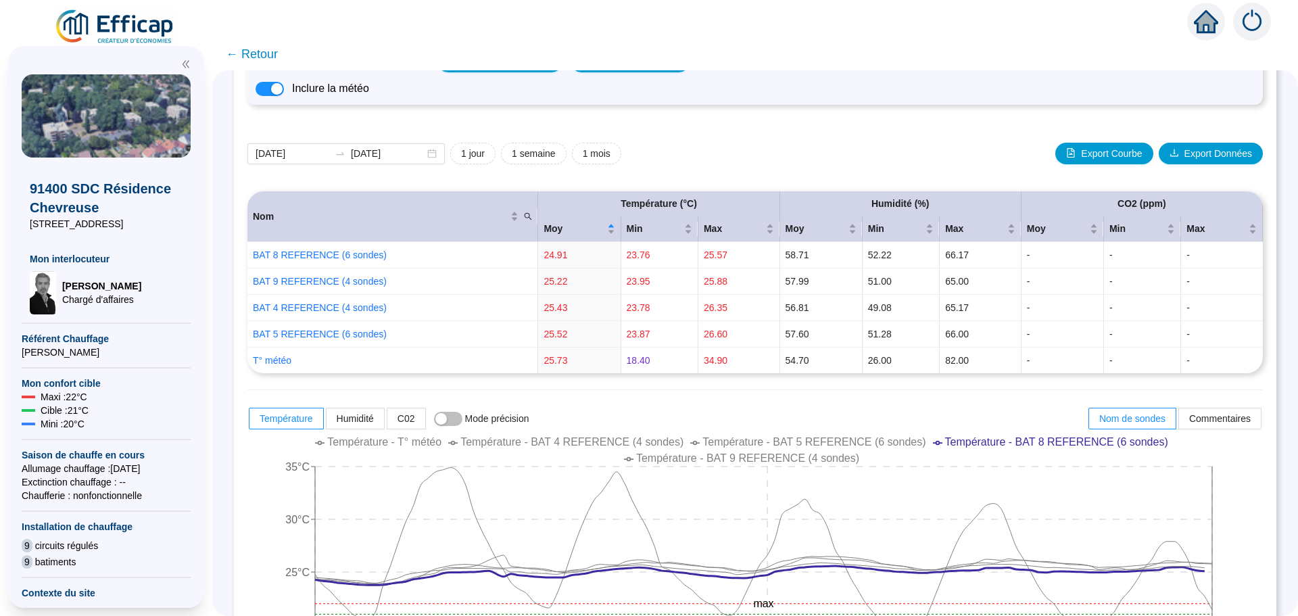
scroll to position [203, 0]
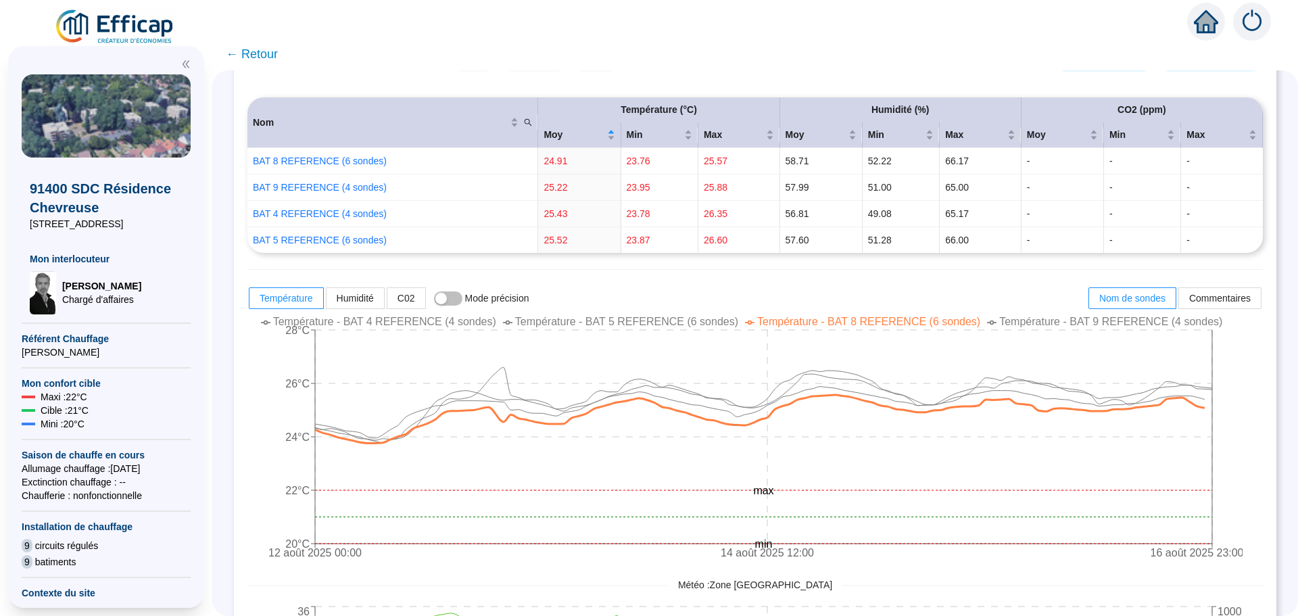
click at [265, 57] on span "← Retour" at bounding box center [252, 54] width 52 height 19
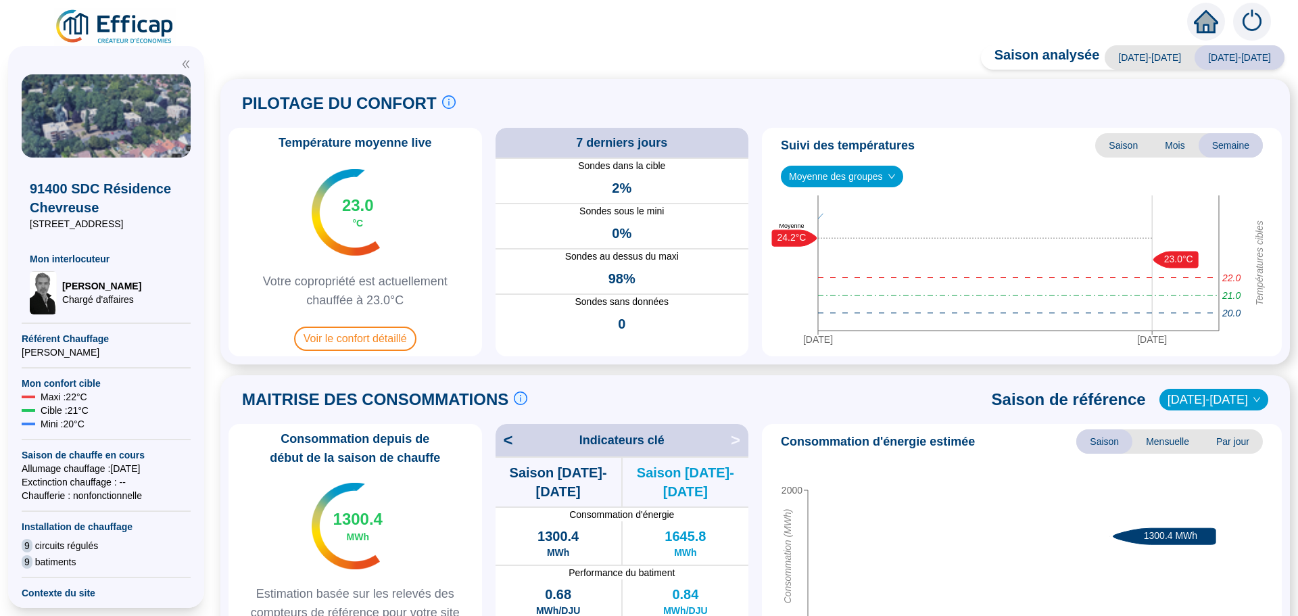
click at [266, 53] on div "Saison analysée 2023-2024 2024-2025 PILOTAGE DU CONFORT Le pilotage du confort …" at bounding box center [754, 334] width 1085 height 564
click at [347, 342] on span "Voir le confort détaillé" at bounding box center [355, 338] width 122 height 24
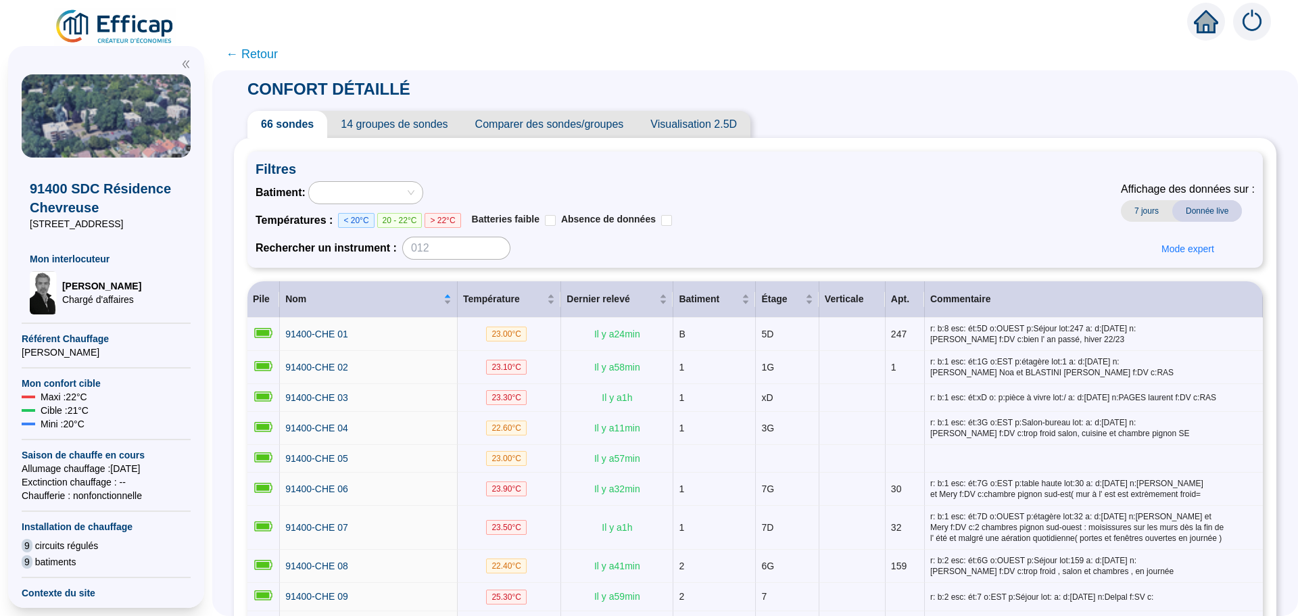
click at [575, 124] on span "Comparer des sondes/groupes" at bounding box center [550, 124] width 176 height 27
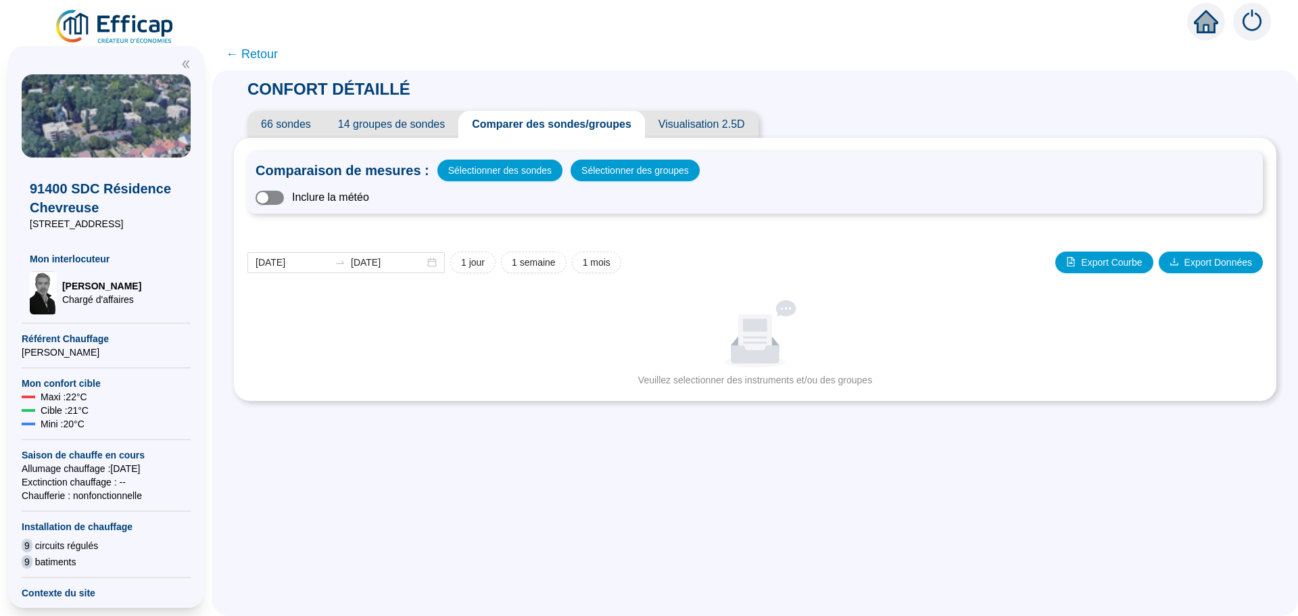
click at [284, 195] on span "button" at bounding box center [269, 198] width 28 height 14
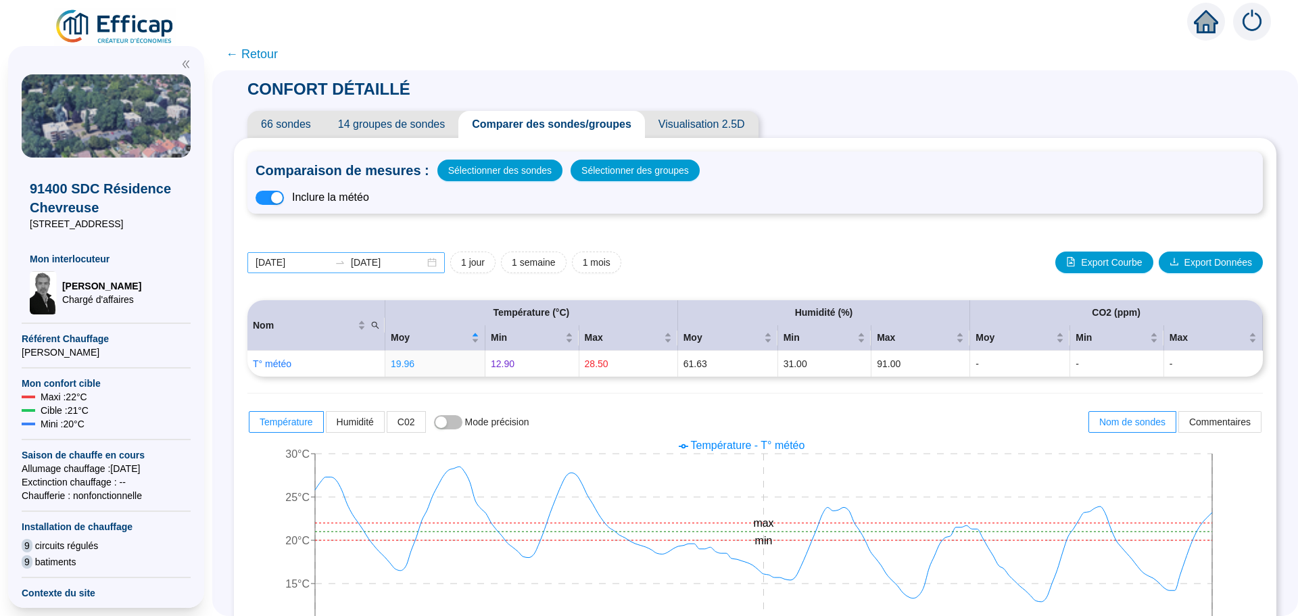
click at [438, 263] on div "[DATE] [DATE]" at bounding box center [345, 262] width 197 height 21
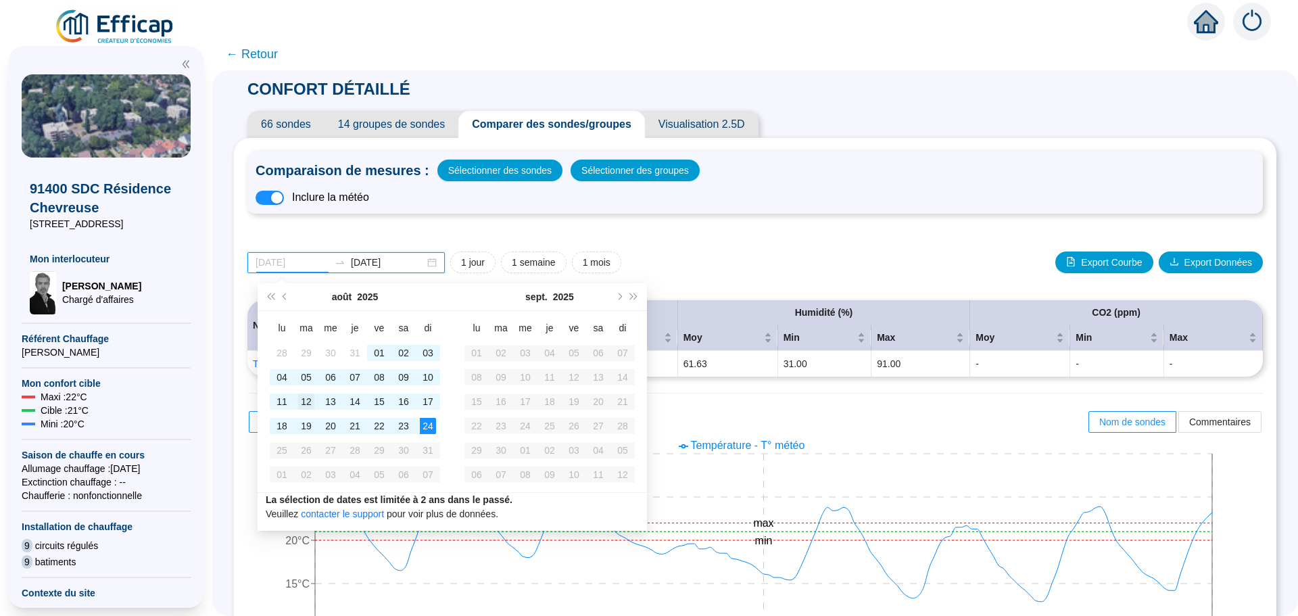
type input "[DATE]"
click at [305, 401] on div "12" at bounding box center [306, 401] width 16 height 16
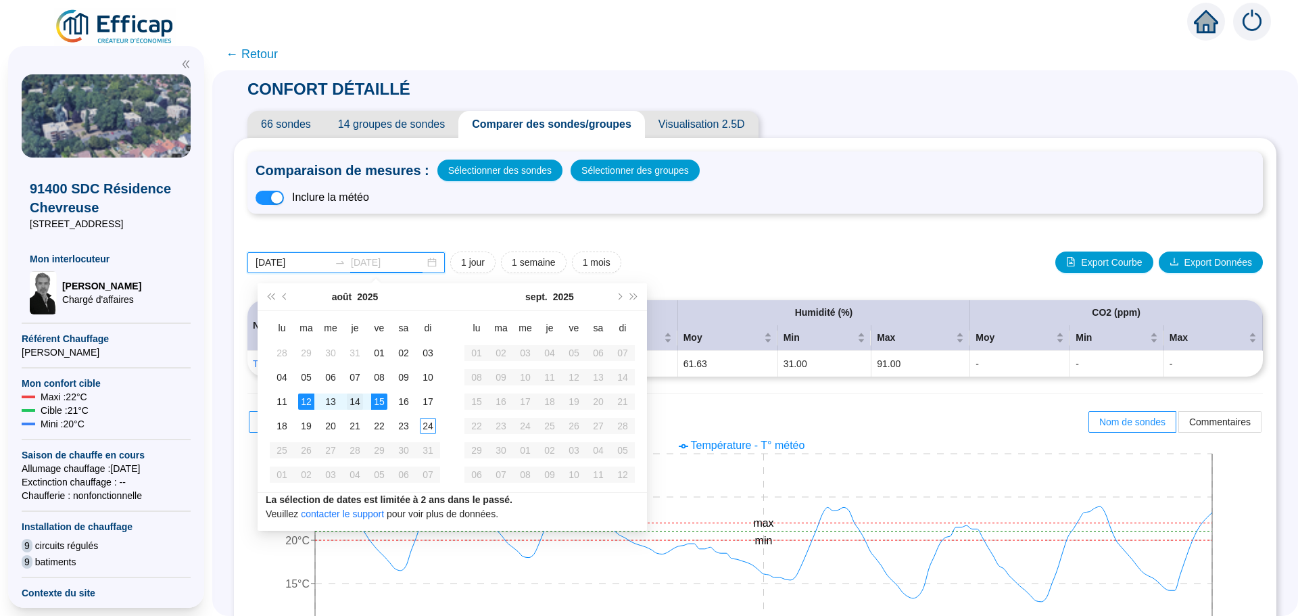
type input "[DATE]"
click at [357, 401] on div "14" at bounding box center [355, 401] width 16 height 16
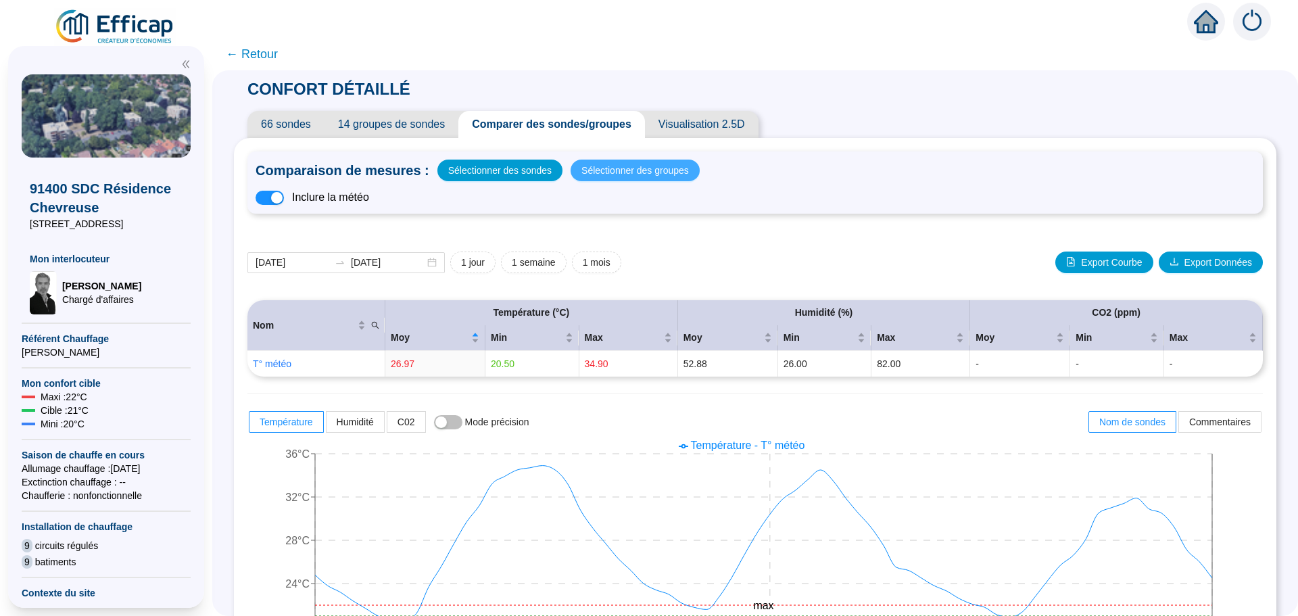
click at [635, 172] on span "Sélectionner des groupes" at bounding box center [634, 170] width 107 height 19
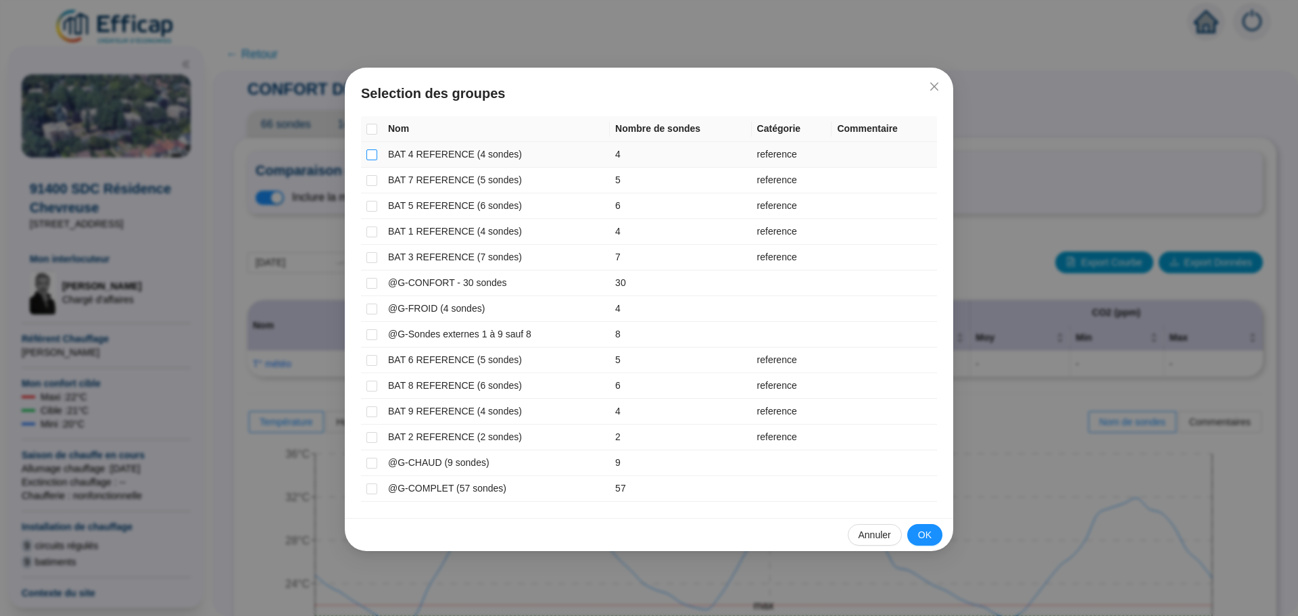
click at [370, 153] on input "checkbox" at bounding box center [371, 154] width 11 height 11
checkbox input "true"
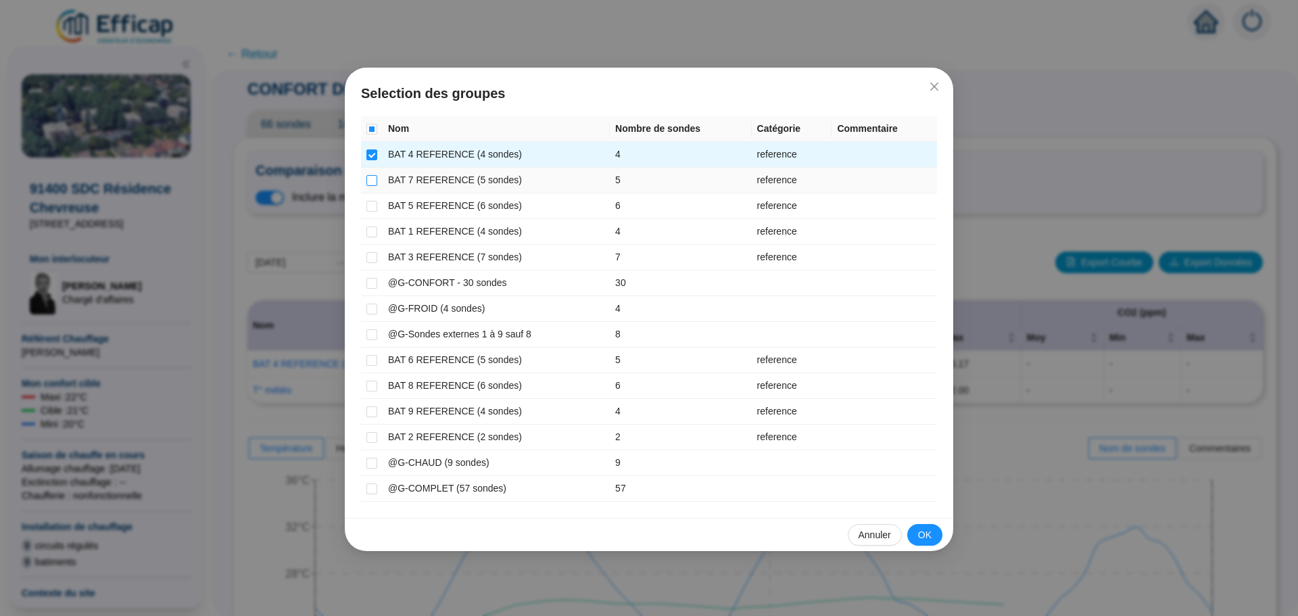
click at [370, 176] on input "checkbox" at bounding box center [371, 180] width 11 height 11
checkbox input "true"
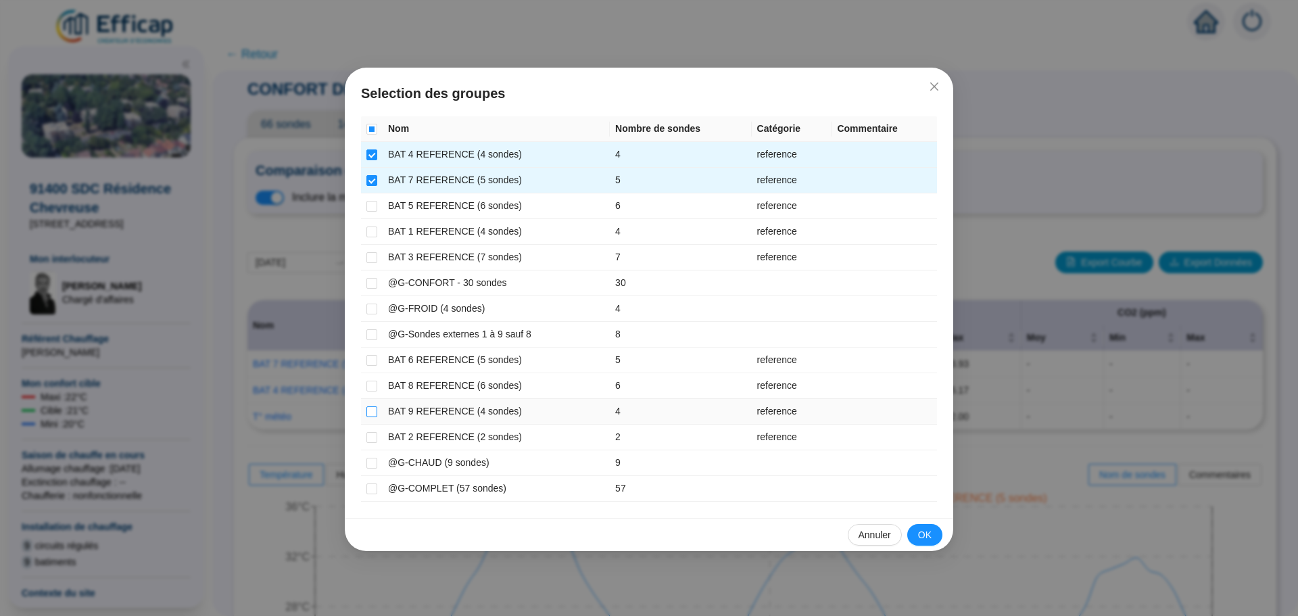
click at [371, 409] on input "checkbox" at bounding box center [371, 411] width 11 height 11
checkbox input "true"
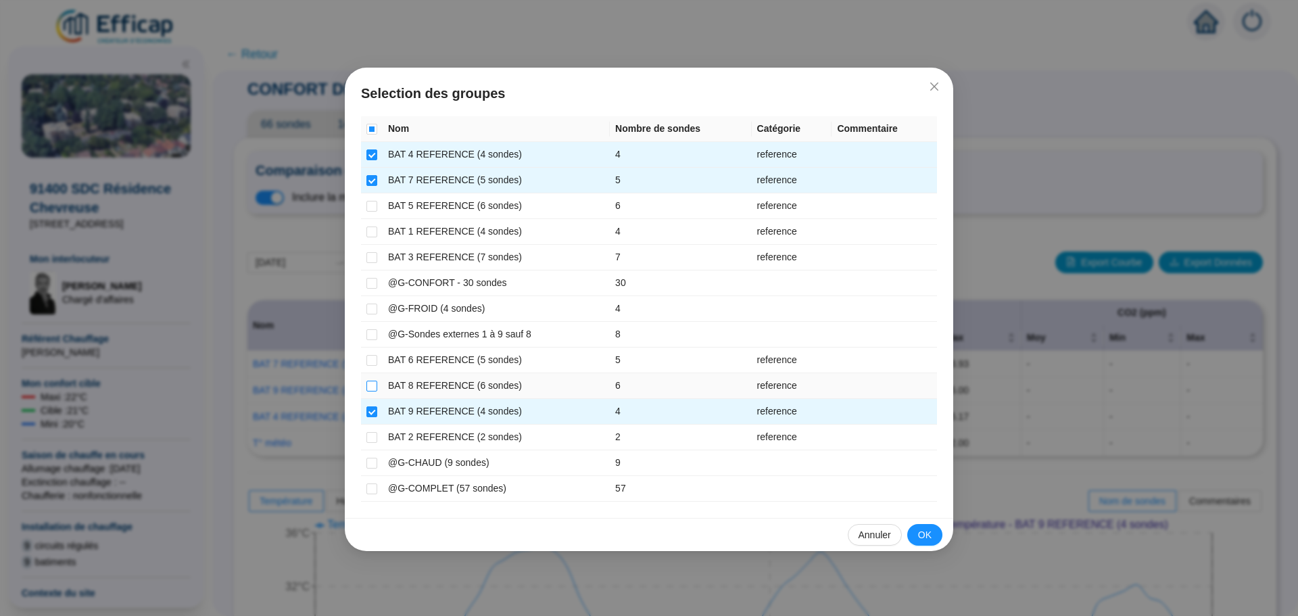
click at [374, 387] on input "checkbox" at bounding box center [371, 385] width 11 height 11
checkbox input "true"
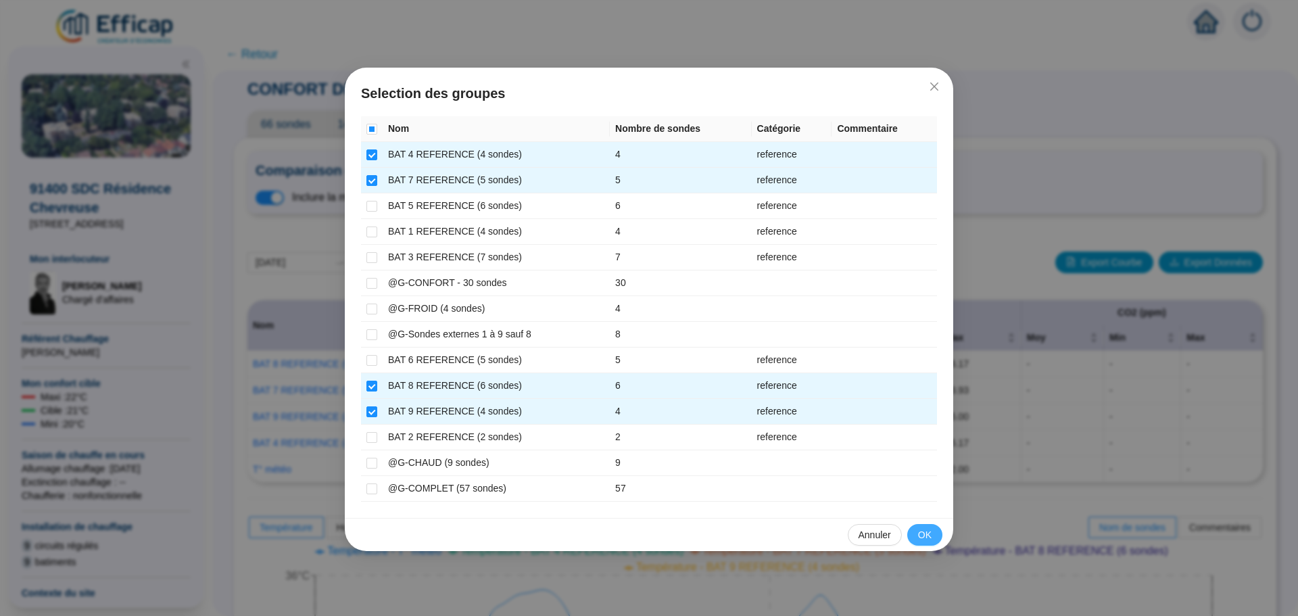
click at [913, 531] on button "OK" at bounding box center [924, 535] width 35 height 22
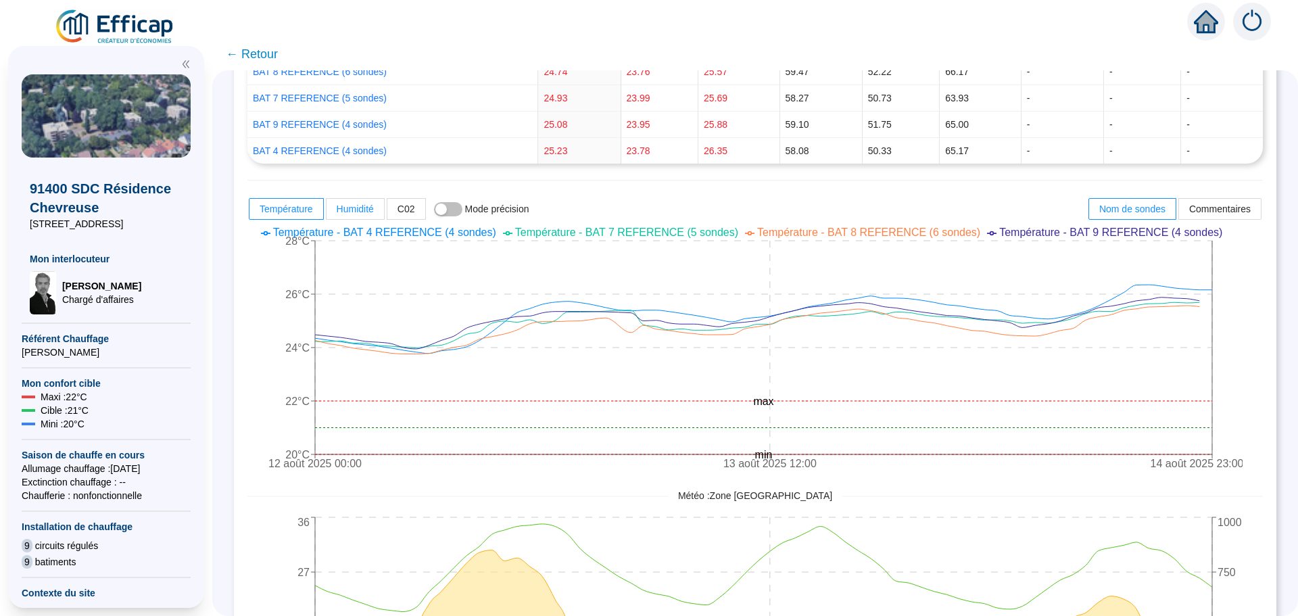
scroll to position [68, 0]
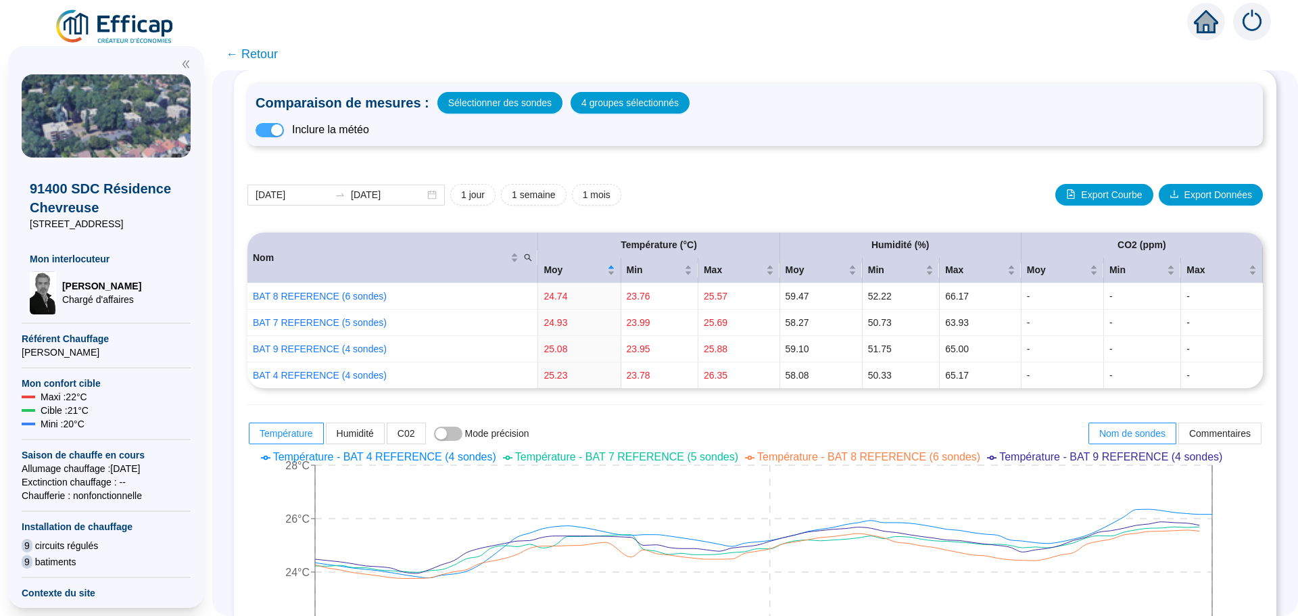
click at [268, 129] on span "button" at bounding box center [269, 130] width 28 height 14
click at [282, 128] on span "button" at bounding box center [269, 130] width 28 height 14
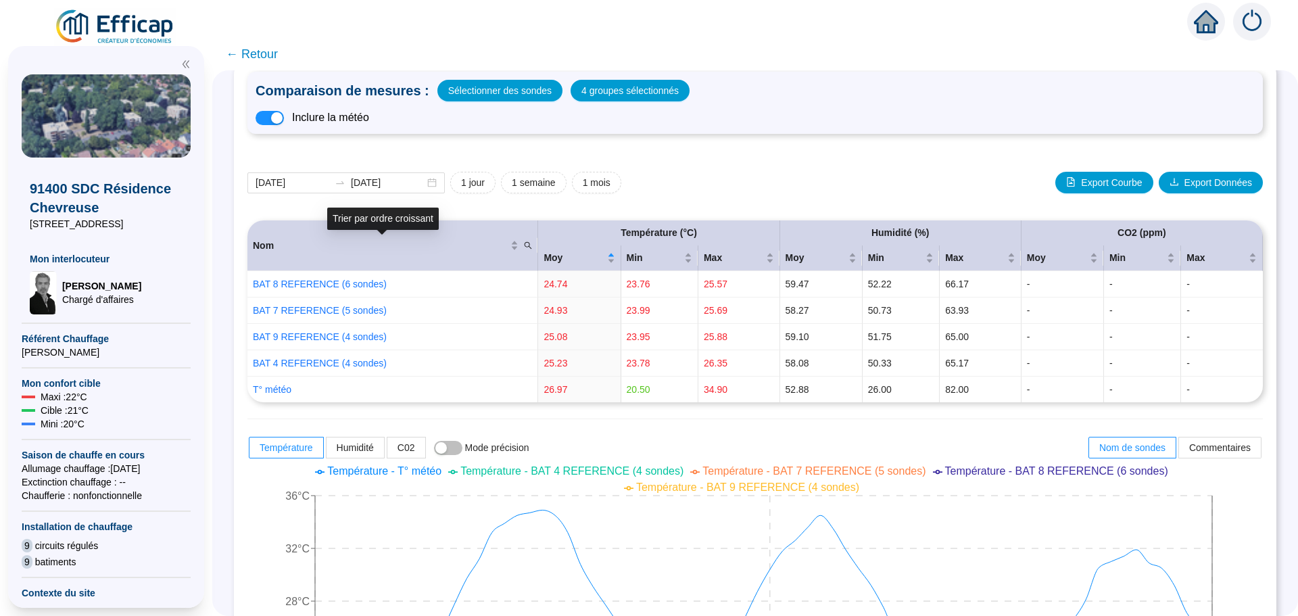
scroll to position [0, 0]
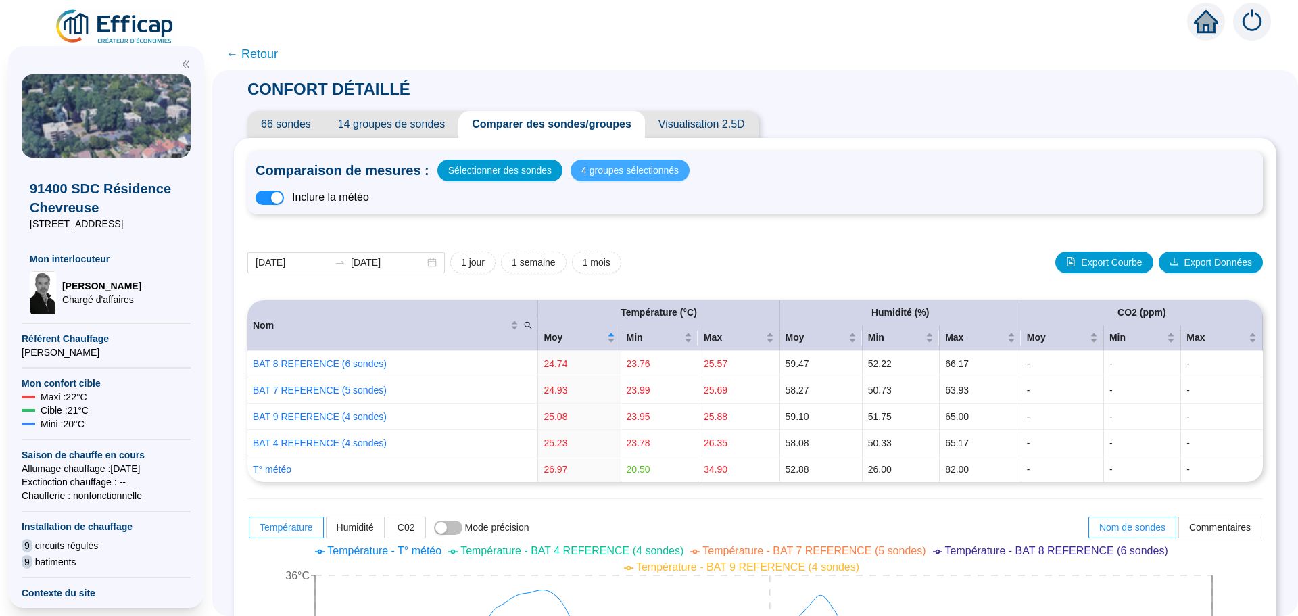
click at [602, 170] on span "4 groupes sélectionnés" at bounding box center [629, 170] width 97 height 19
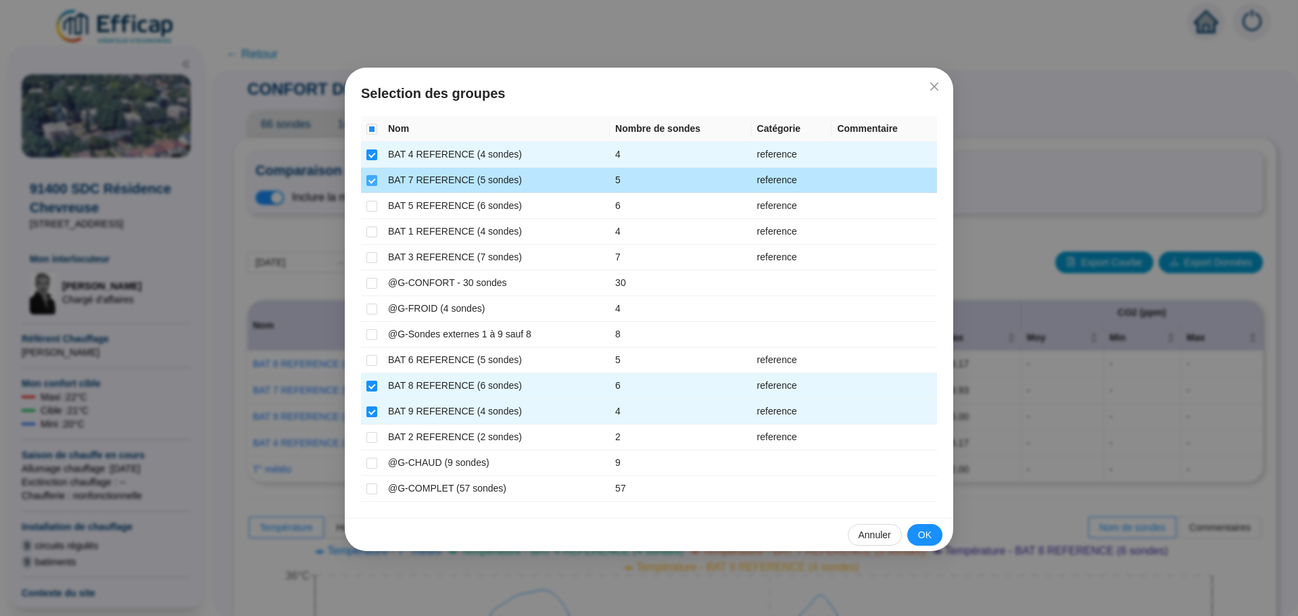
click at [375, 180] on input "checkbox" at bounding box center [371, 180] width 11 height 11
checkbox input "false"
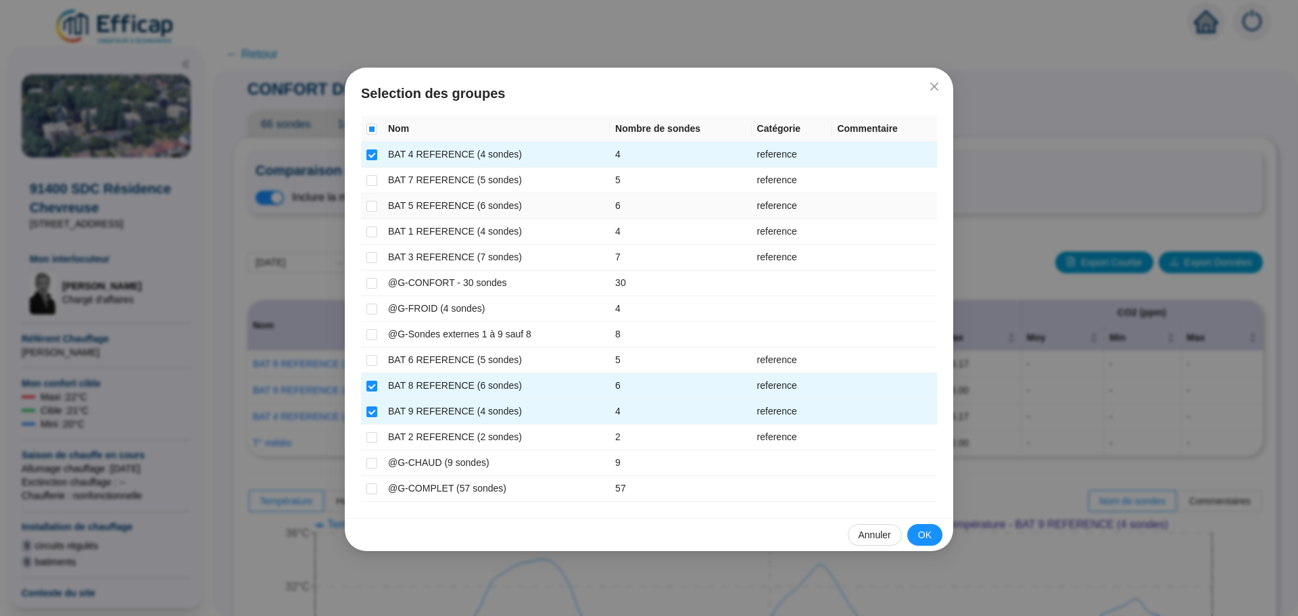
click at [378, 210] on td at bounding box center [372, 206] width 22 height 26
click at [374, 205] on input "checkbox" at bounding box center [371, 206] width 11 height 11
checkbox input "true"
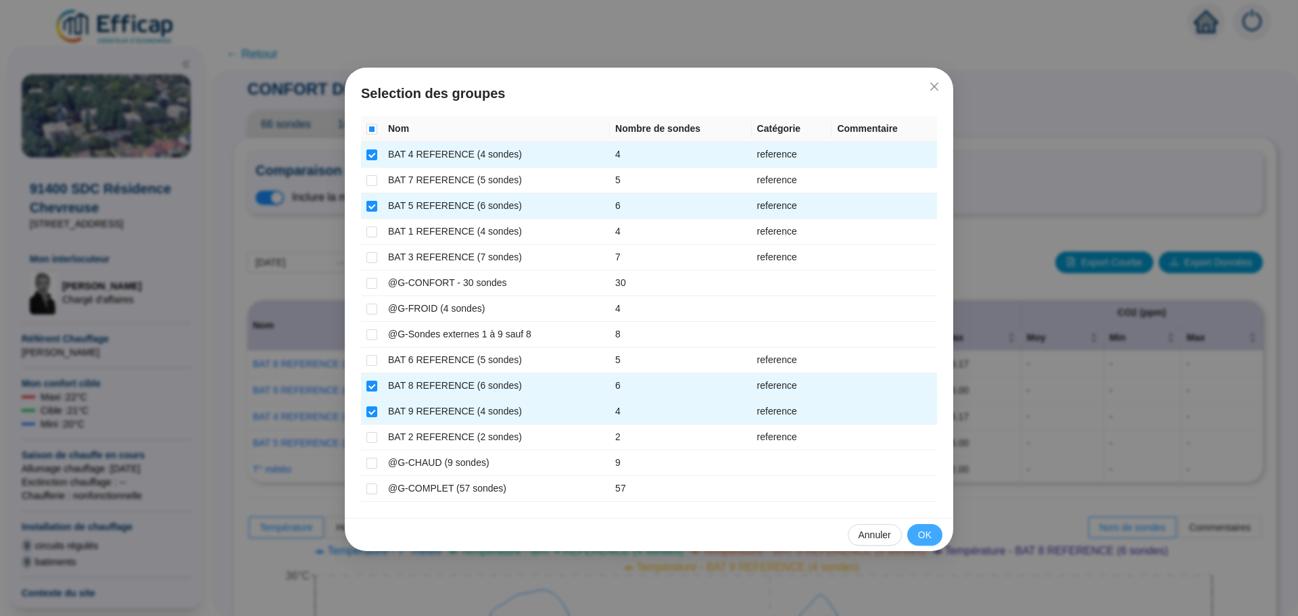
click at [918, 539] on button "OK" at bounding box center [924, 535] width 35 height 22
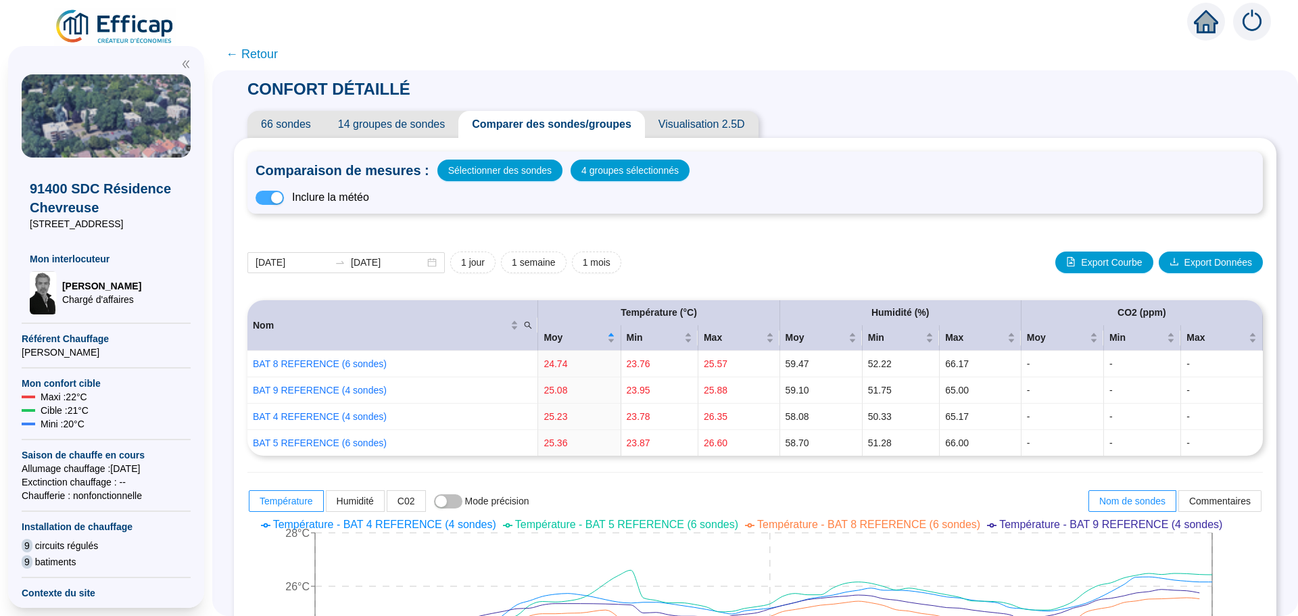
click at [270, 197] on span "button" at bounding box center [269, 198] width 28 height 14
click at [284, 199] on span "button" at bounding box center [269, 198] width 28 height 14
click at [270, 199] on span "button" at bounding box center [269, 198] width 28 height 14
click at [284, 196] on span "button" at bounding box center [269, 198] width 28 height 14
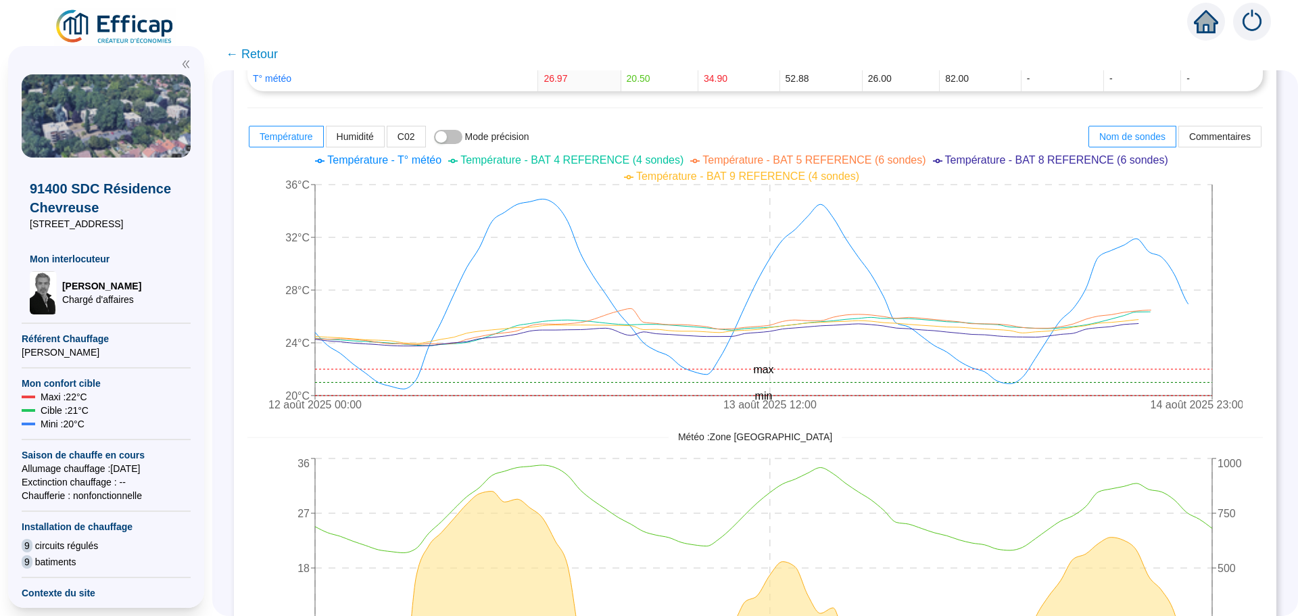
scroll to position [405, 0]
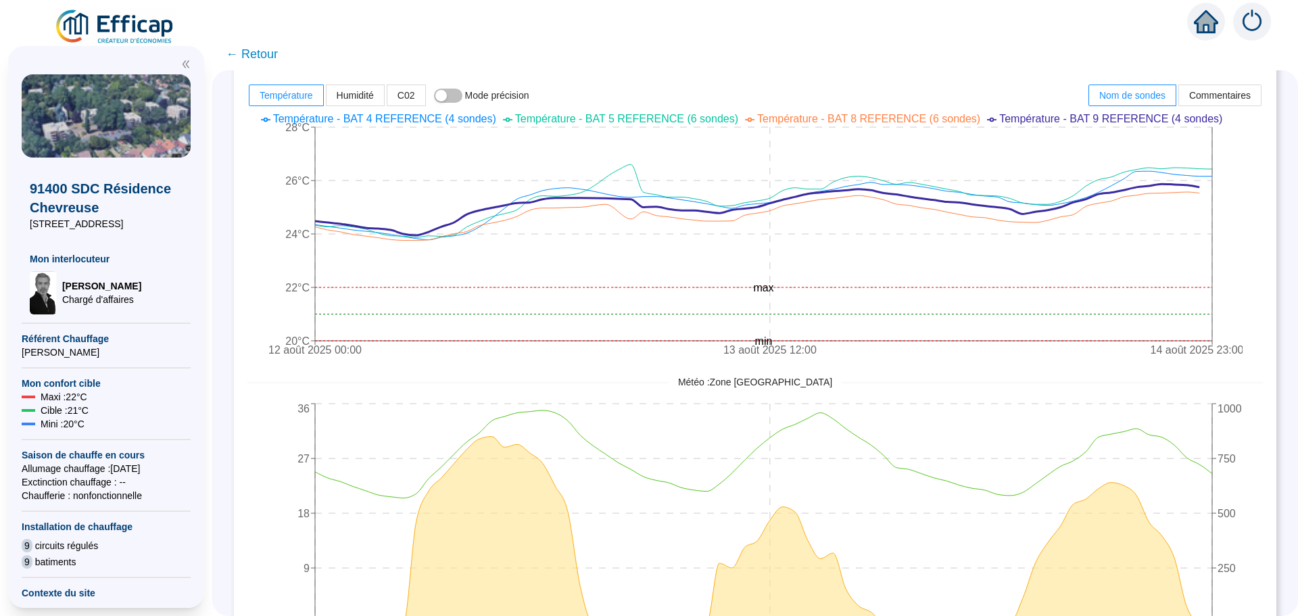
click at [268, 55] on span "← Retour" at bounding box center [252, 54] width 52 height 19
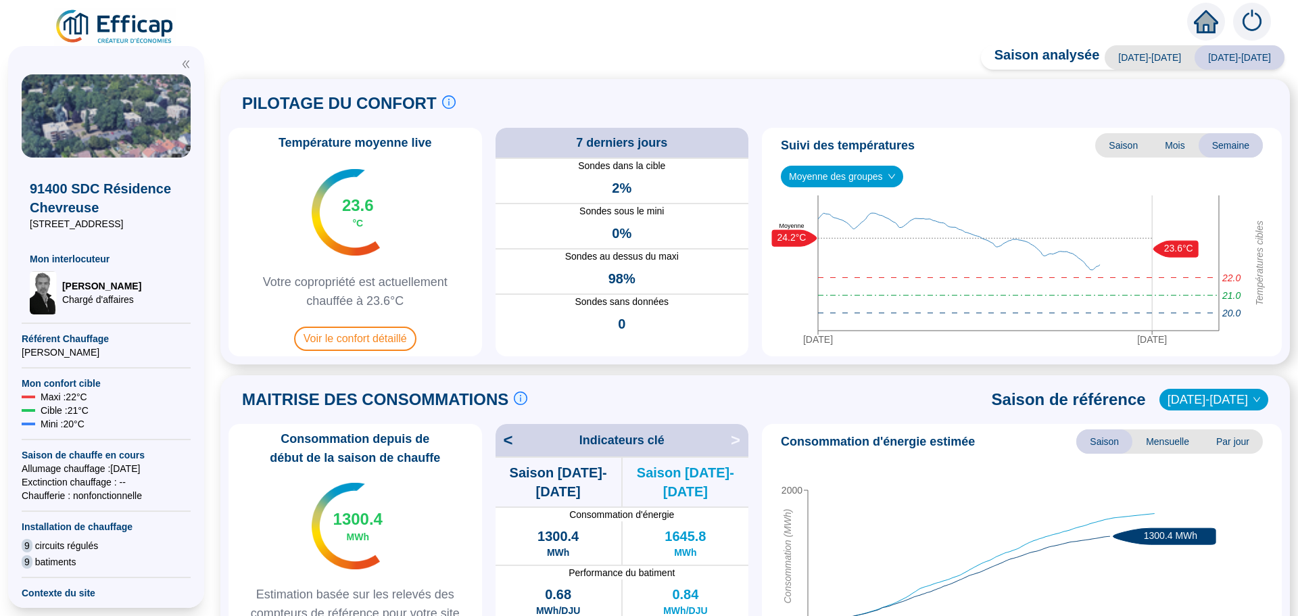
click at [363, 332] on span "Voir le confort détaillé" at bounding box center [355, 338] width 122 height 24
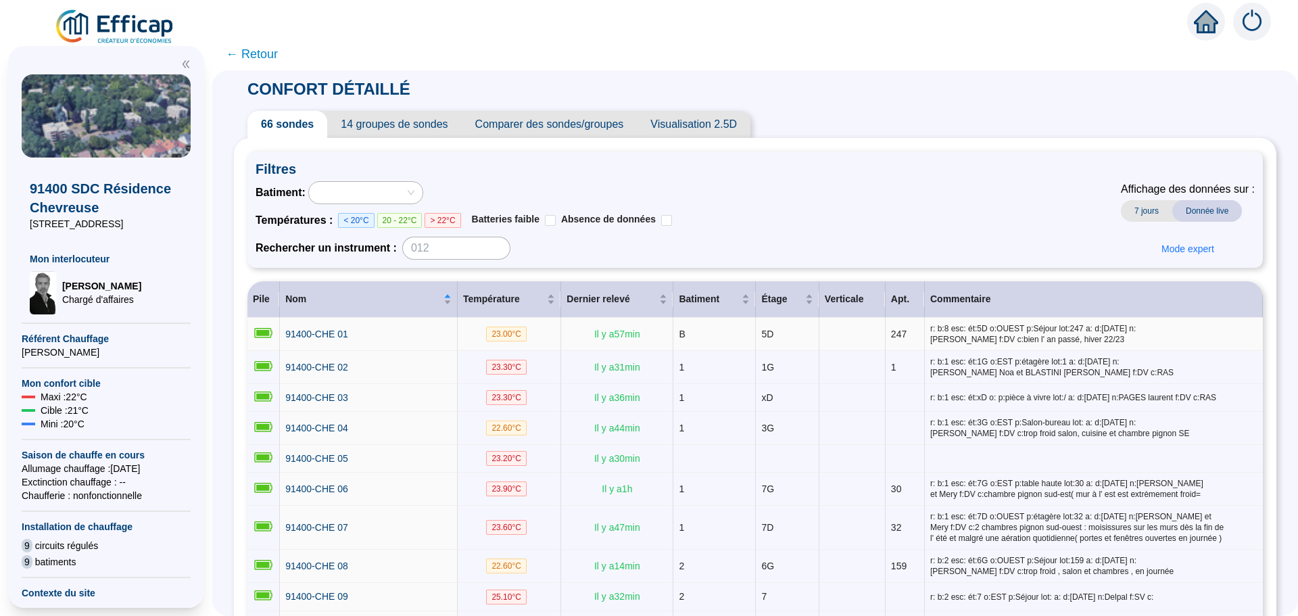
drag, startPoint x: 363, startPoint y: 332, endPoint x: 752, endPoint y: 228, distance: 402.1
click at [752, 228] on div "Batiment : Températures : < 20°C 20 - 22°C > 22°C Batteries faible Absence de d…" at bounding box center [754, 220] width 999 height 78
click at [570, 124] on span "Comparer des sondes/groupes" at bounding box center [550, 124] width 176 height 27
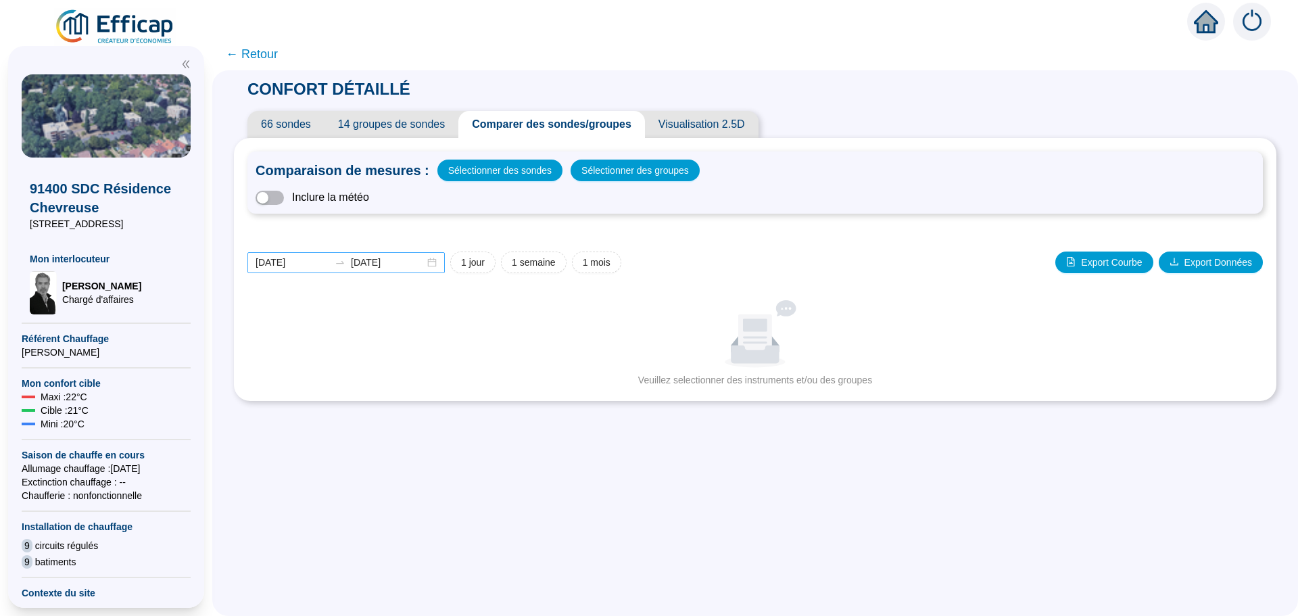
click at [438, 264] on div "[DATE] [DATE]" at bounding box center [345, 262] width 197 height 21
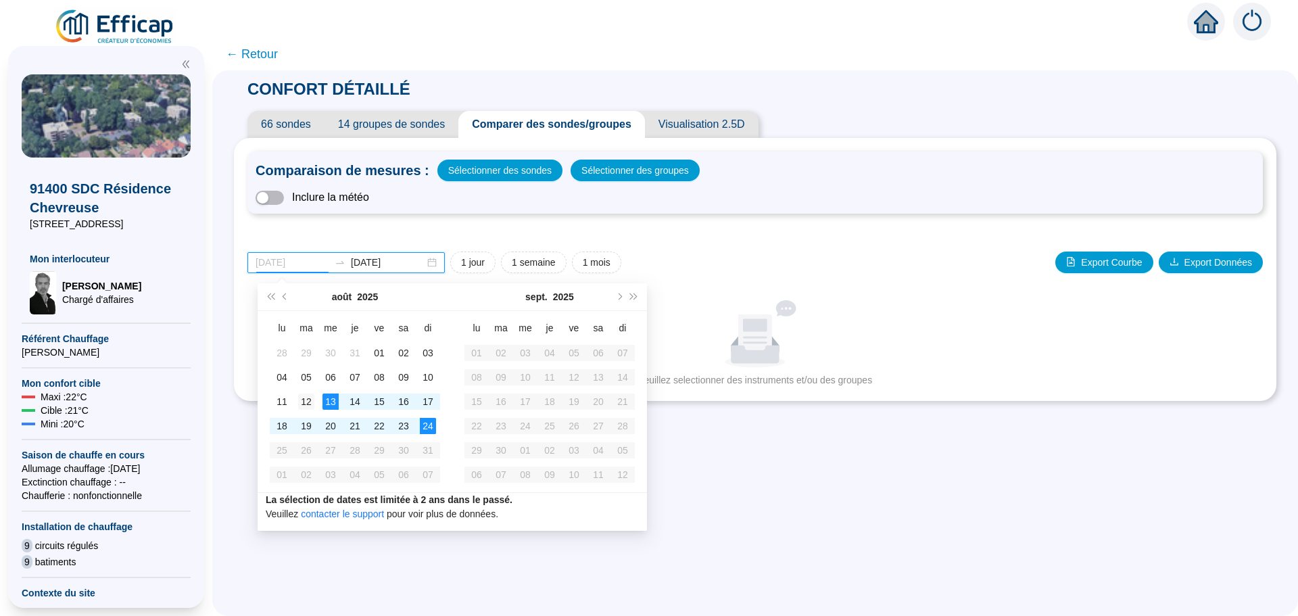
type input "[DATE]"
click at [310, 405] on div "12" at bounding box center [306, 401] width 16 height 16
type input "[DATE]"
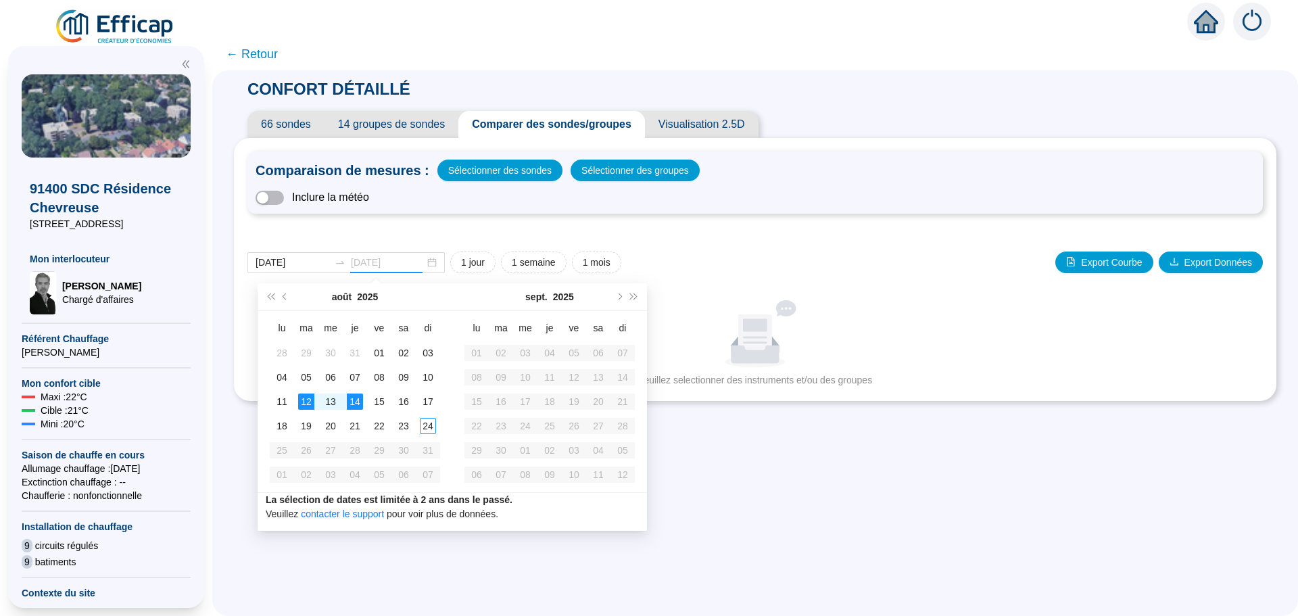
click at [351, 402] on div "14" at bounding box center [355, 401] width 16 height 16
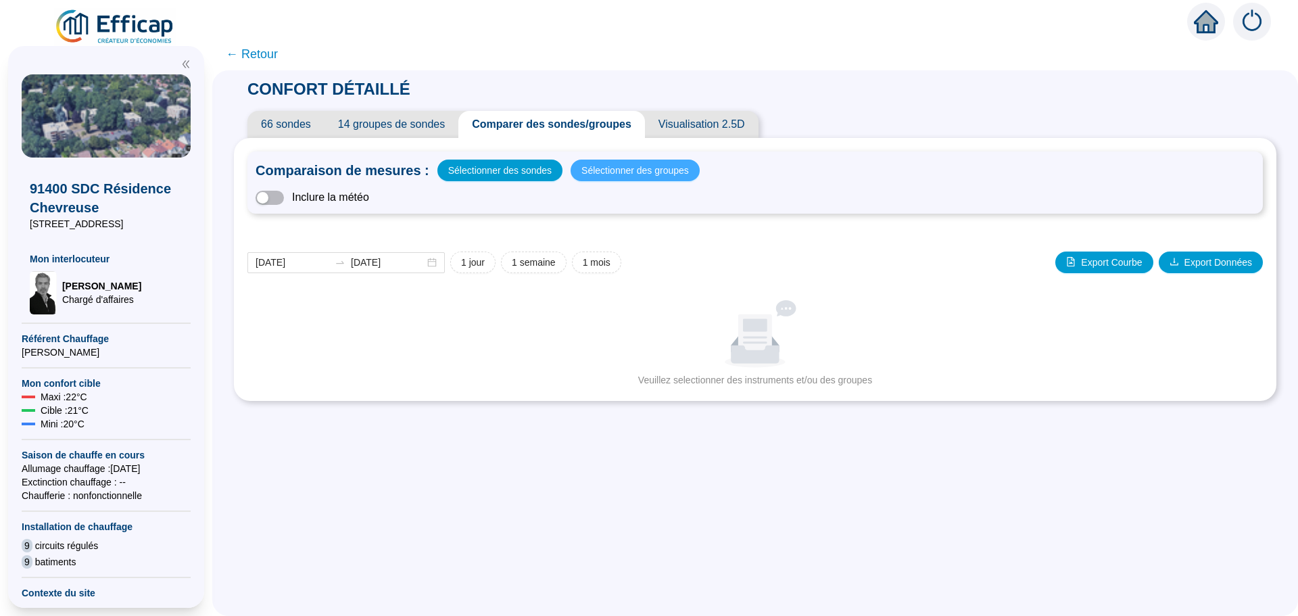
click at [599, 178] on span "Sélectionner des groupes" at bounding box center [634, 170] width 107 height 19
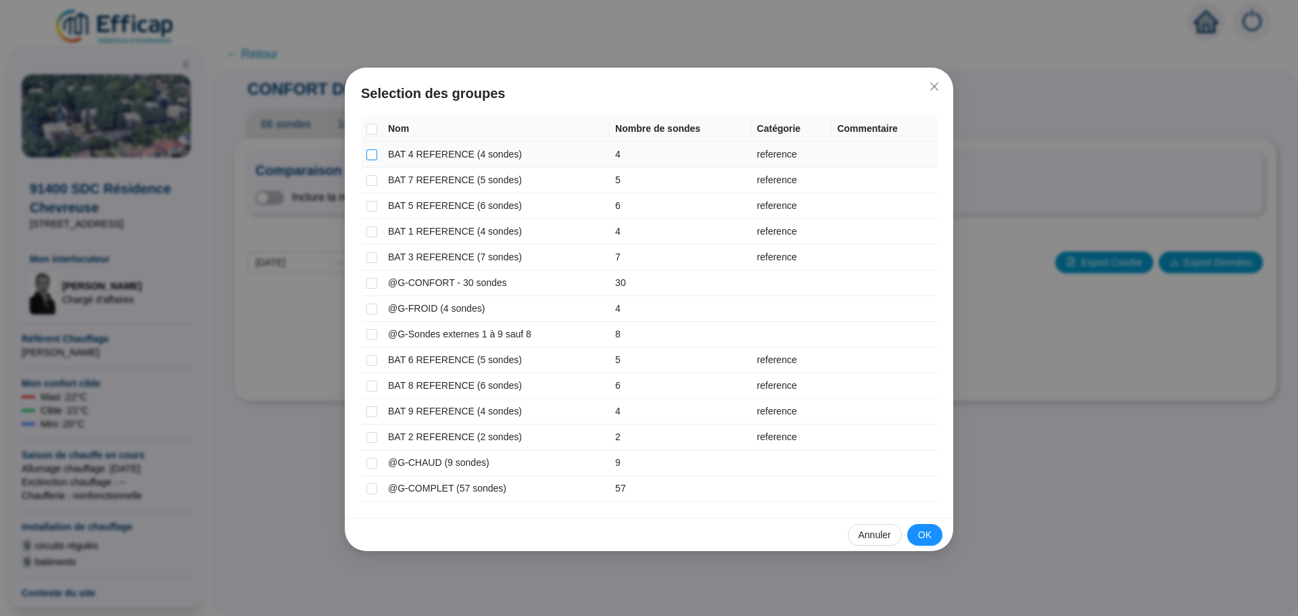
click at [376, 157] on input "checkbox" at bounding box center [371, 154] width 11 height 11
checkbox input "true"
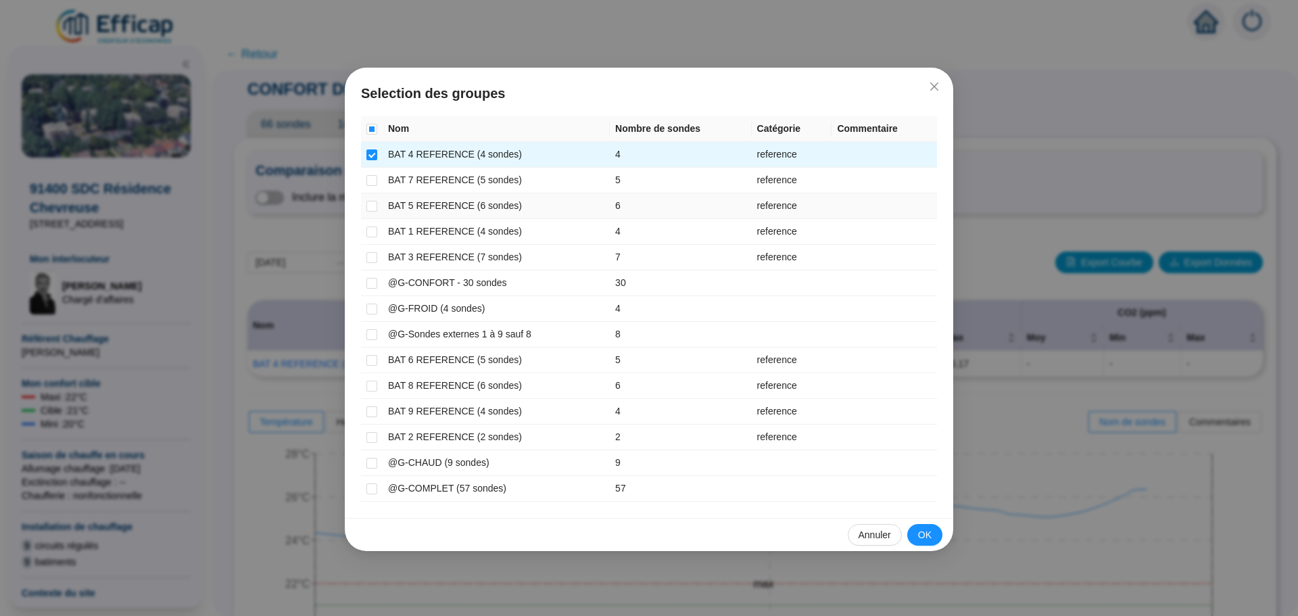
click at [377, 205] on td at bounding box center [372, 206] width 22 height 26
click at [373, 385] on input "checkbox" at bounding box center [371, 385] width 11 height 11
checkbox input "true"
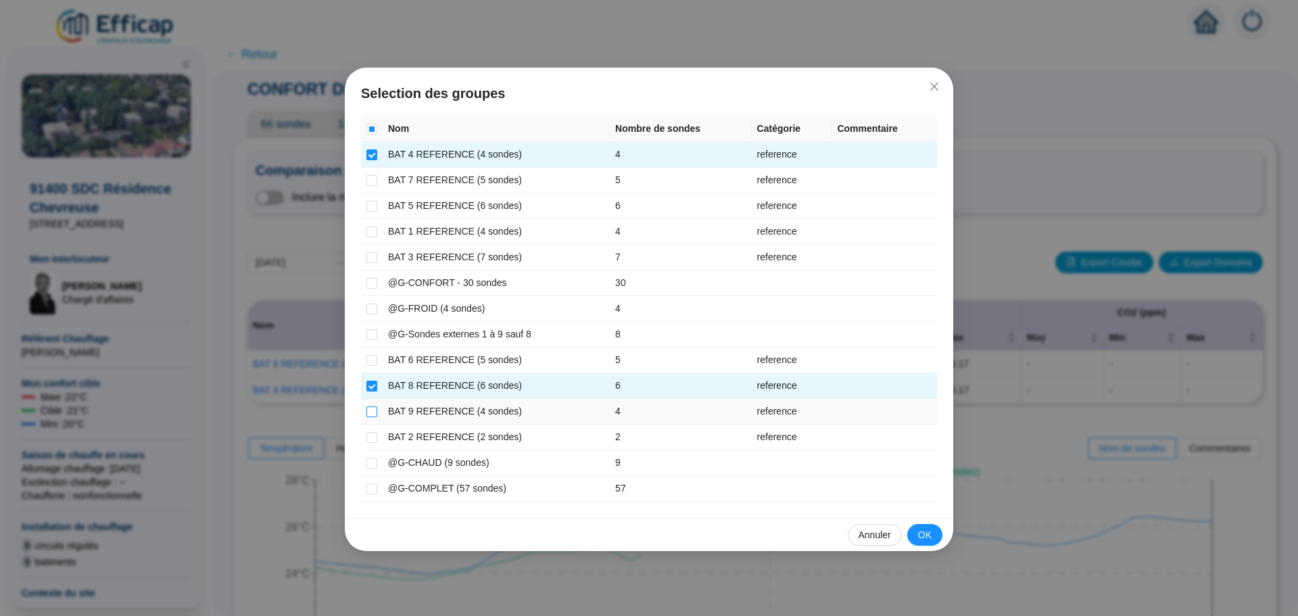
click at [372, 413] on input "checkbox" at bounding box center [371, 411] width 11 height 11
checkbox input "true"
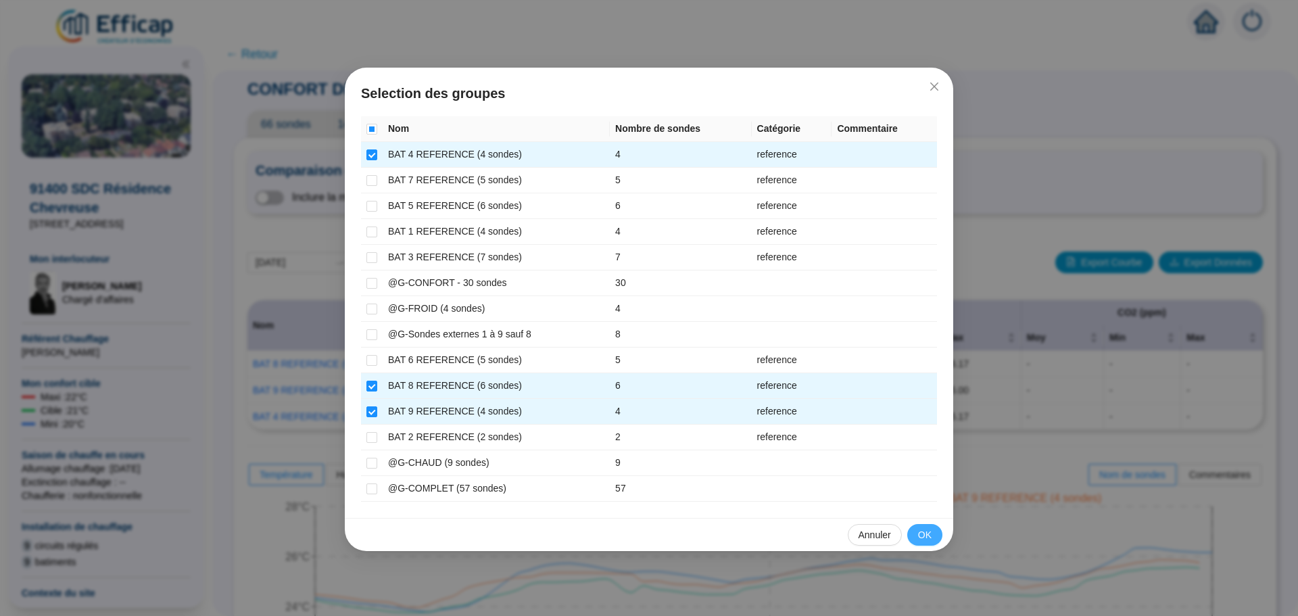
click at [925, 539] on span "OK" at bounding box center [925, 535] width 14 height 14
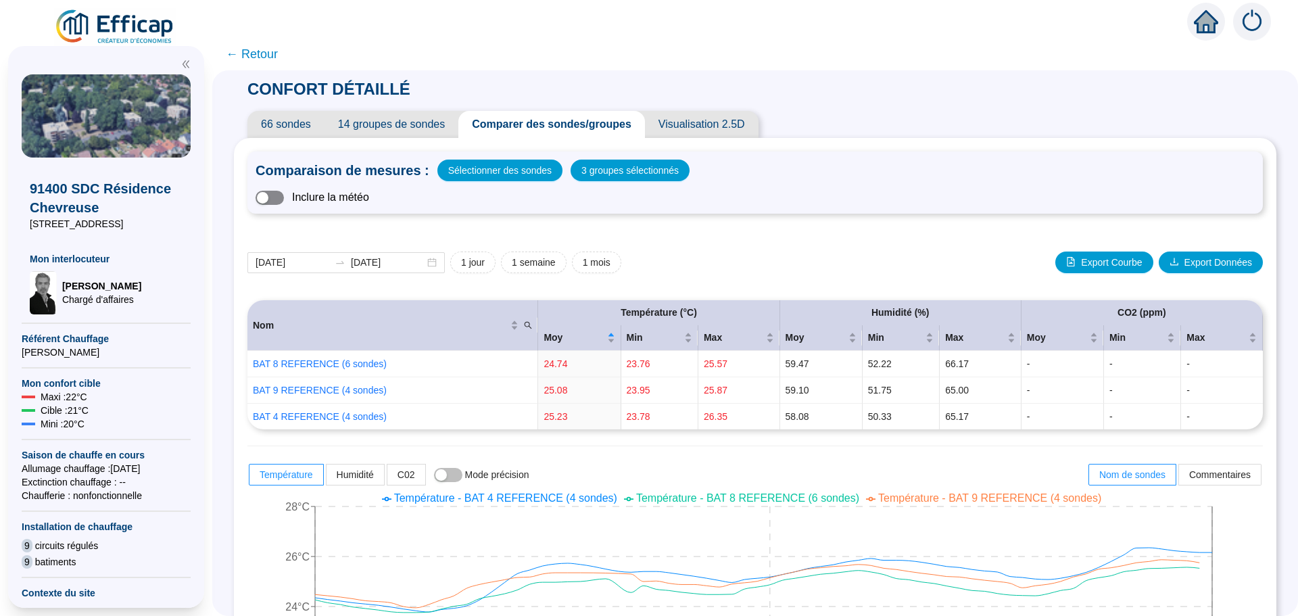
click at [283, 196] on span "button" at bounding box center [269, 198] width 28 height 14
click at [276, 196] on span "button" at bounding box center [269, 198] width 28 height 14
click at [282, 195] on span "button" at bounding box center [269, 198] width 28 height 14
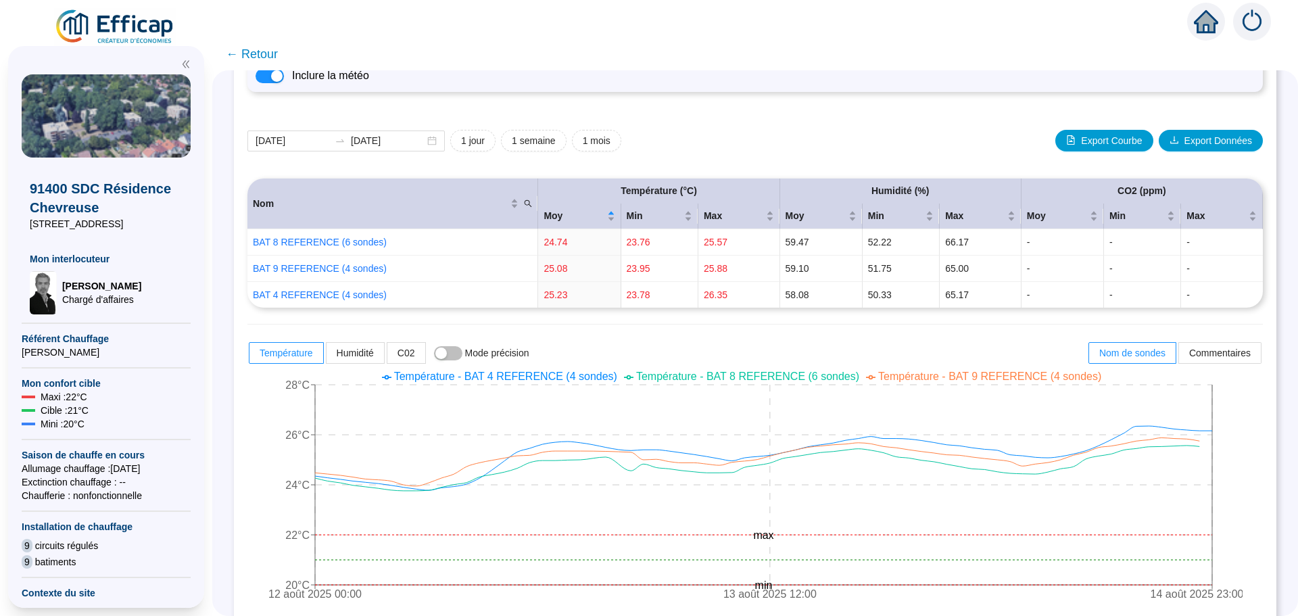
scroll to position [68, 0]
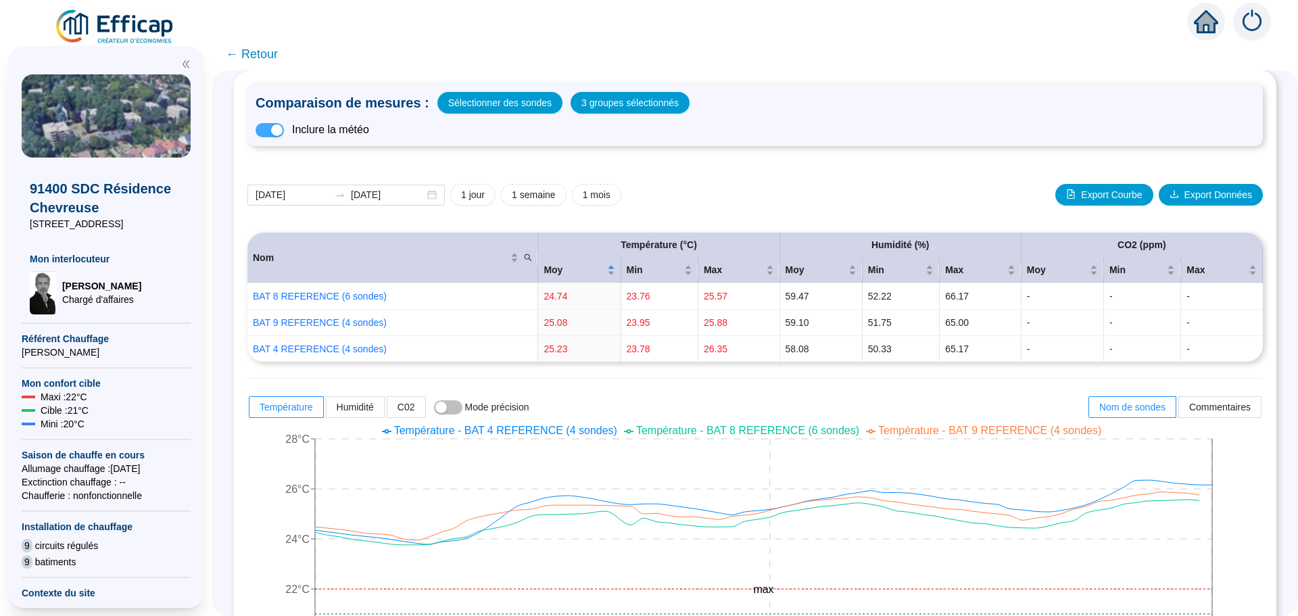
click at [270, 132] on span "button" at bounding box center [269, 130] width 28 height 14
click at [284, 131] on span "button" at bounding box center [269, 130] width 28 height 14
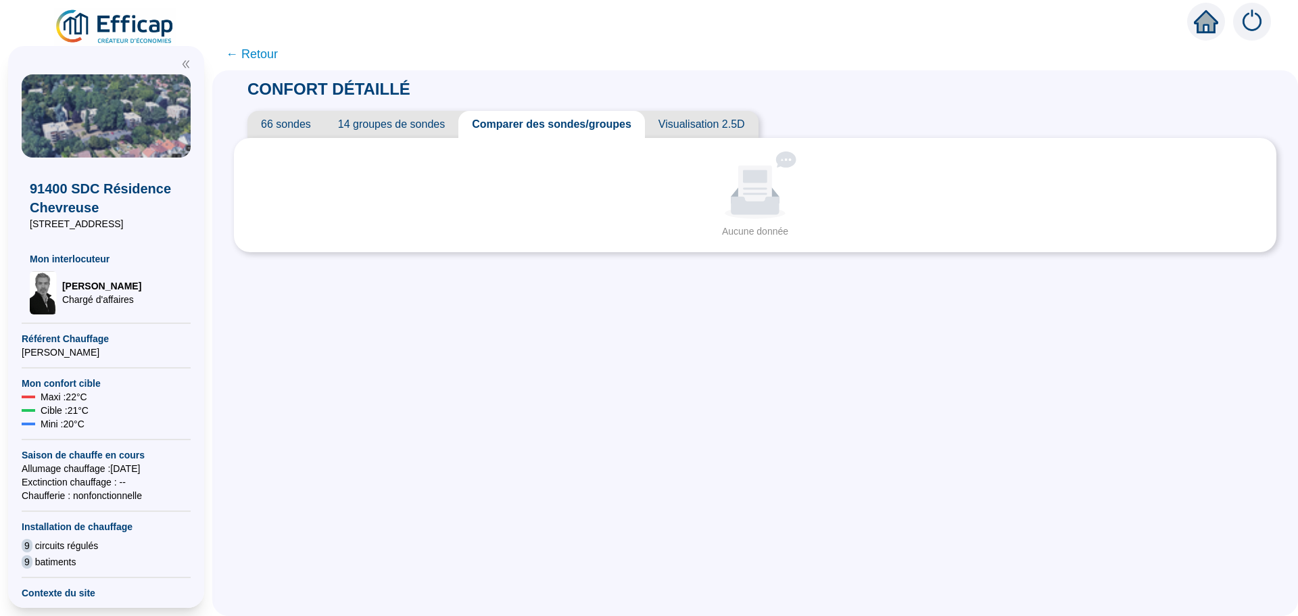
scroll to position [0, 0]
click at [563, 128] on span "Comparer des sondes/groupes" at bounding box center [551, 124] width 187 height 27
click at [233, 193] on div "CONFORT DÉTAILLÉ 66 sondes 14 groupes de sondes Comparer des sondes/groupes Vis…" at bounding box center [754, 342] width 1085 height 545
click at [262, 55] on span "← Retour" at bounding box center [252, 54] width 52 height 19
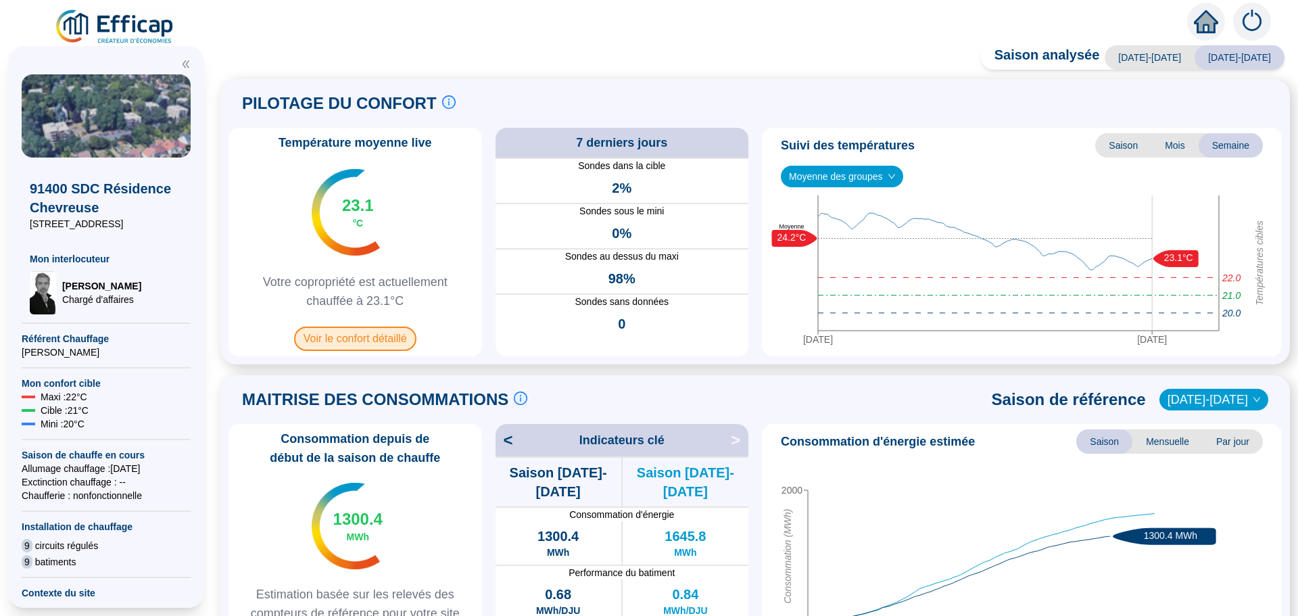
click at [370, 343] on span "Voir le confort détaillé" at bounding box center [355, 338] width 122 height 24
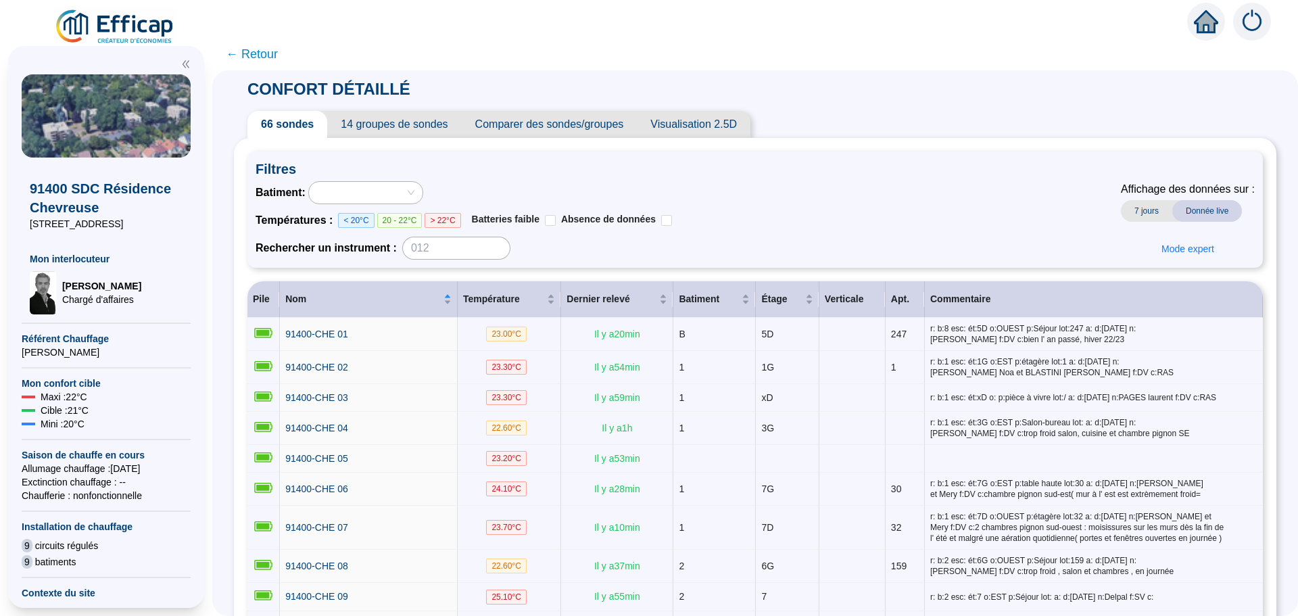
click at [563, 126] on span "Comparer des sondes/groupes" at bounding box center [550, 124] width 176 height 27
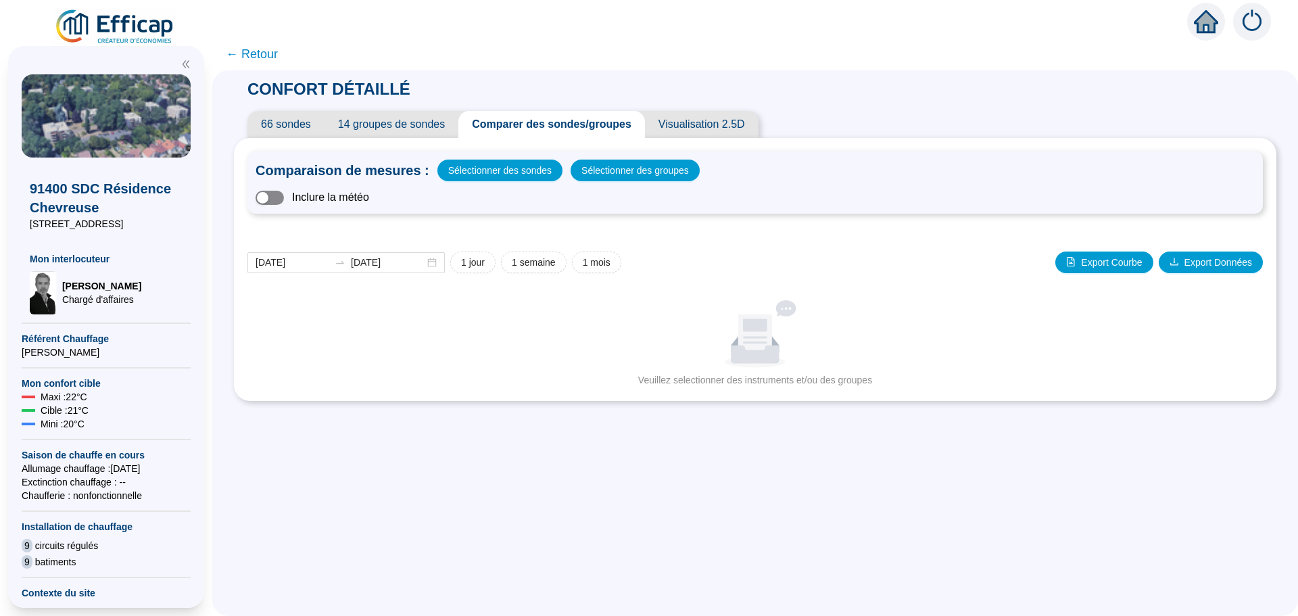
click at [284, 199] on span "button" at bounding box center [269, 198] width 28 height 14
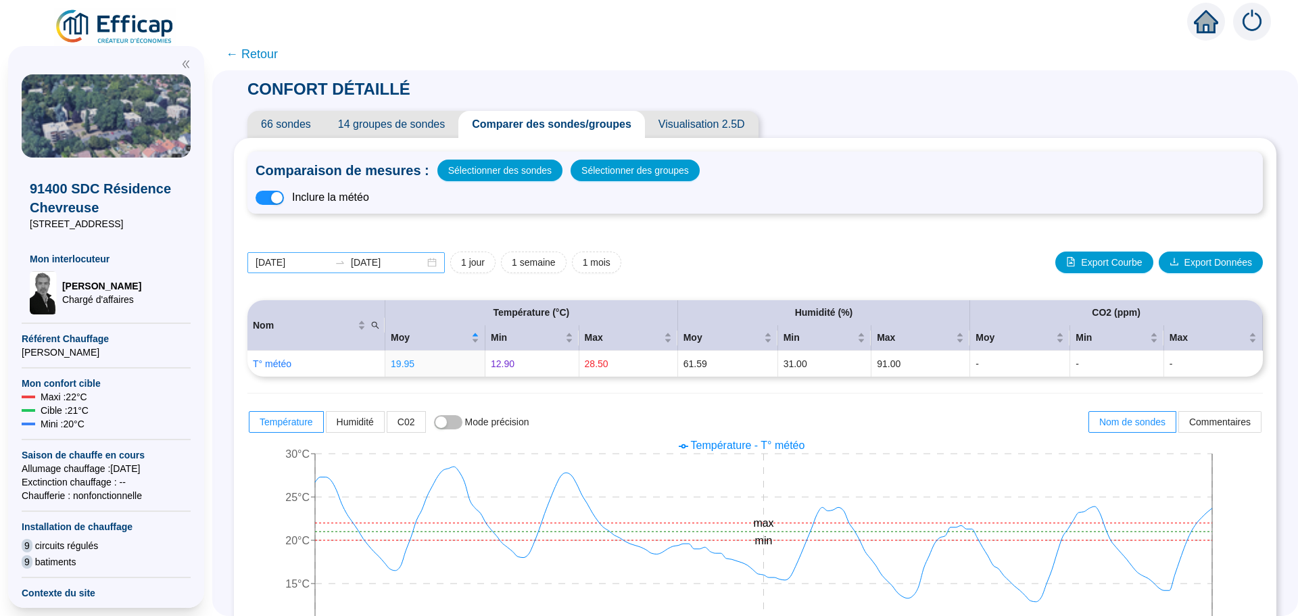
click at [438, 264] on div "[DATE] [DATE]" at bounding box center [345, 262] width 197 height 21
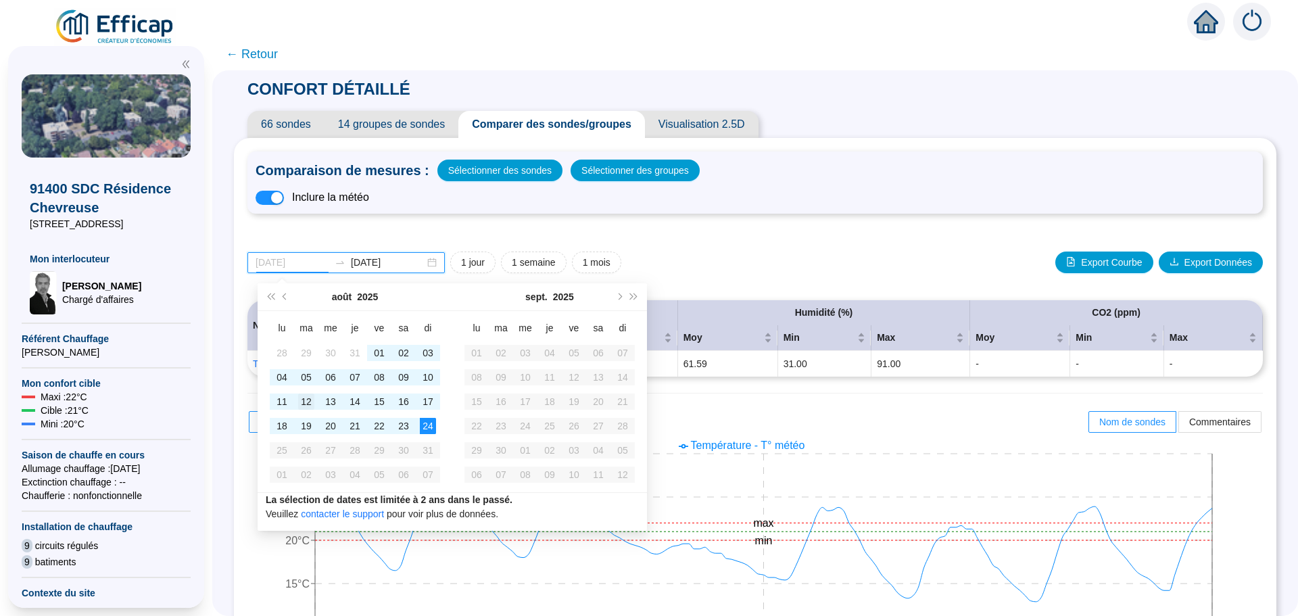
type input "[DATE]"
click at [303, 400] on div "12" at bounding box center [306, 401] width 16 height 16
type input "[DATE]"
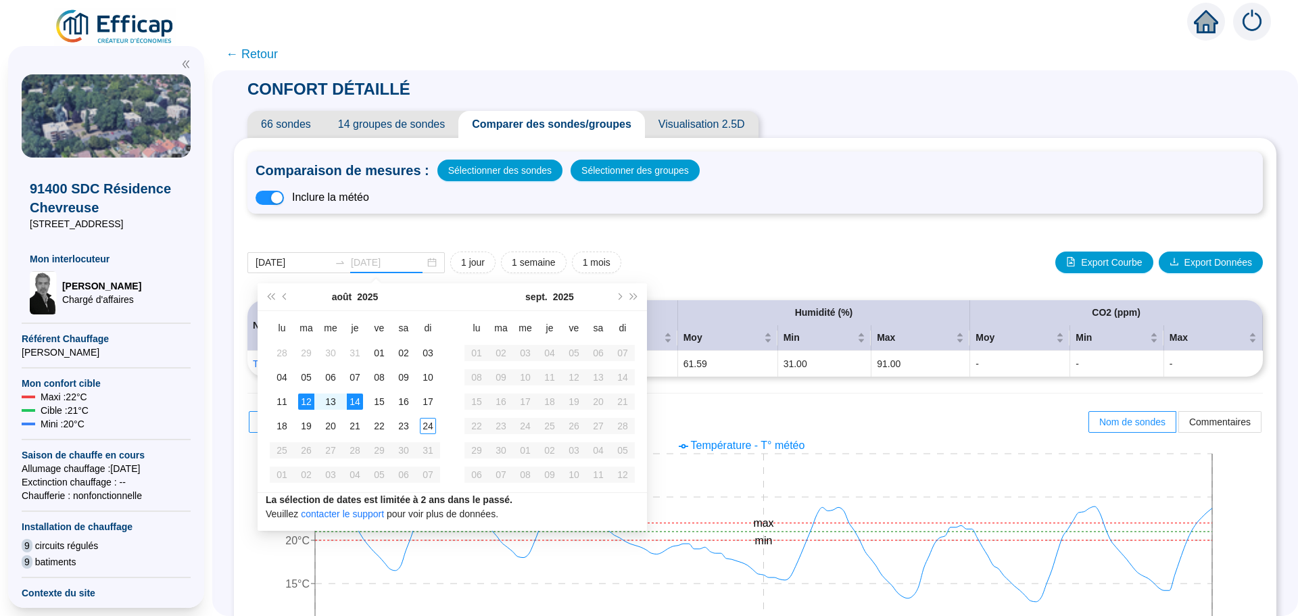
click at [359, 401] on div "14" at bounding box center [355, 401] width 16 height 16
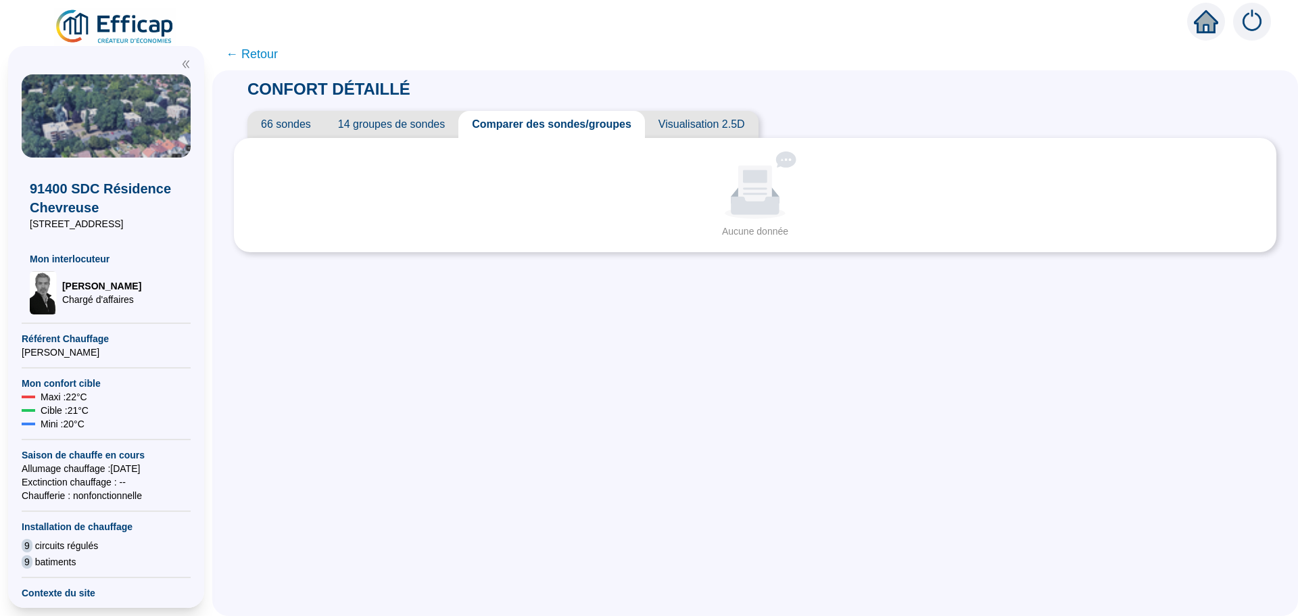
click at [577, 126] on span "Comparer des sondes/groupes" at bounding box center [551, 124] width 187 height 27
click at [260, 53] on span "← Retour" at bounding box center [252, 54] width 52 height 19
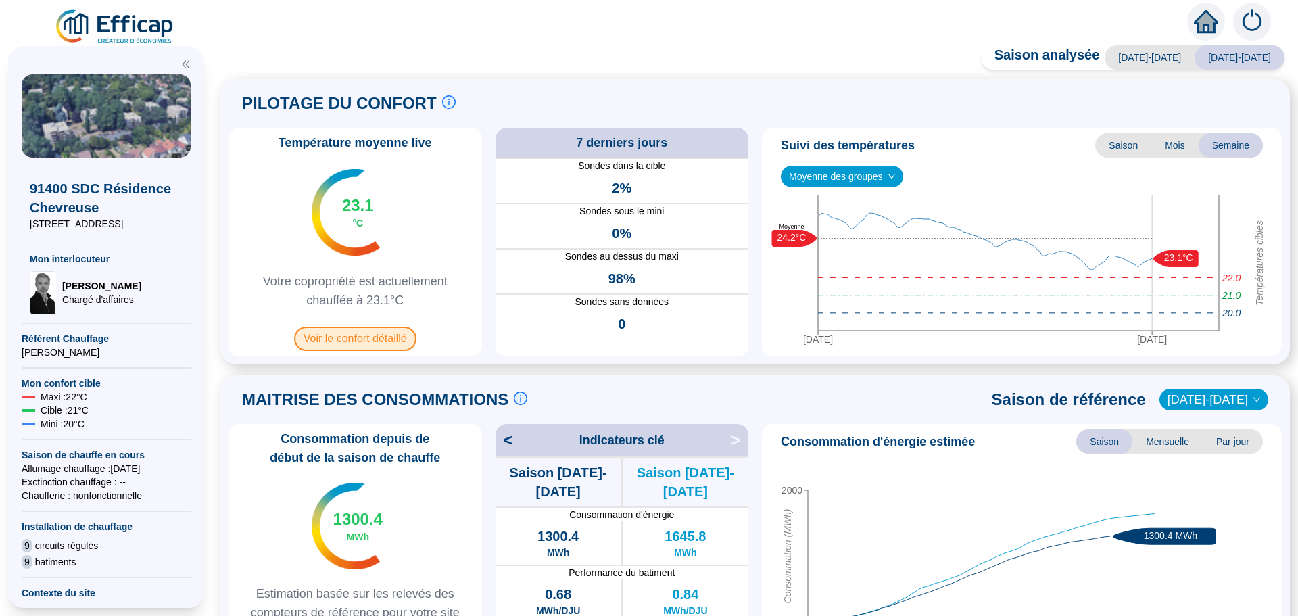
click at [347, 333] on span "Voir le confort détaillé" at bounding box center [355, 338] width 122 height 24
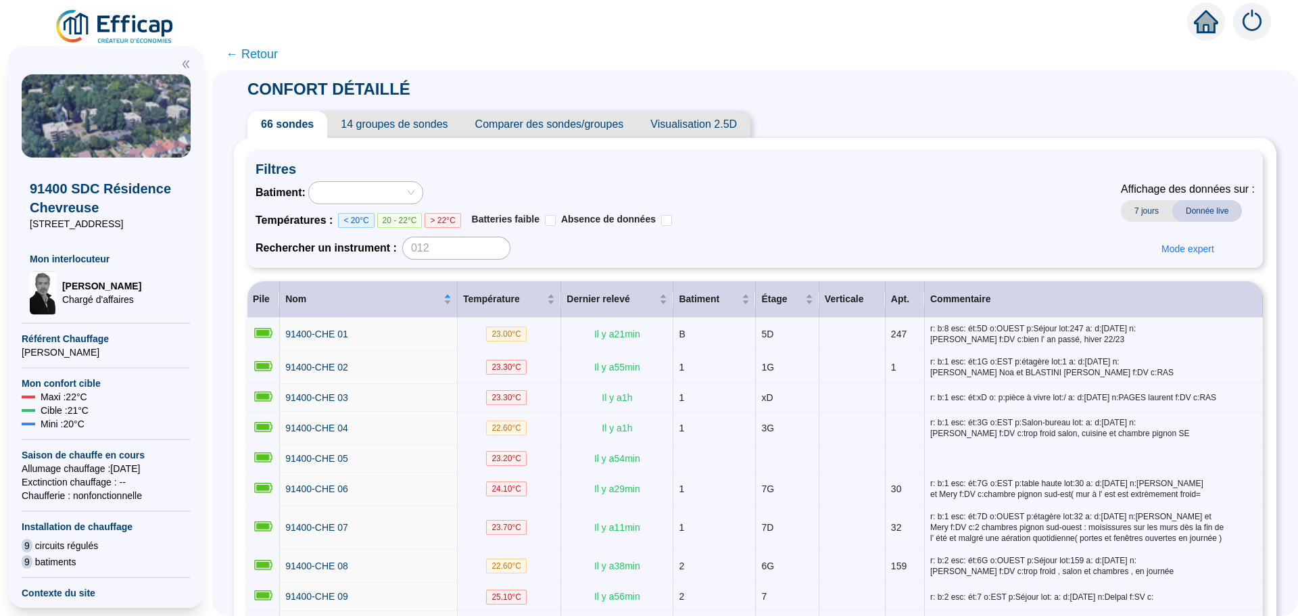
click at [556, 123] on span "Comparer des sondes/groupes" at bounding box center [550, 124] width 176 height 27
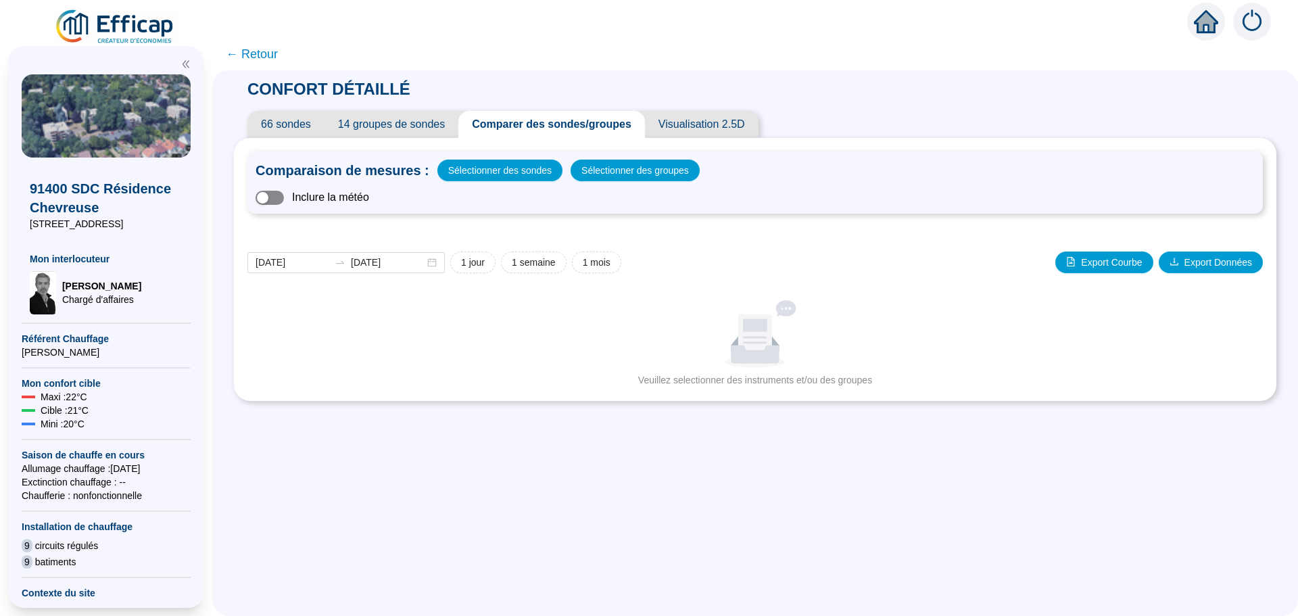
click at [284, 199] on span "button" at bounding box center [269, 198] width 28 height 14
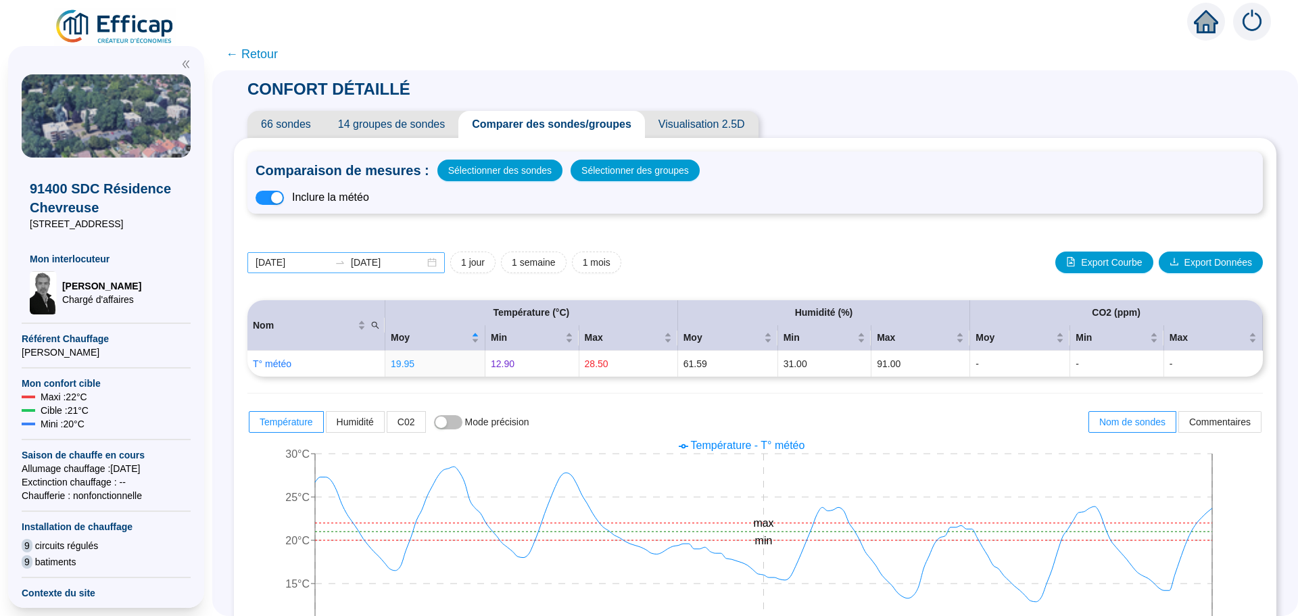
click at [441, 266] on div "[DATE] [DATE]" at bounding box center [345, 262] width 197 height 21
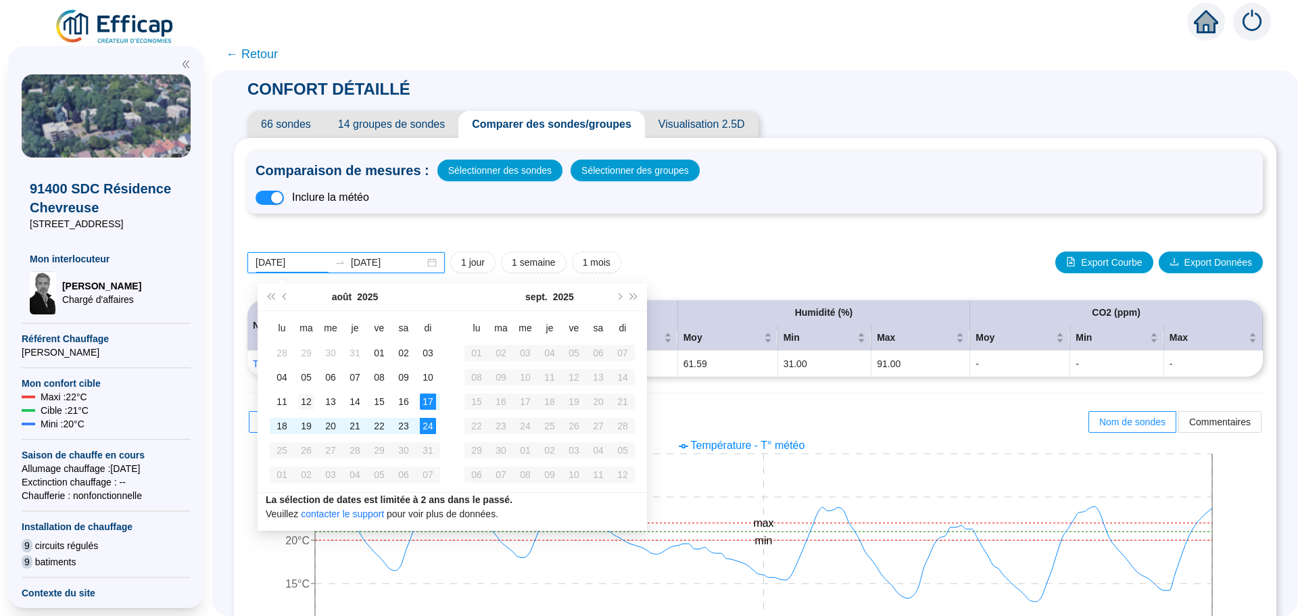
type input "[DATE]"
click at [303, 404] on div "12" at bounding box center [306, 401] width 16 height 16
type input "[DATE]"
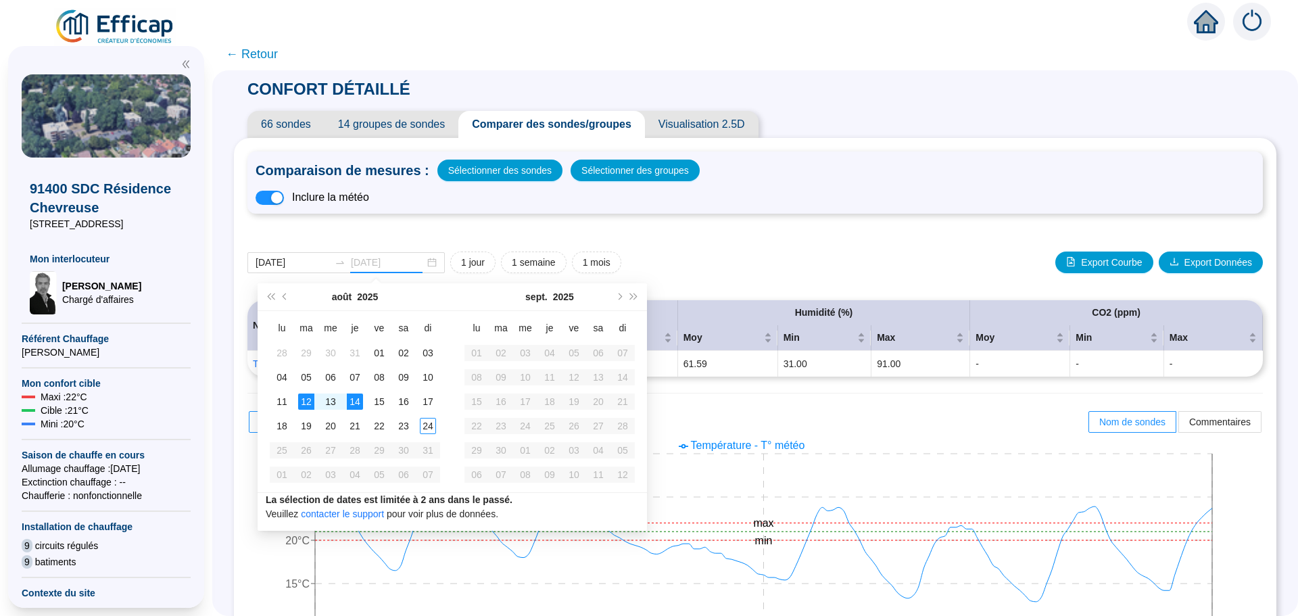
click at [355, 403] on div "14" at bounding box center [355, 401] width 16 height 16
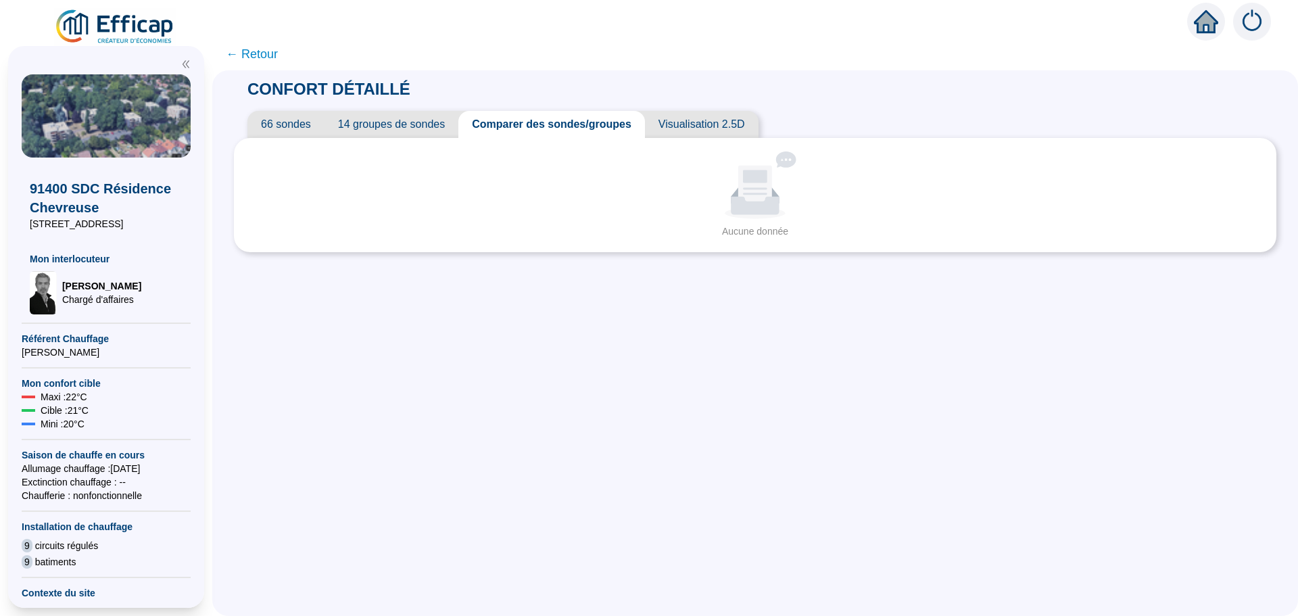
click at [551, 126] on span "Comparer des sondes/groupes" at bounding box center [551, 124] width 187 height 27
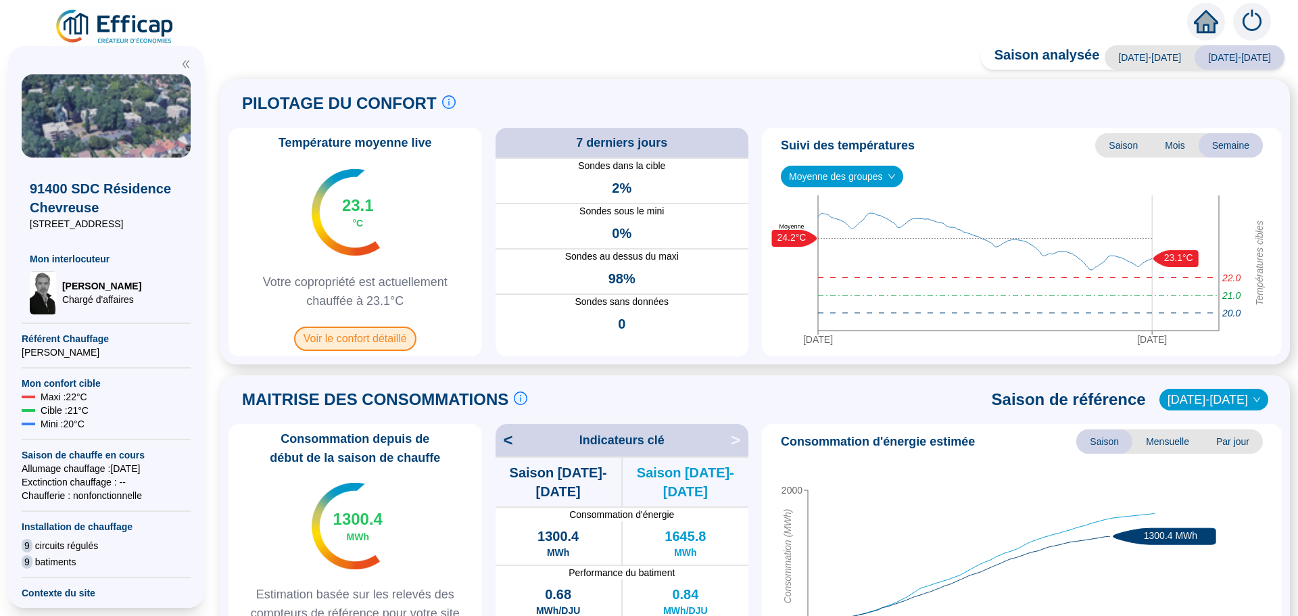
click at [353, 343] on span "Voir le confort détaillé" at bounding box center [355, 338] width 122 height 24
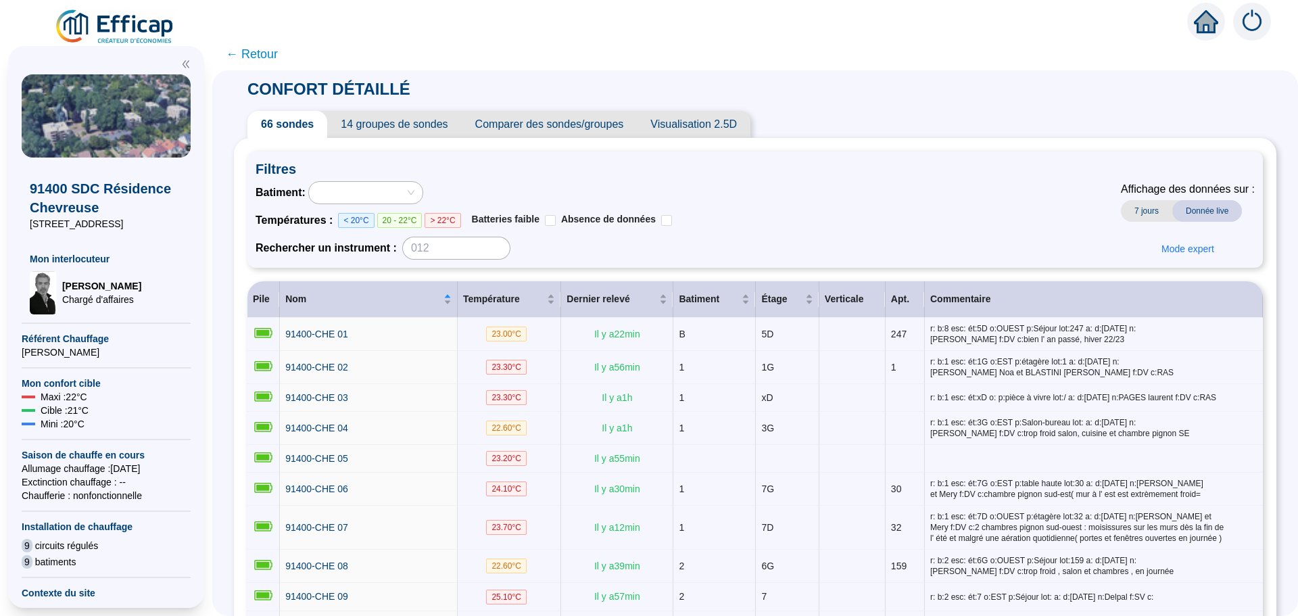
click at [566, 124] on span "Comparer des sondes/groupes" at bounding box center [550, 124] width 176 height 27
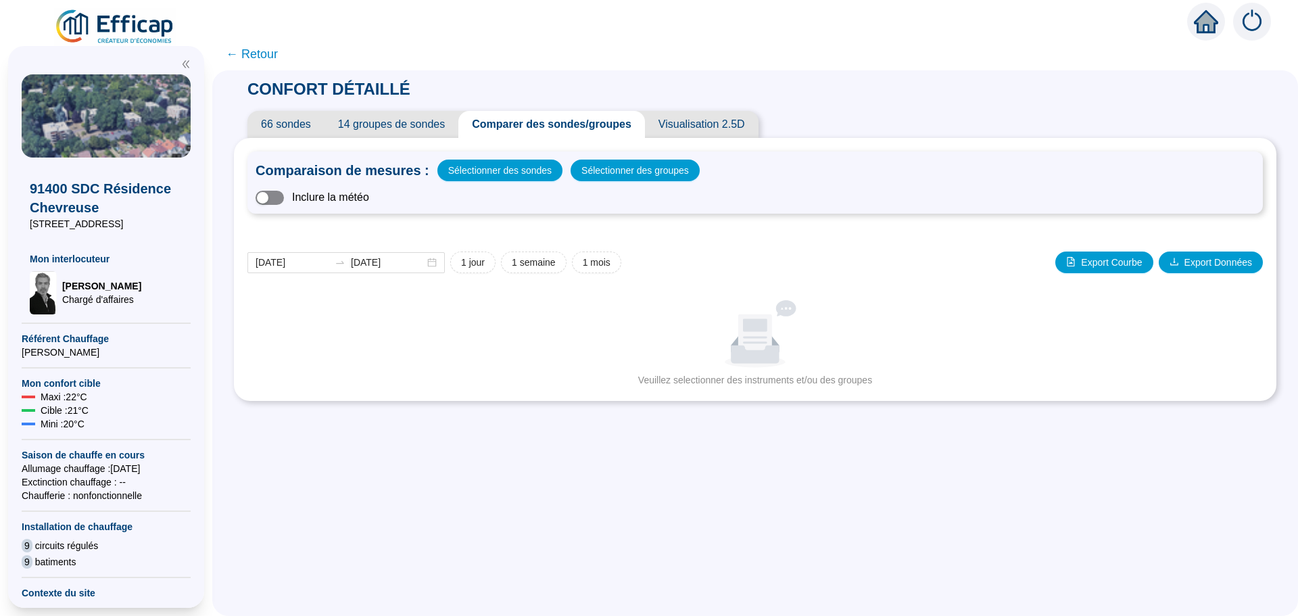
click at [284, 199] on span "button" at bounding box center [269, 198] width 28 height 14
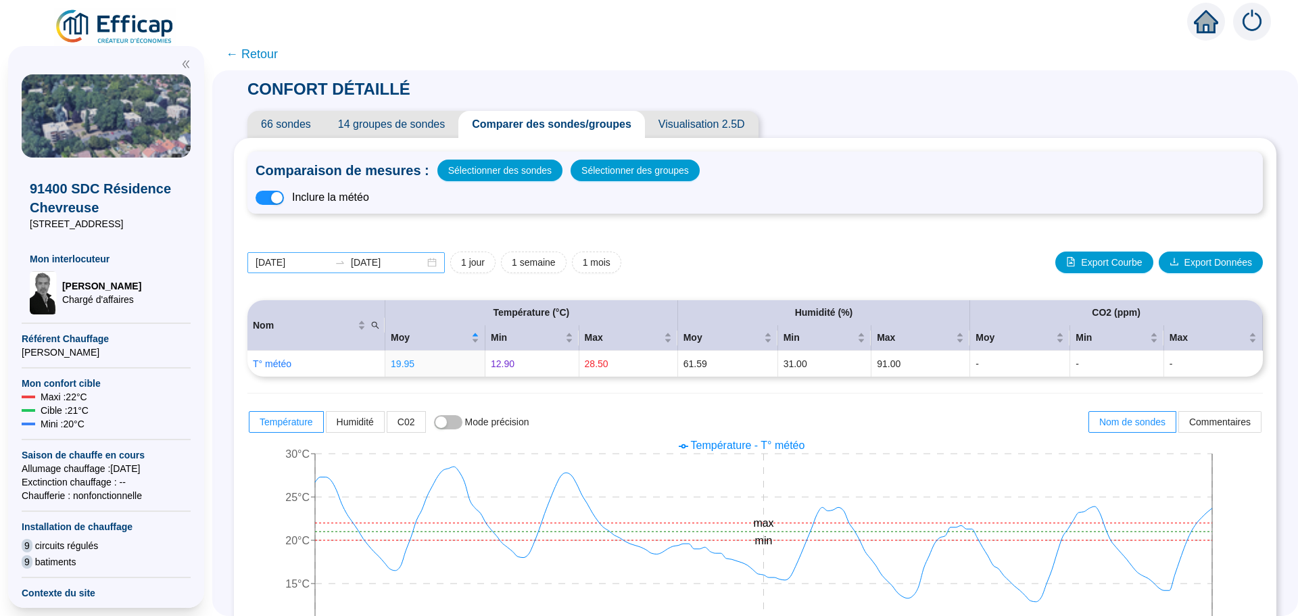
click at [441, 264] on div "[DATE] [DATE]" at bounding box center [345, 262] width 197 height 21
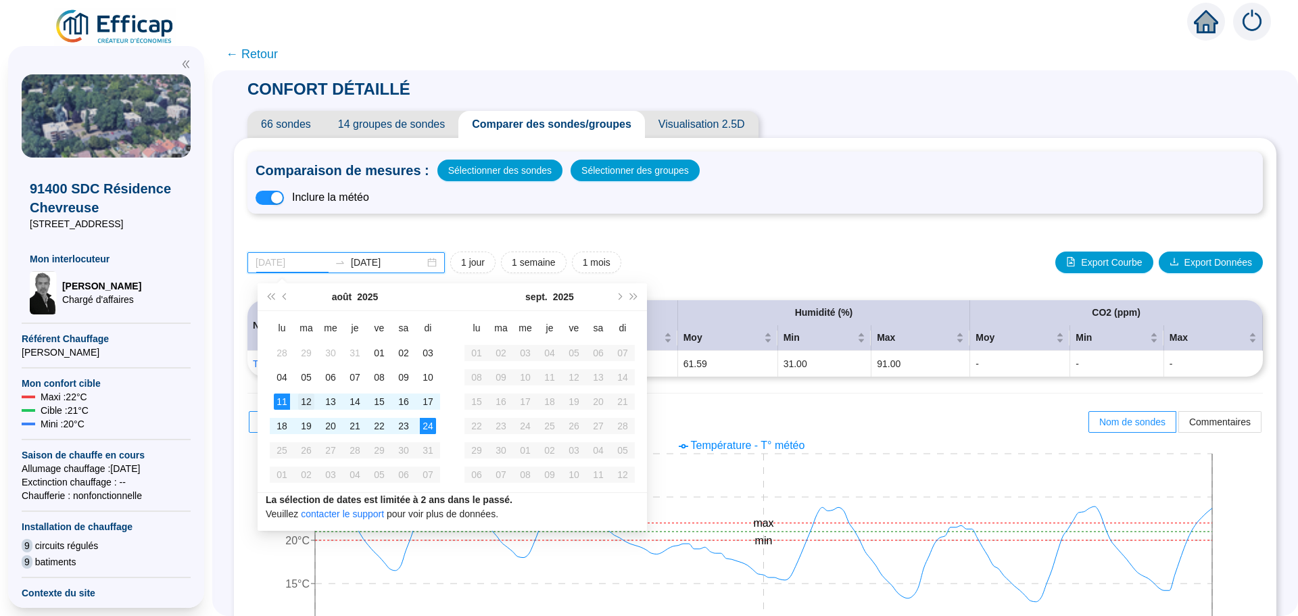
type input "[DATE]"
click at [303, 404] on div "12" at bounding box center [306, 401] width 16 height 16
type input "[DATE]"
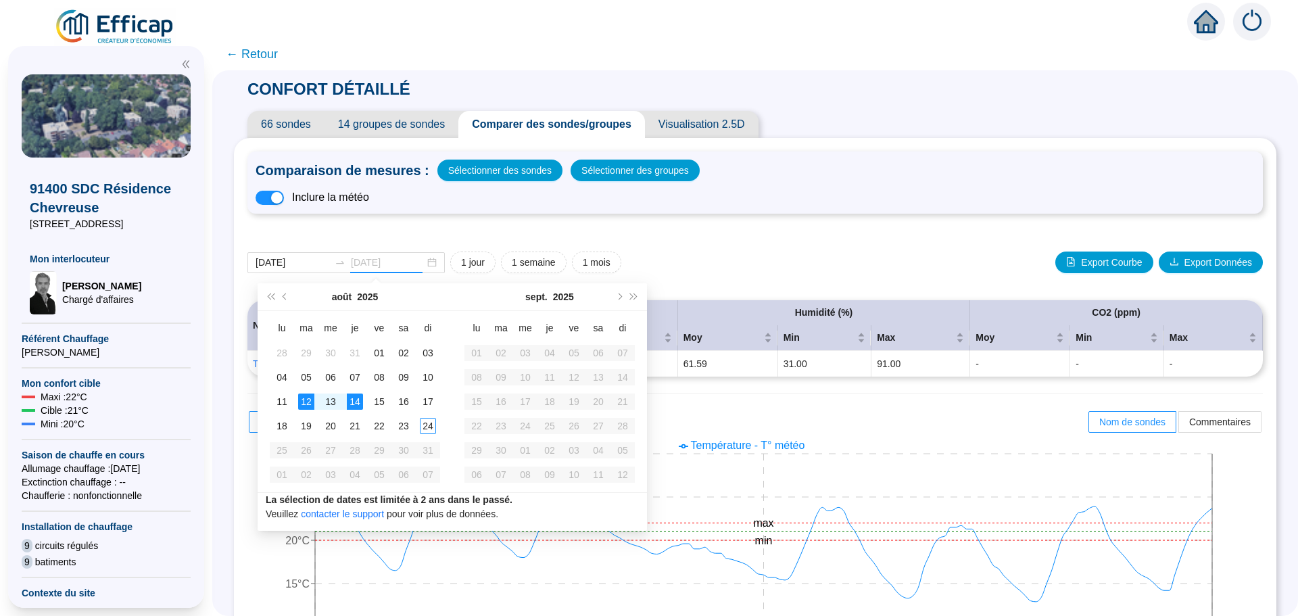
click at [356, 401] on div "14" at bounding box center [355, 401] width 16 height 16
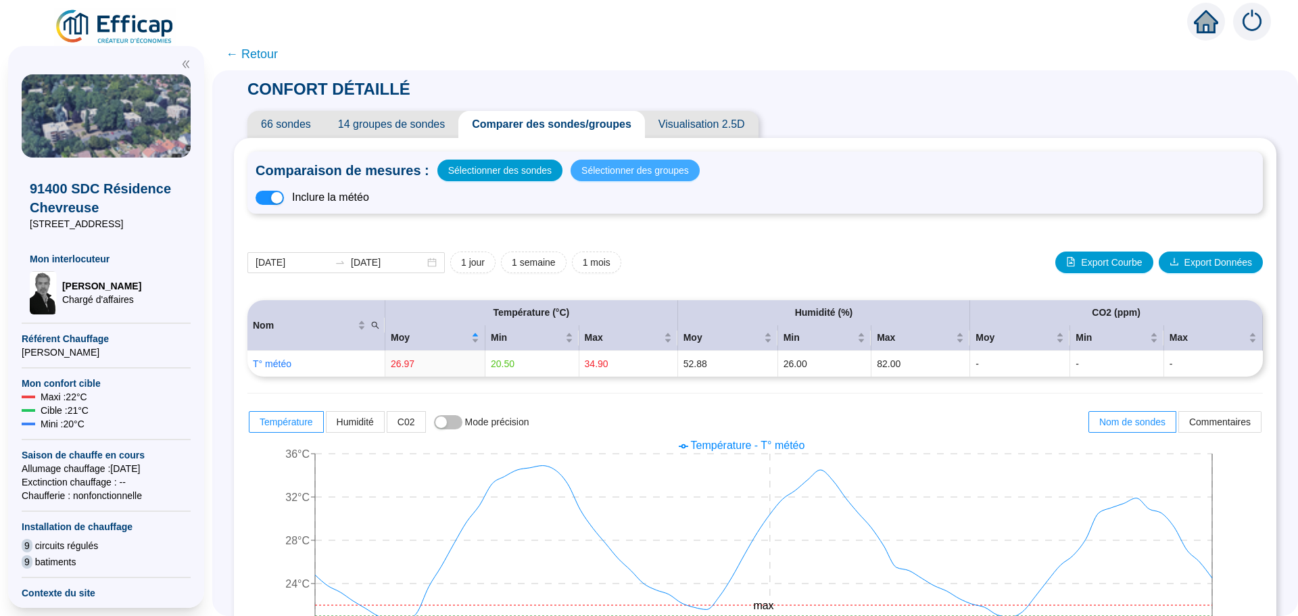
click at [626, 176] on span "Sélectionner des groupes" at bounding box center [634, 170] width 107 height 19
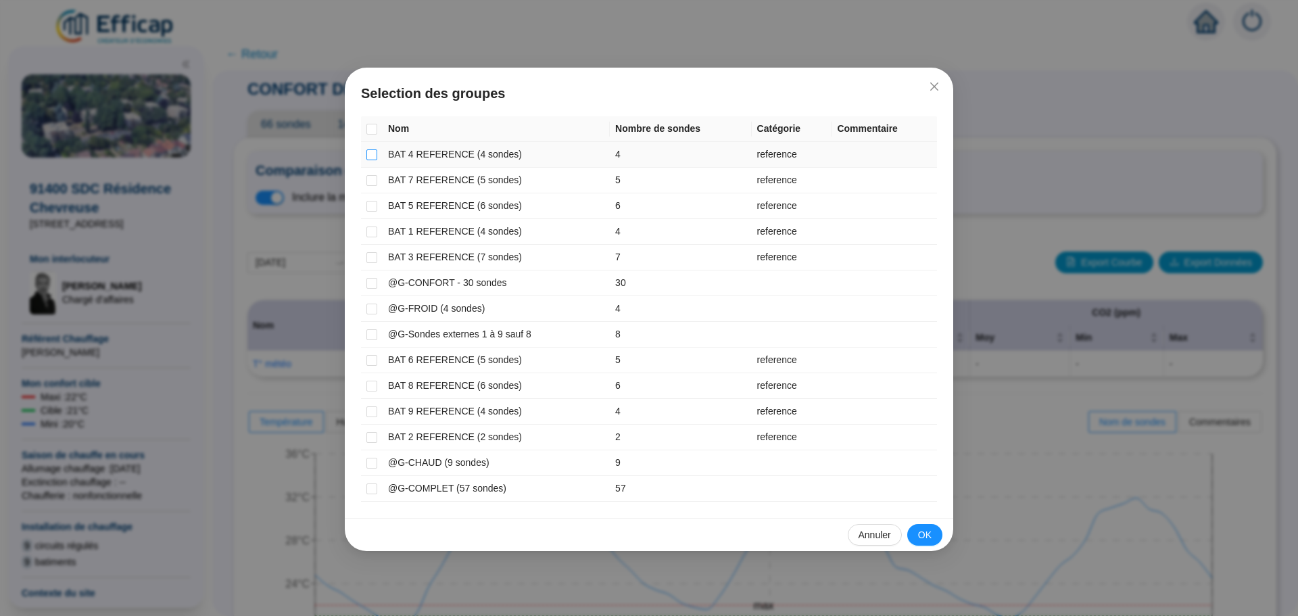
click at [374, 155] on input "checkbox" at bounding box center [371, 154] width 11 height 11
checkbox input "true"
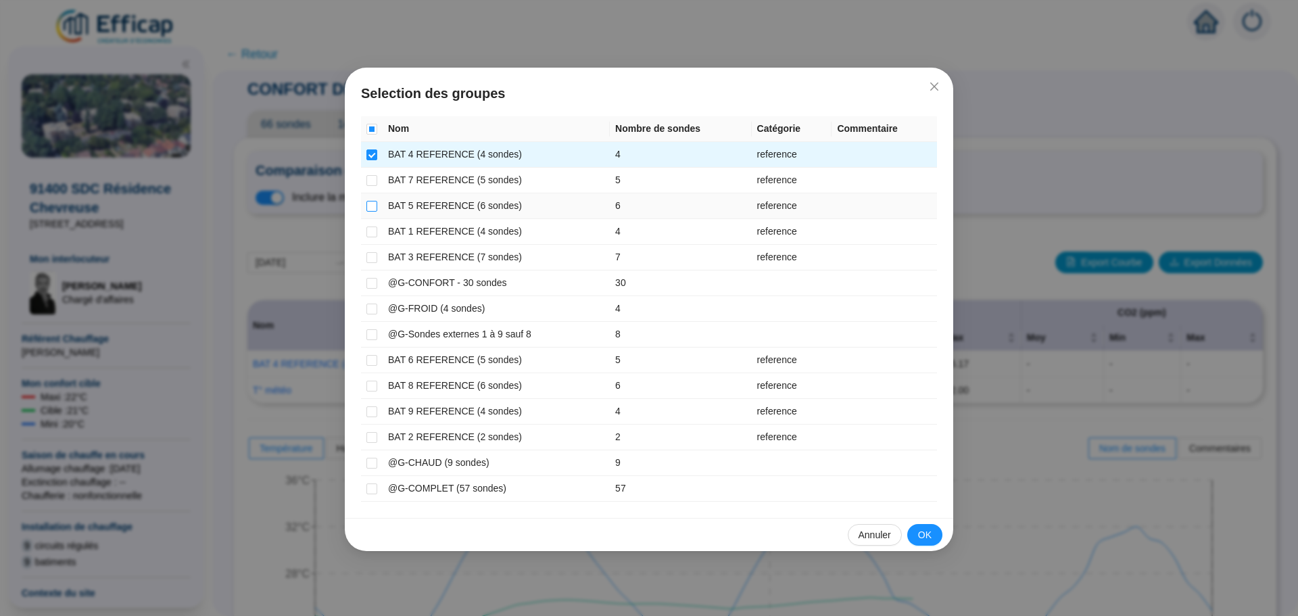
click at [370, 207] on input "checkbox" at bounding box center [371, 206] width 11 height 11
checkbox input "true"
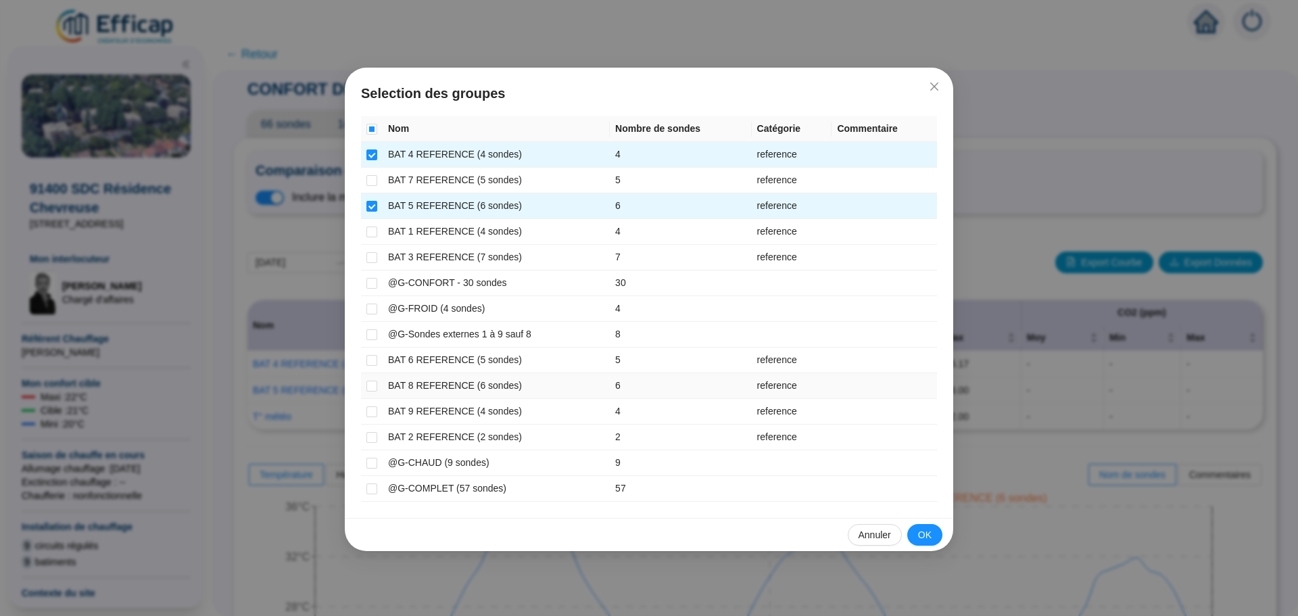
click at [378, 385] on td at bounding box center [372, 386] width 22 height 26
click at [373, 384] on input "checkbox" at bounding box center [371, 385] width 11 height 11
checkbox input "true"
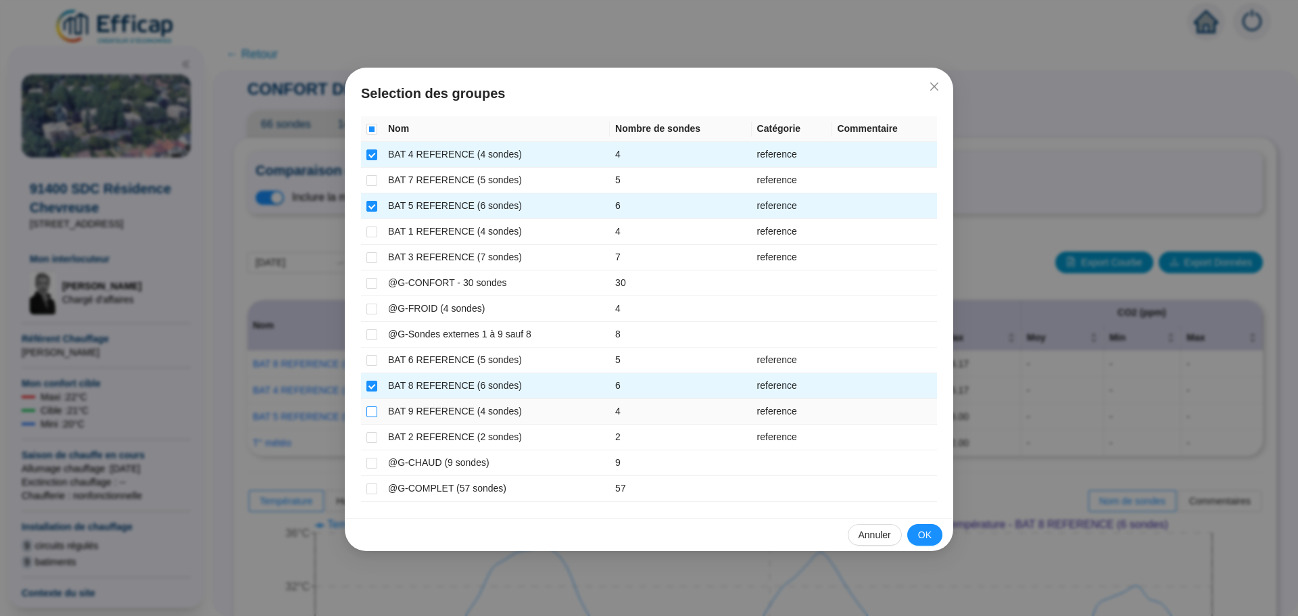
click at [369, 408] on input "checkbox" at bounding box center [371, 411] width 11 height 11
checkbox input "true"
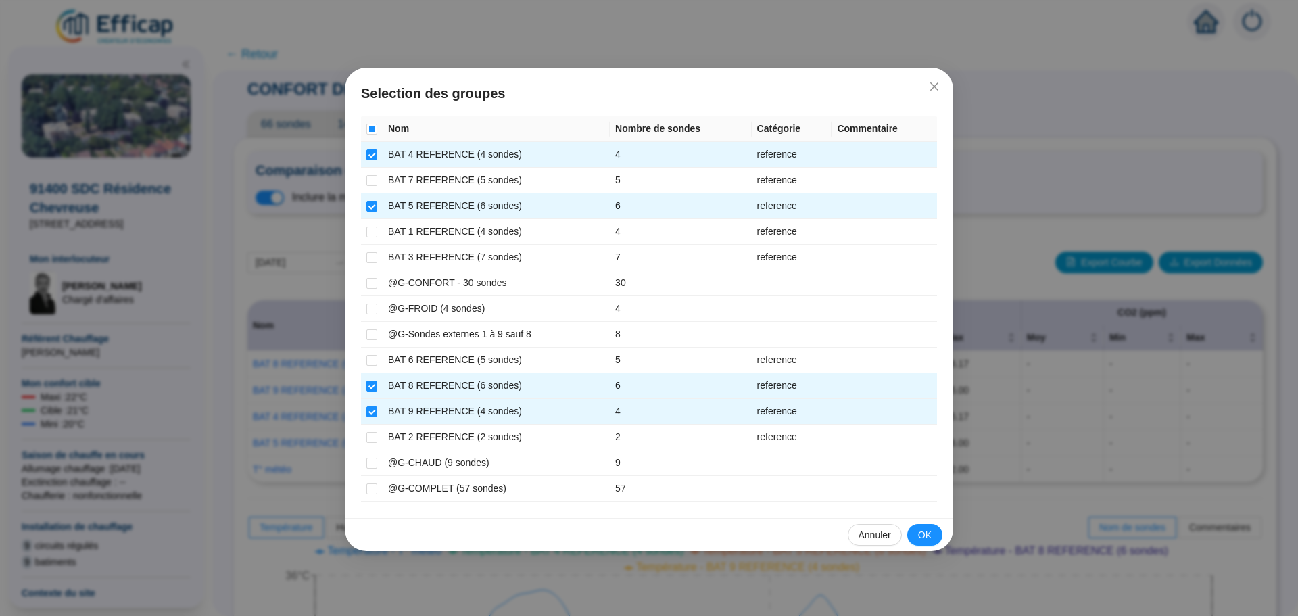
click at [920, 539] on span "OK" at bounding box center [925, 535] width 14 height 14
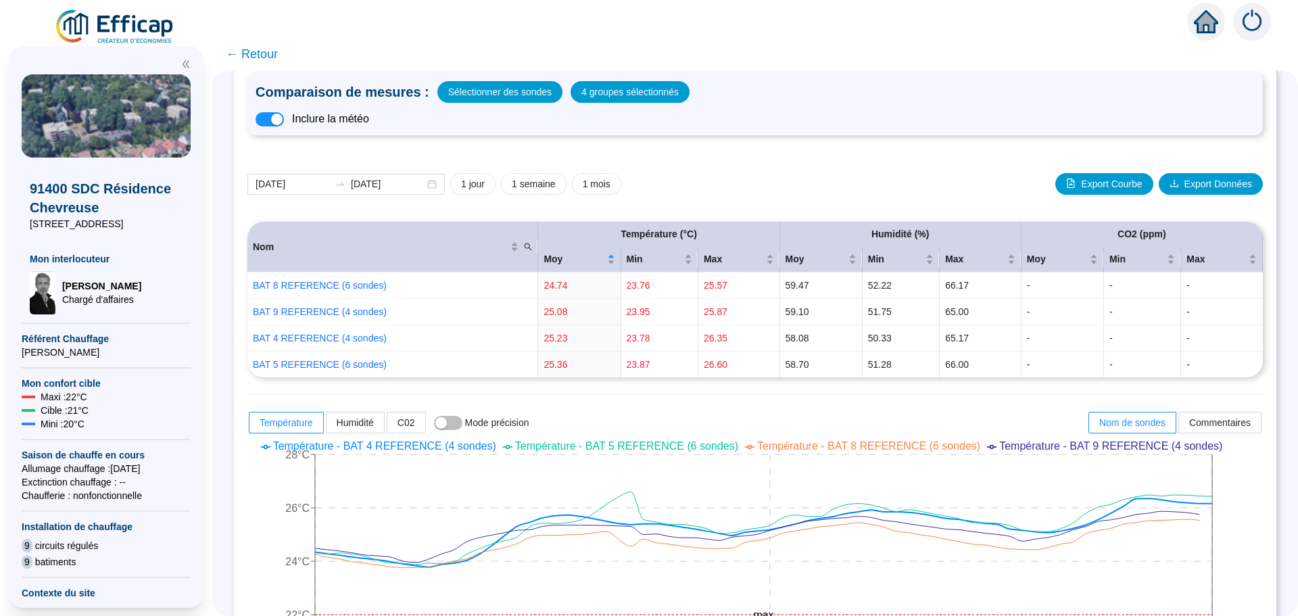
scroll to position [68, 0]
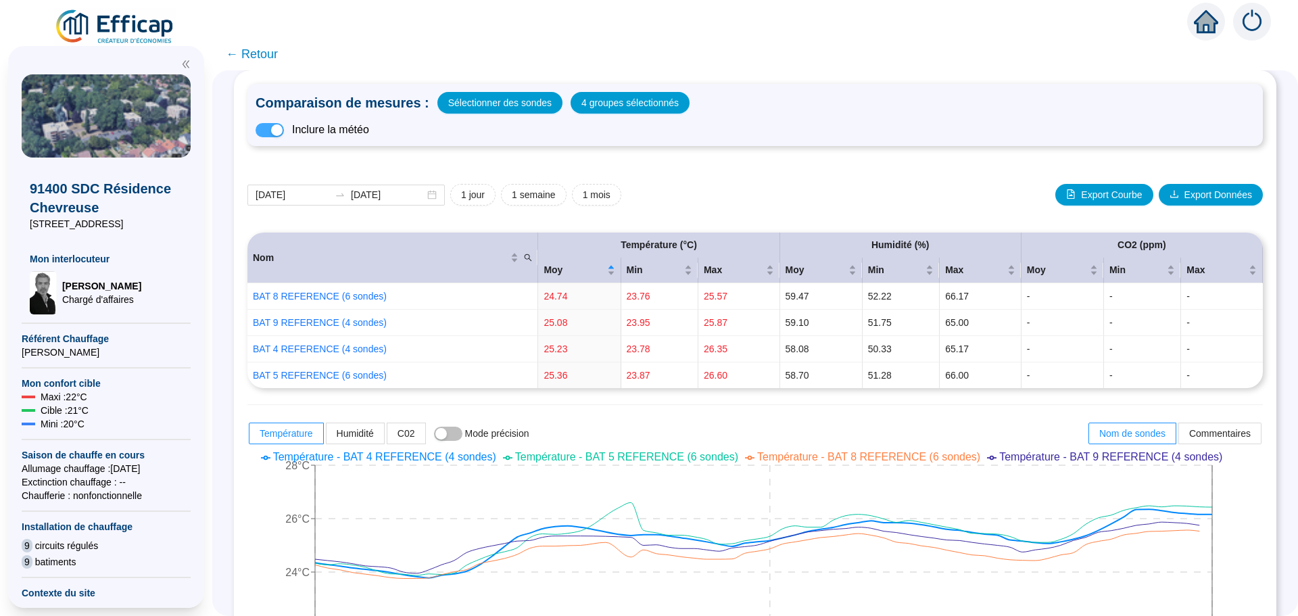
click at [268, 129] on span "button" at bounding box center [269, 130] width 28 height 14
click at [284, 130] on span "button" at bounding box center [269, 130] width 28 height 14
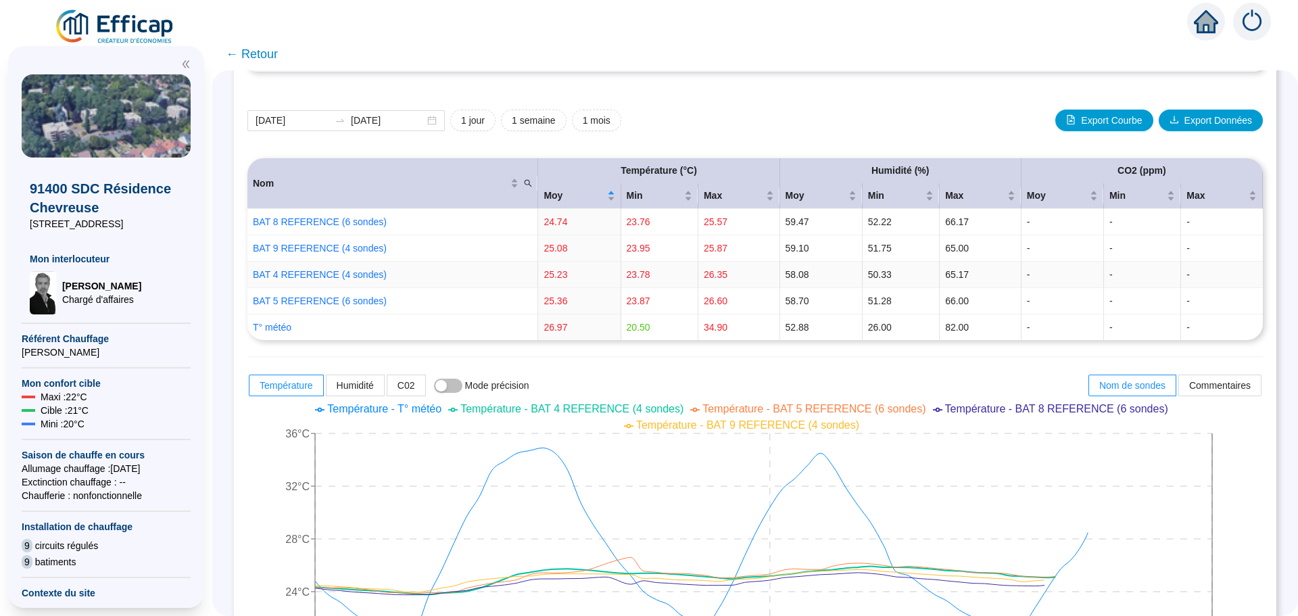
scroll to position [270, 0]
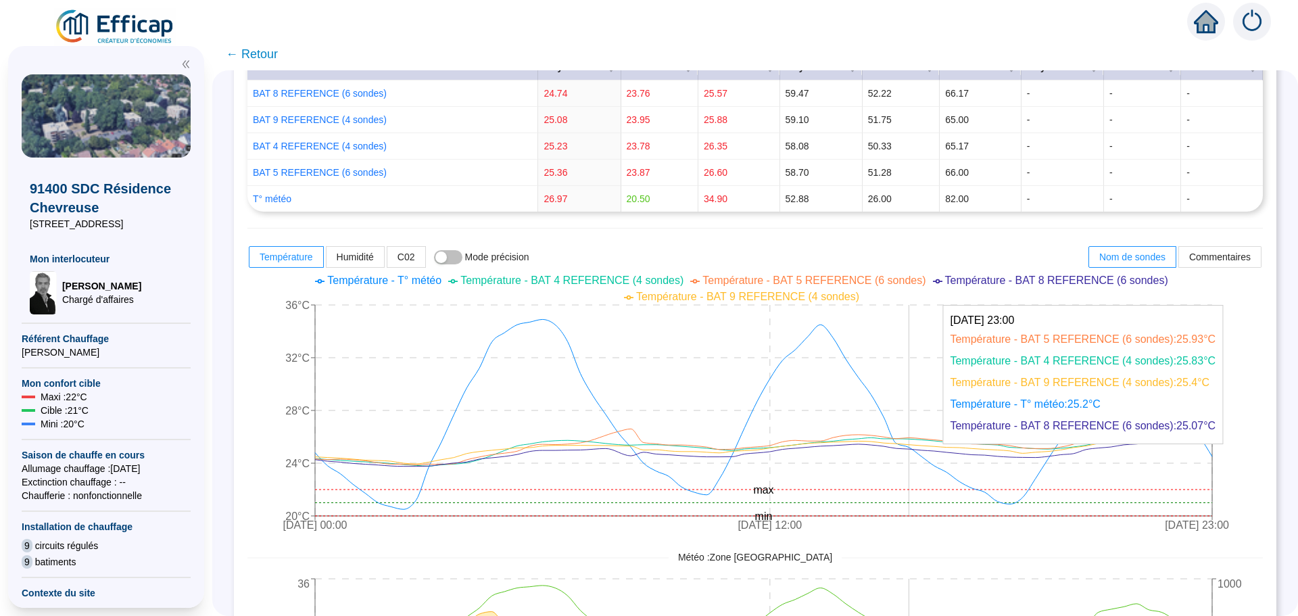
click at [917, 426] on icon "12 août 2025 00:00 13 août 2025 12:00 14 août 2025 23:00 20°C 24°C 28°C 32°C 36…" at bounding box center [744, 404] width 995 height 270
